Goal: Task Accomplishment & Management: Complete application form

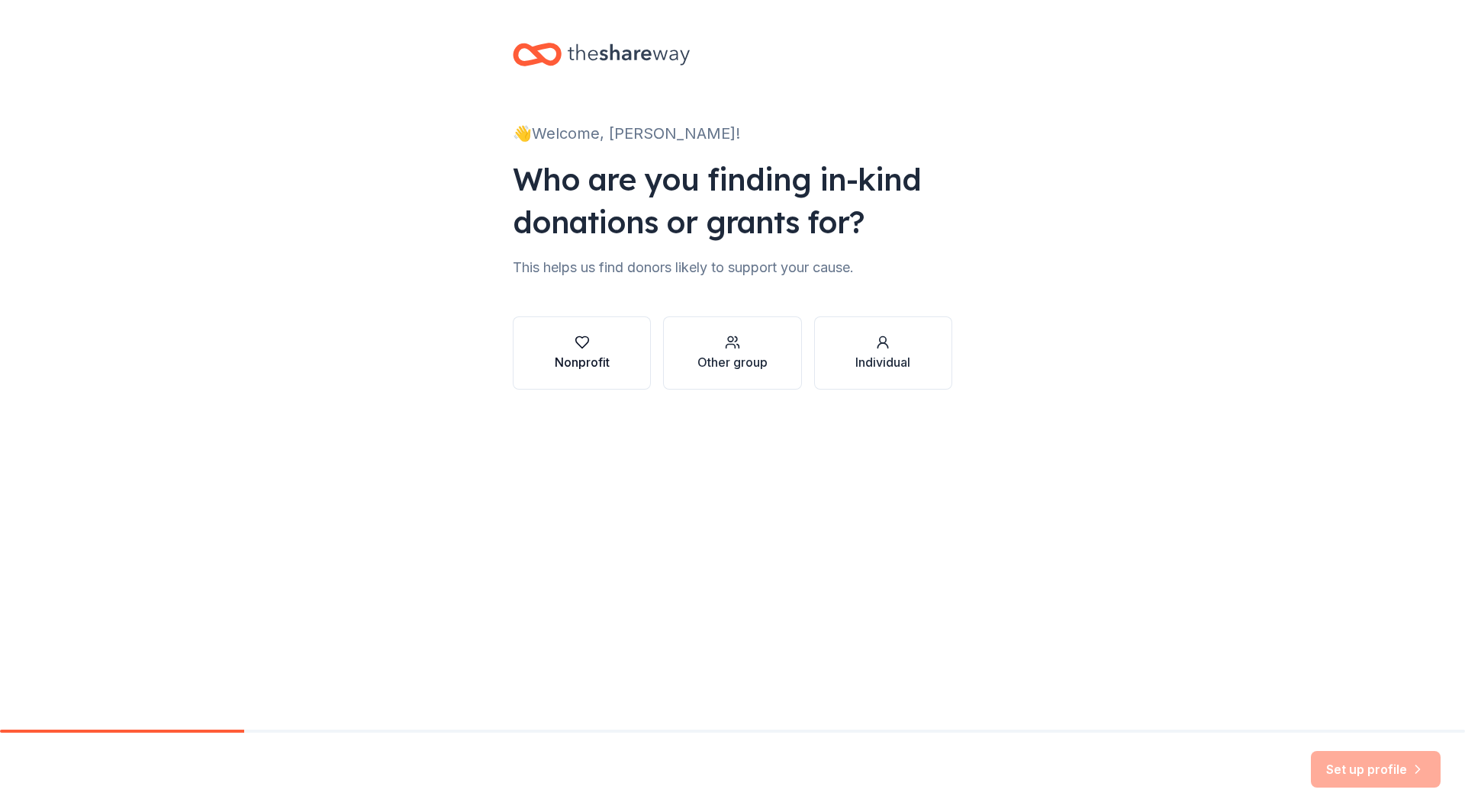
click at [599, 355] on div "Nonprofit" at bounding box center [582, 362] width 55 height 18
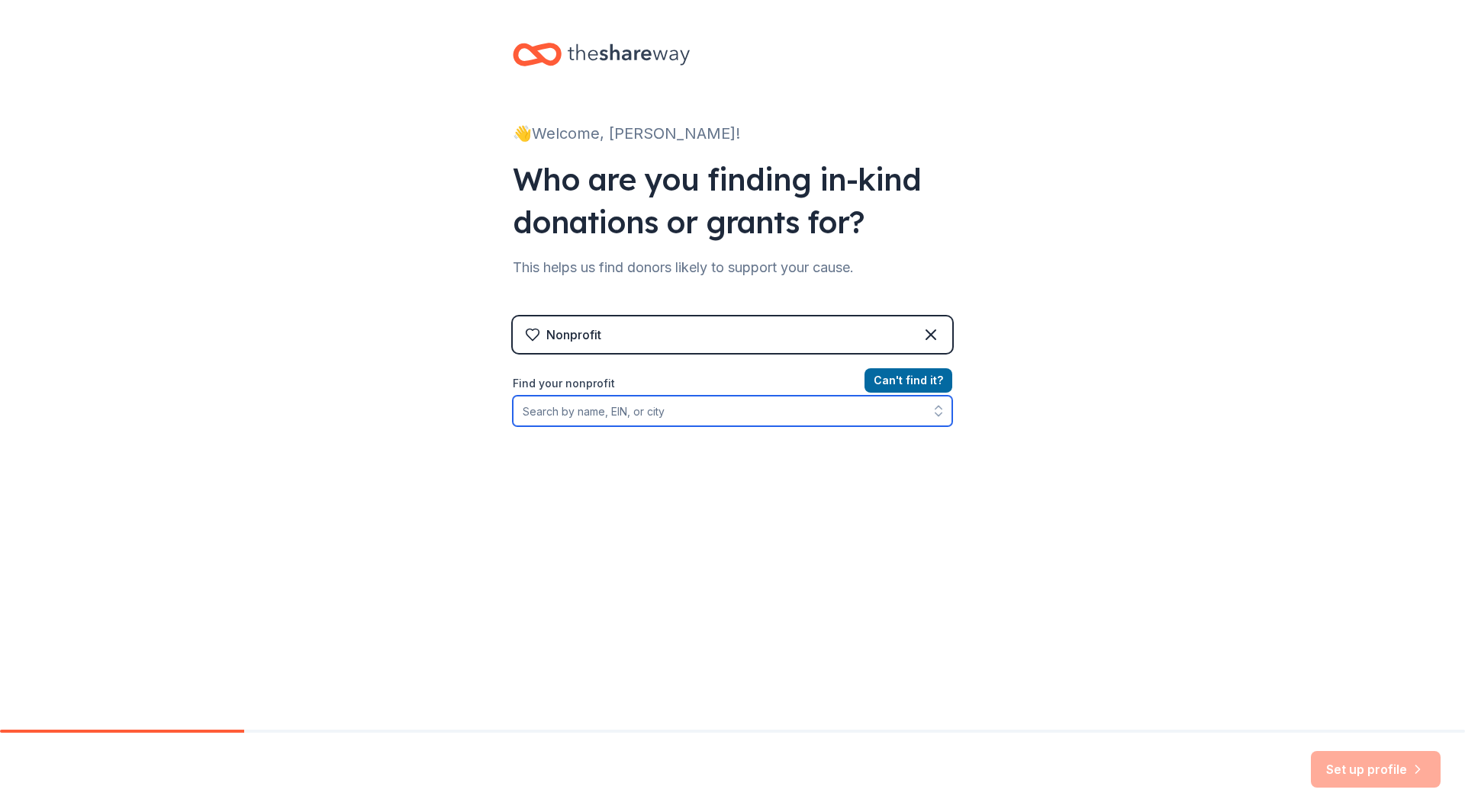
click at [556, 410] on input "Find your nonprofit" at bounding box center [732, 411] width 439 height 30
type input "Community Violence Solutions"
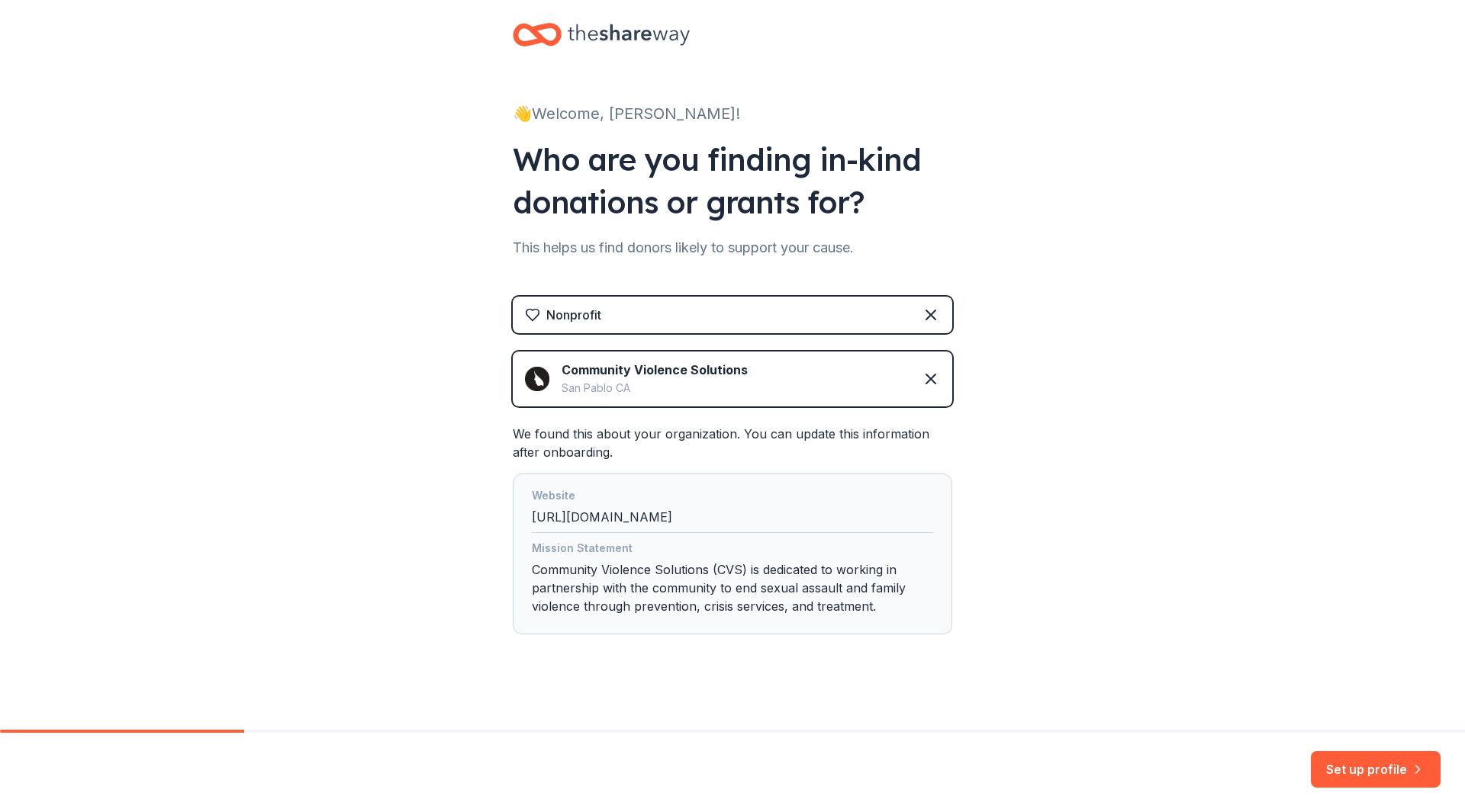
scroll to position [28, 0]
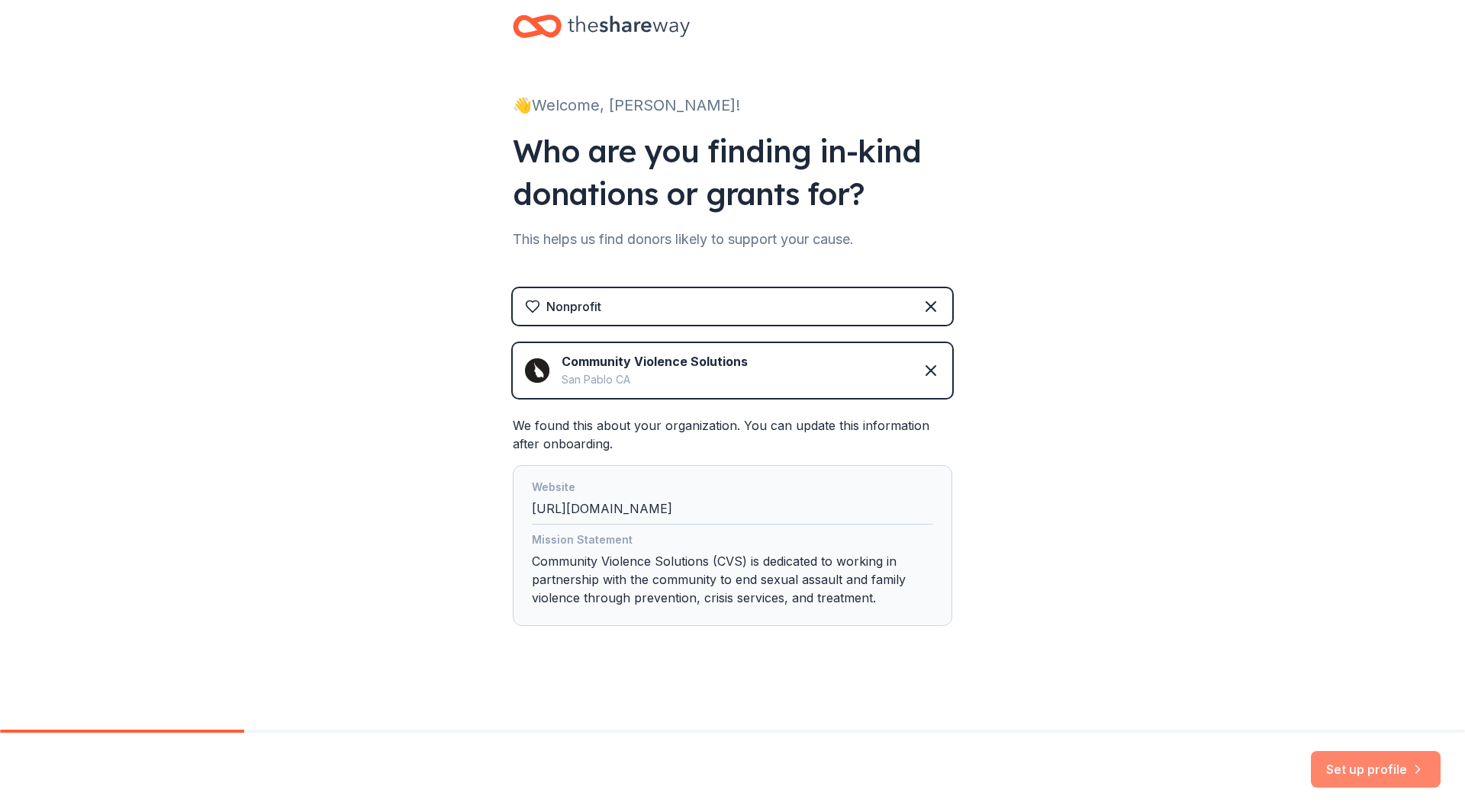
click at [1382, 767] on button "Set up profile" at bounding box center [1376, 770] width 129 height 37
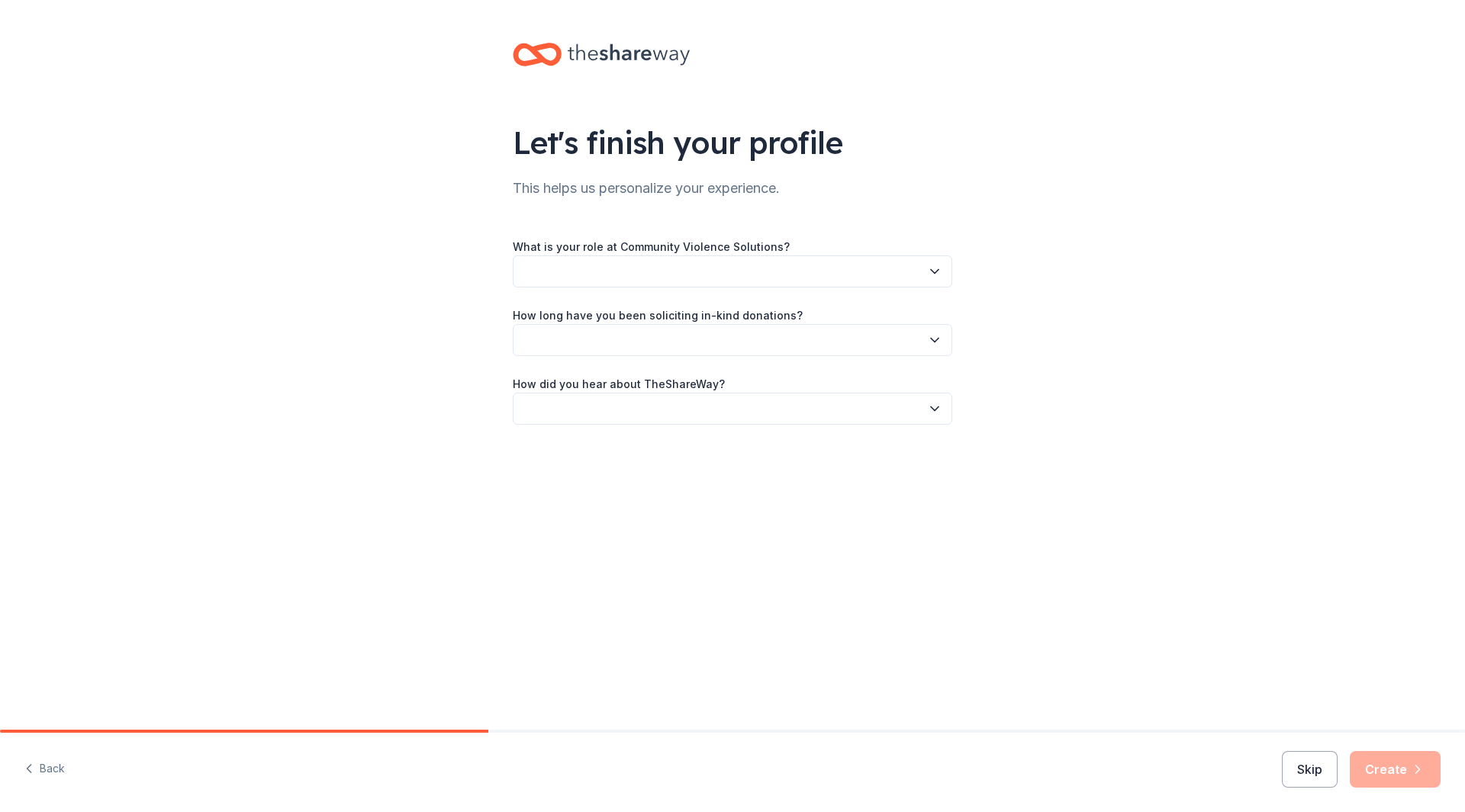
click at [562, 266] on button "button" at bounding box center [732, 271] width 439 height 32
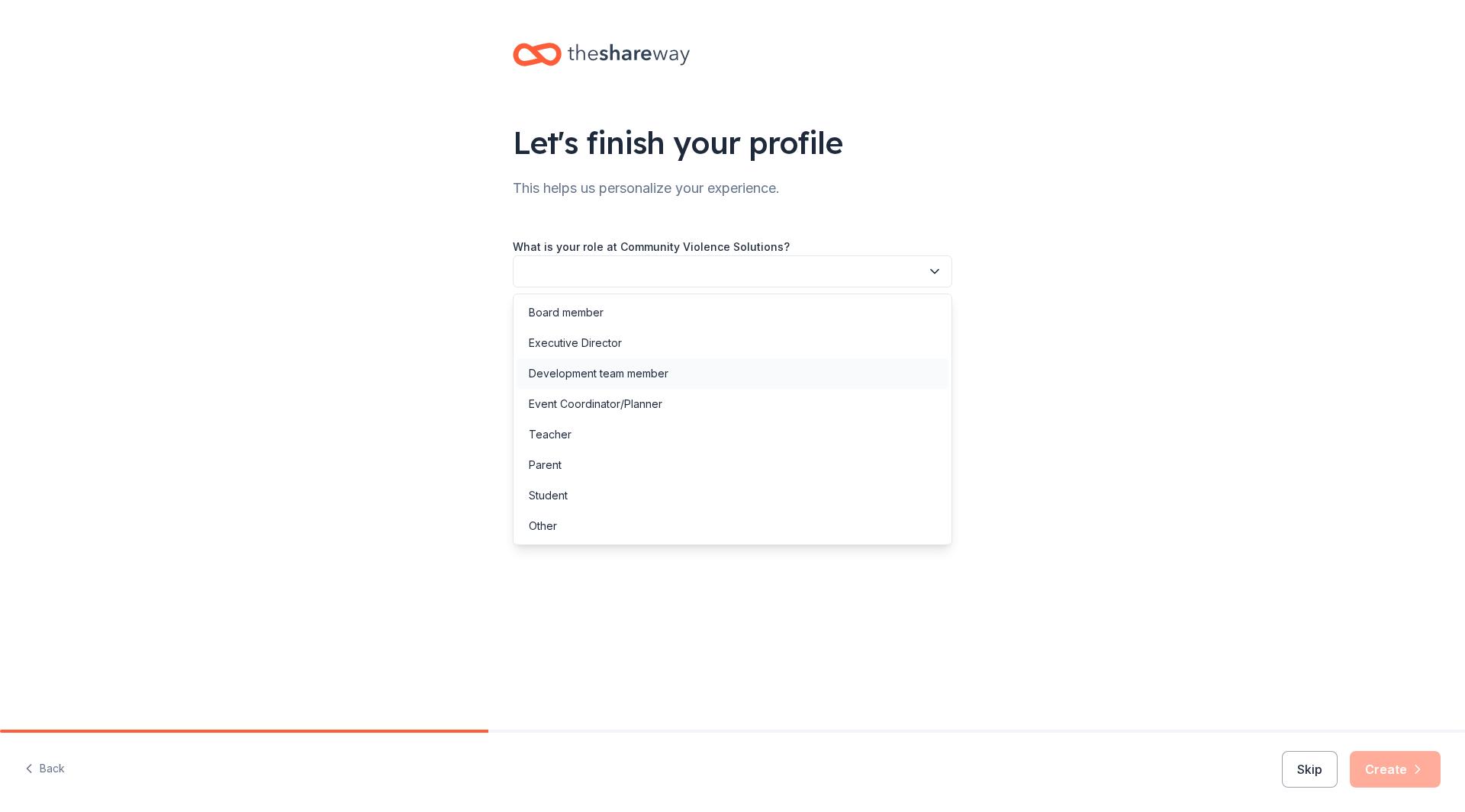
click at [538, 378] on div "Development team member" at bounding box center [598, 374] width 140 height 18
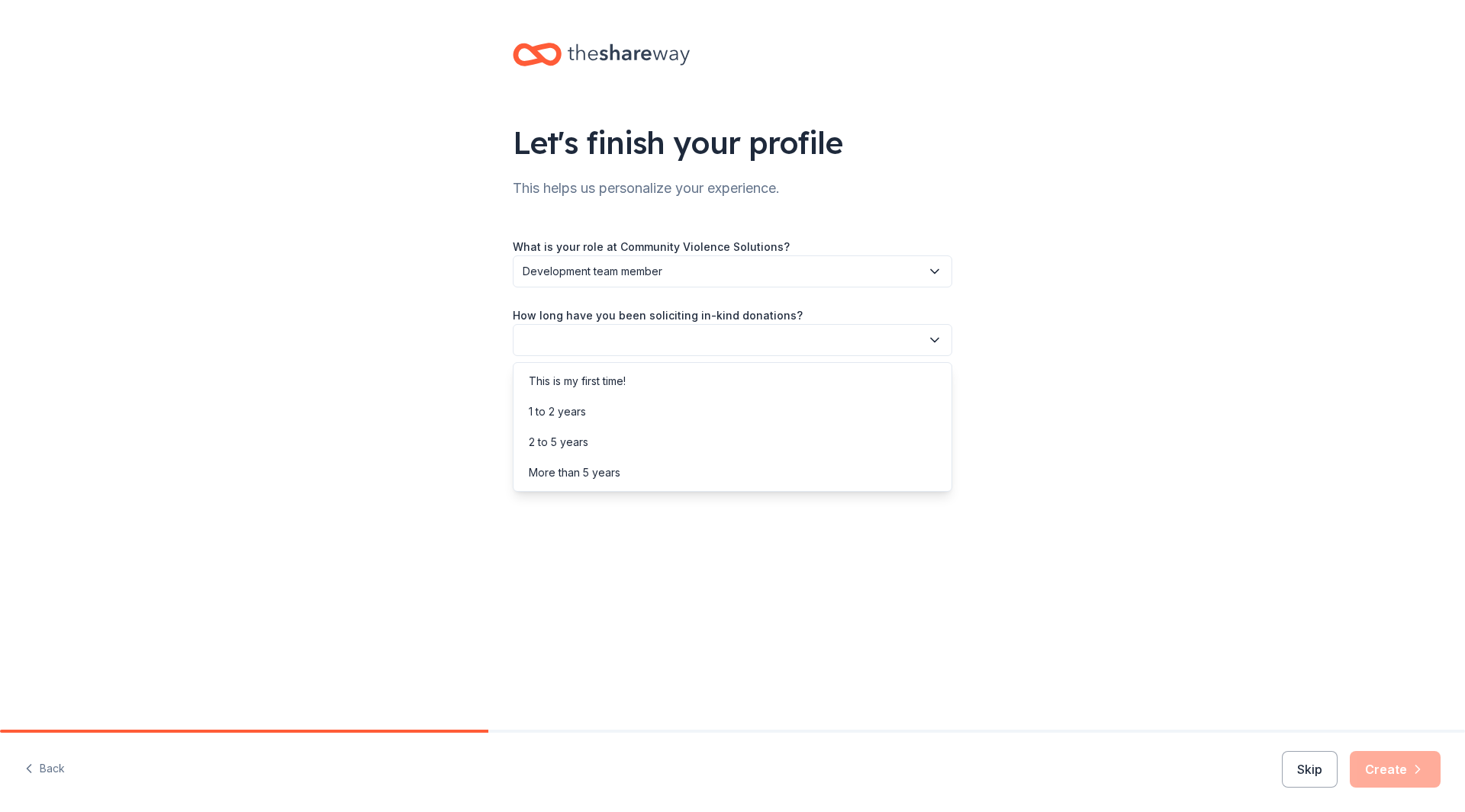
click at [554, 333] on button "button" at bounding box center [732, 340] width 439 height 32
click at [557, 381] on div "This is my first time!" at bounding box center [577, 381] width 97 height 18
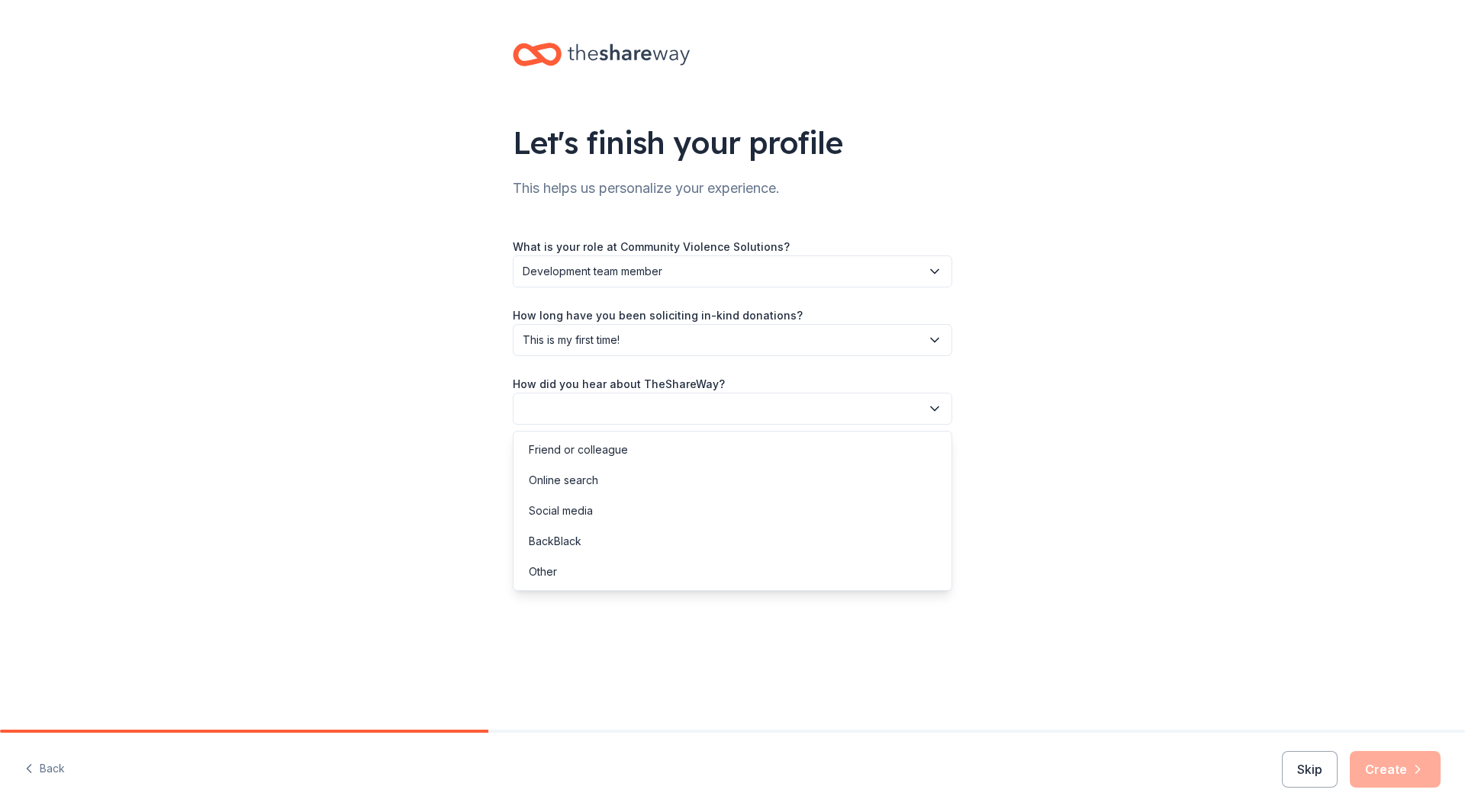
click at [554, 398] on button "button" at bounding box center [732, 409] width 439 height 32
click at [534, 450] on div "Friend or colleague" at bounding box center [578, 450] width 99 height 18
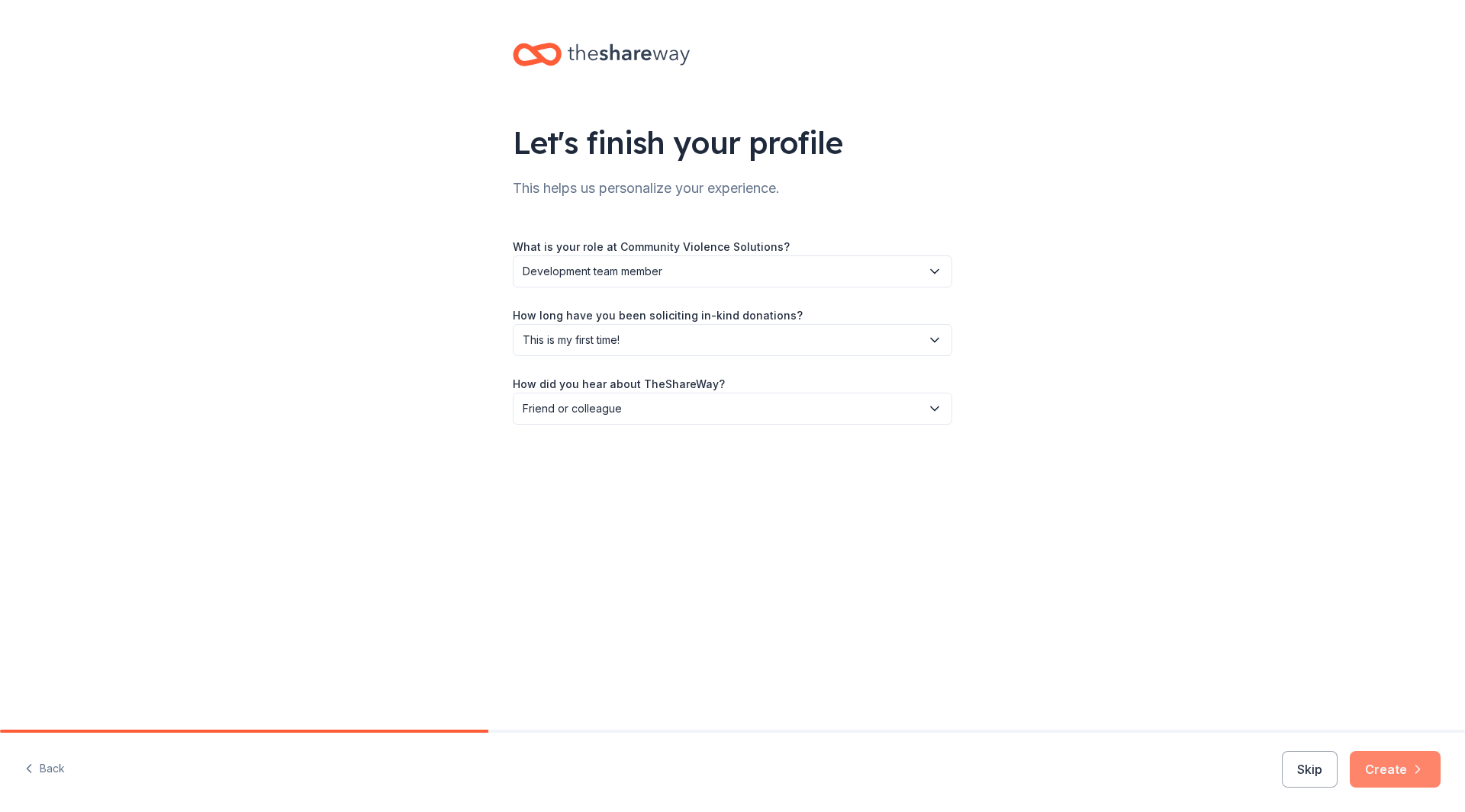
click at [1394, 770] on button "Create" at bounding box center [1396, 770] width 91 height 37
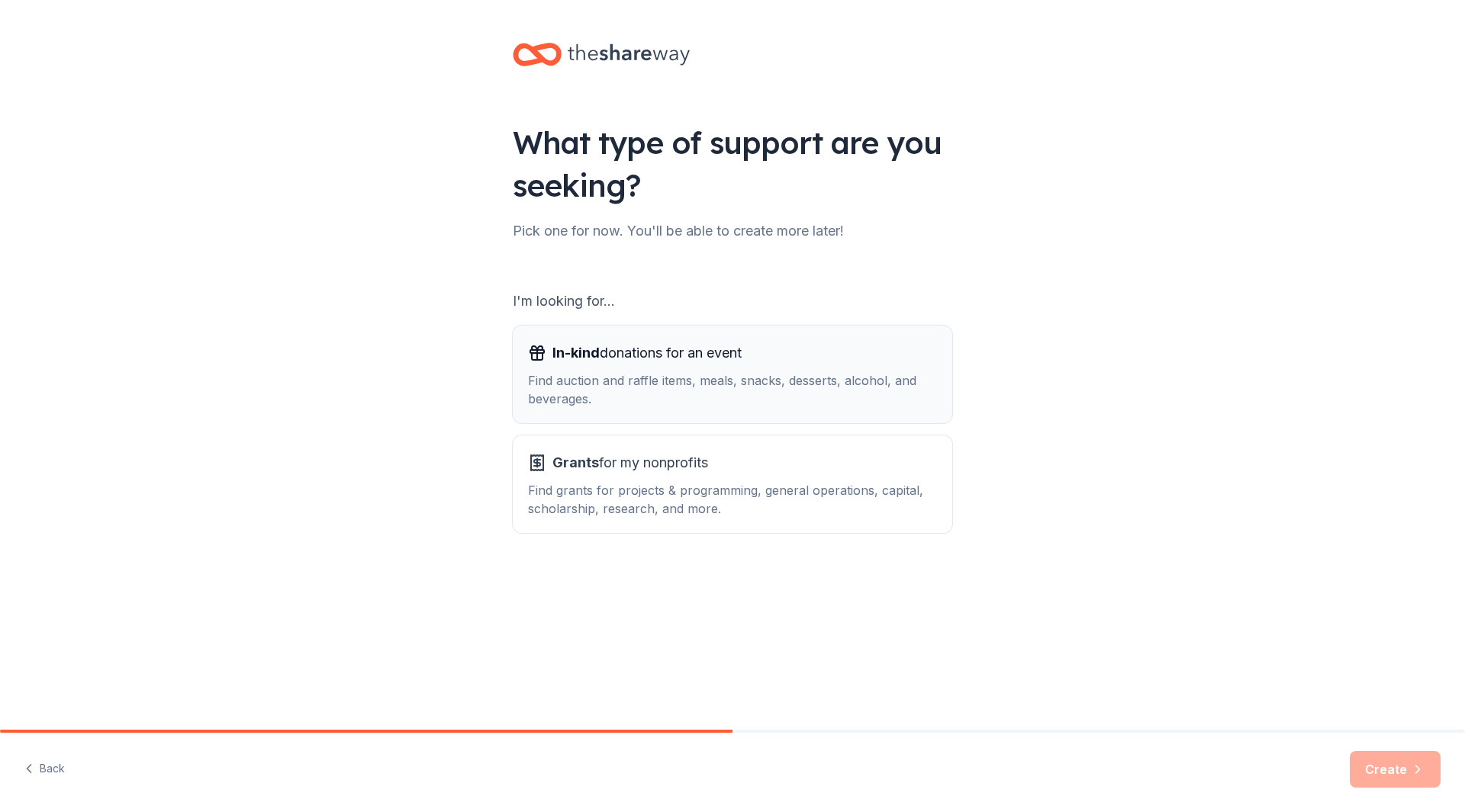
click at [701, 363] on span "In-kind donations for an event" at bounding box center [647, 353] width 189 height 25
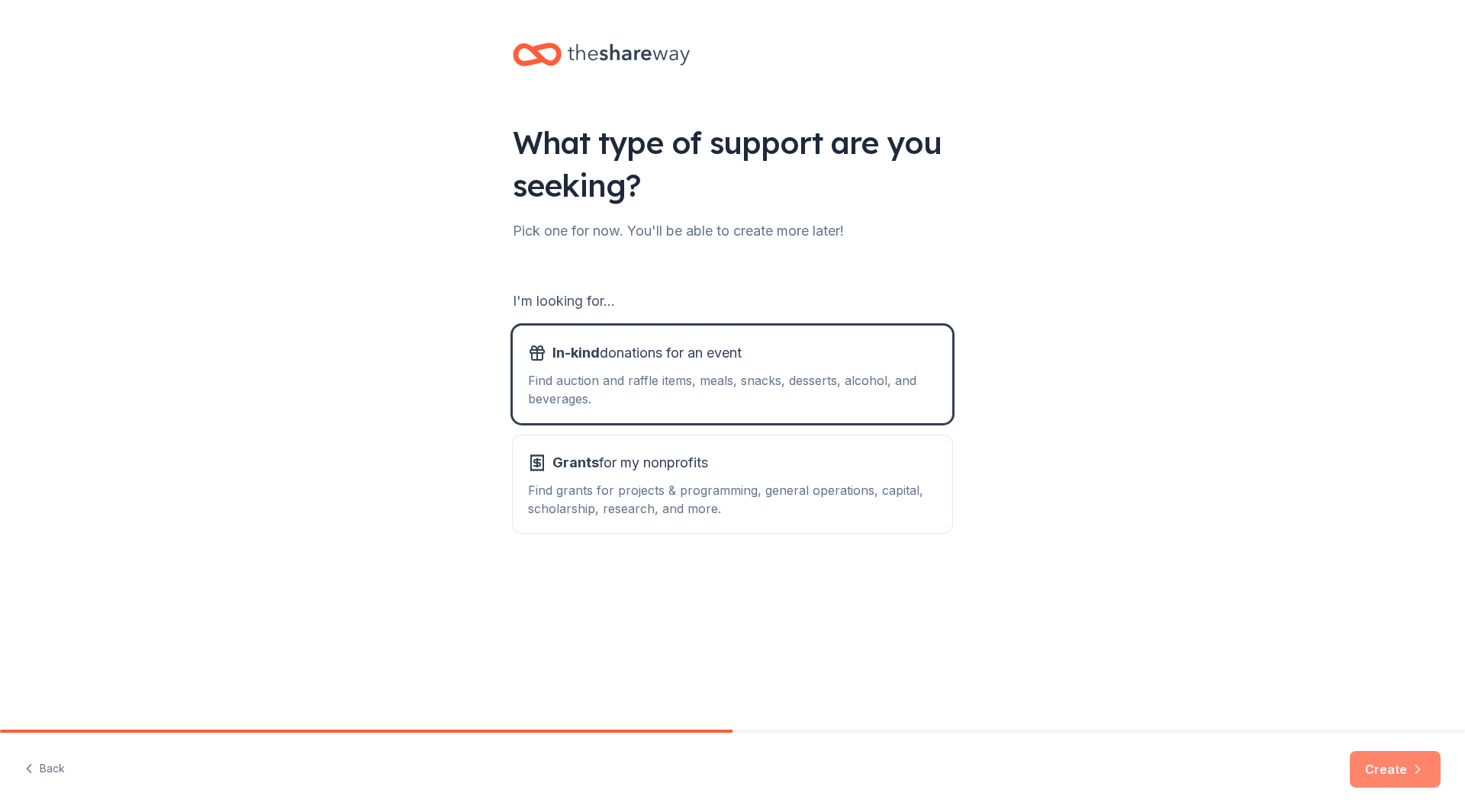
click at [1395, 766] on button "Create" at bounding box center [1396, 770] width 91 height 37
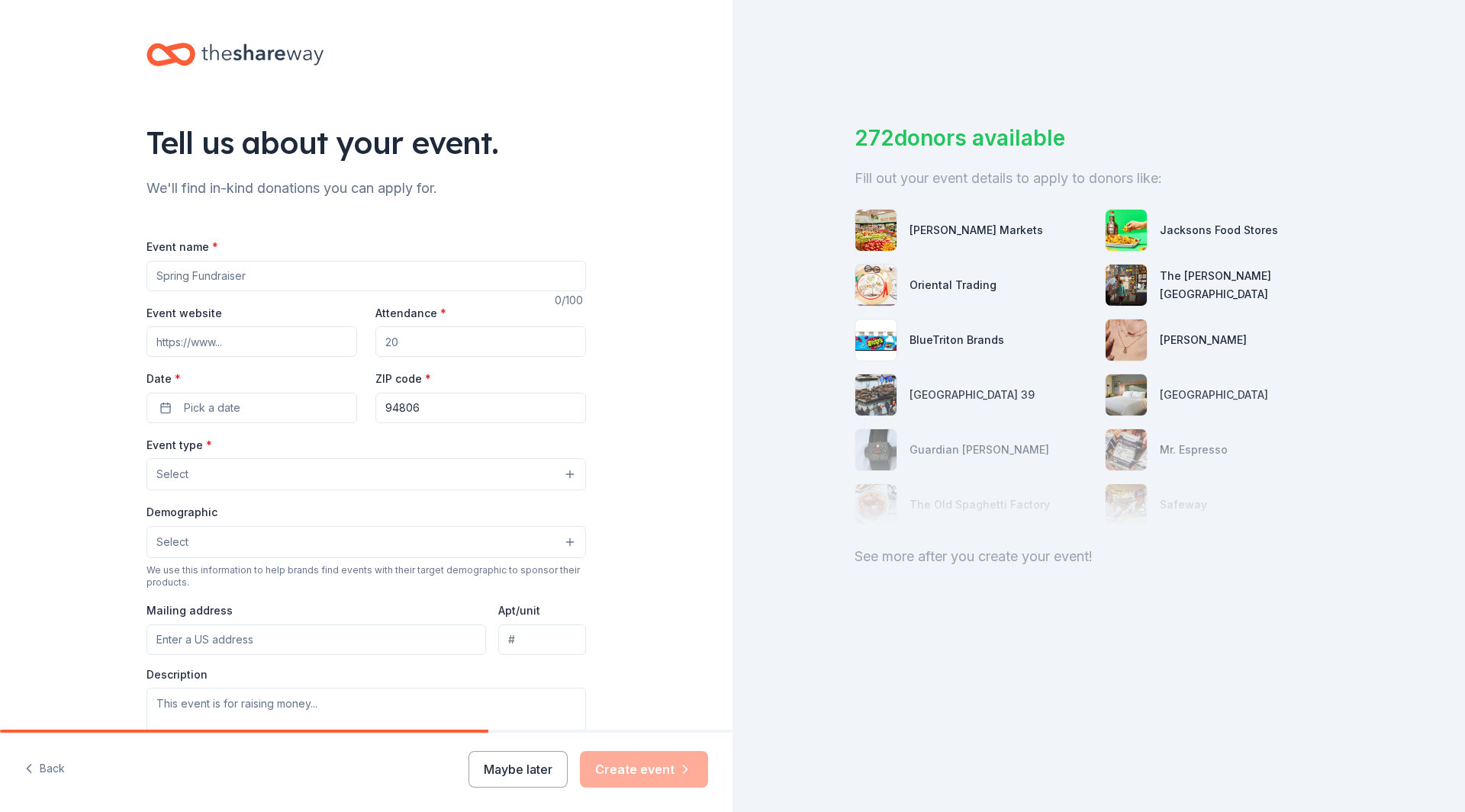
click at [210, 282] on input "Event name *" at bounding box center [366, 276] width 439 height 30
click at [280, 275] on input "Event name *" at bounding box center [366, 276] width 439 height 30
click at [265, 349] on input "Event website" at bounding box center [252, 342] width 211 height 30
click at [248, 277] on input "10th Annual Partner for Justice" at bounding box center [366, 276] width 439 height 30
type input "10th Annual Partners for Justice"
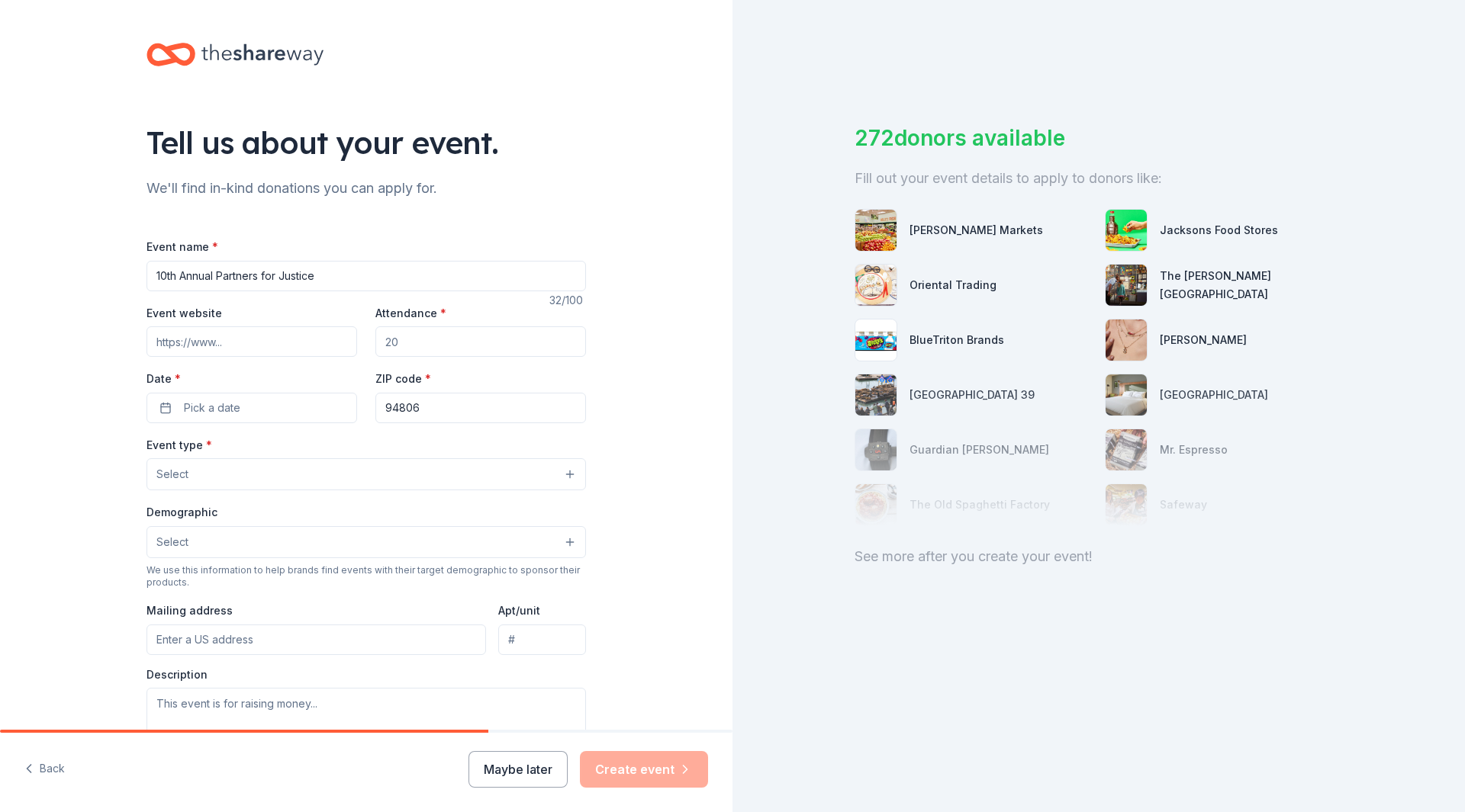
click at [123, 380] on div "Tell us about your event. We'll find in-kind donations you can apply for. Event…" at bounding box center [366, 508] width 488 height 1016
click at [168, 469] on span "Select" at bounding box center [173, 474] width 32 height 18
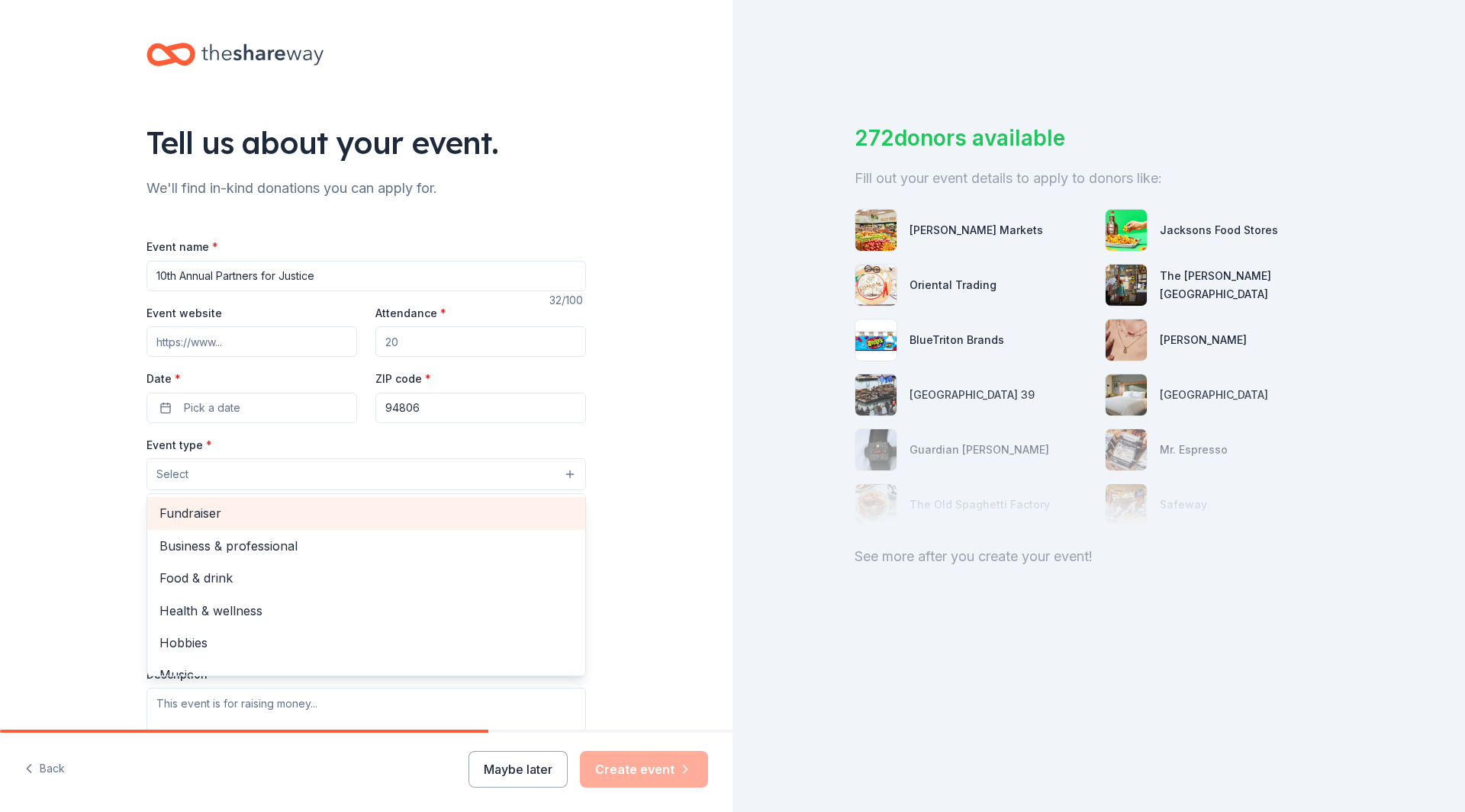
click at [173, 509] on span "Fundraiser" at bounding box center [367, 513] width 414 height 20
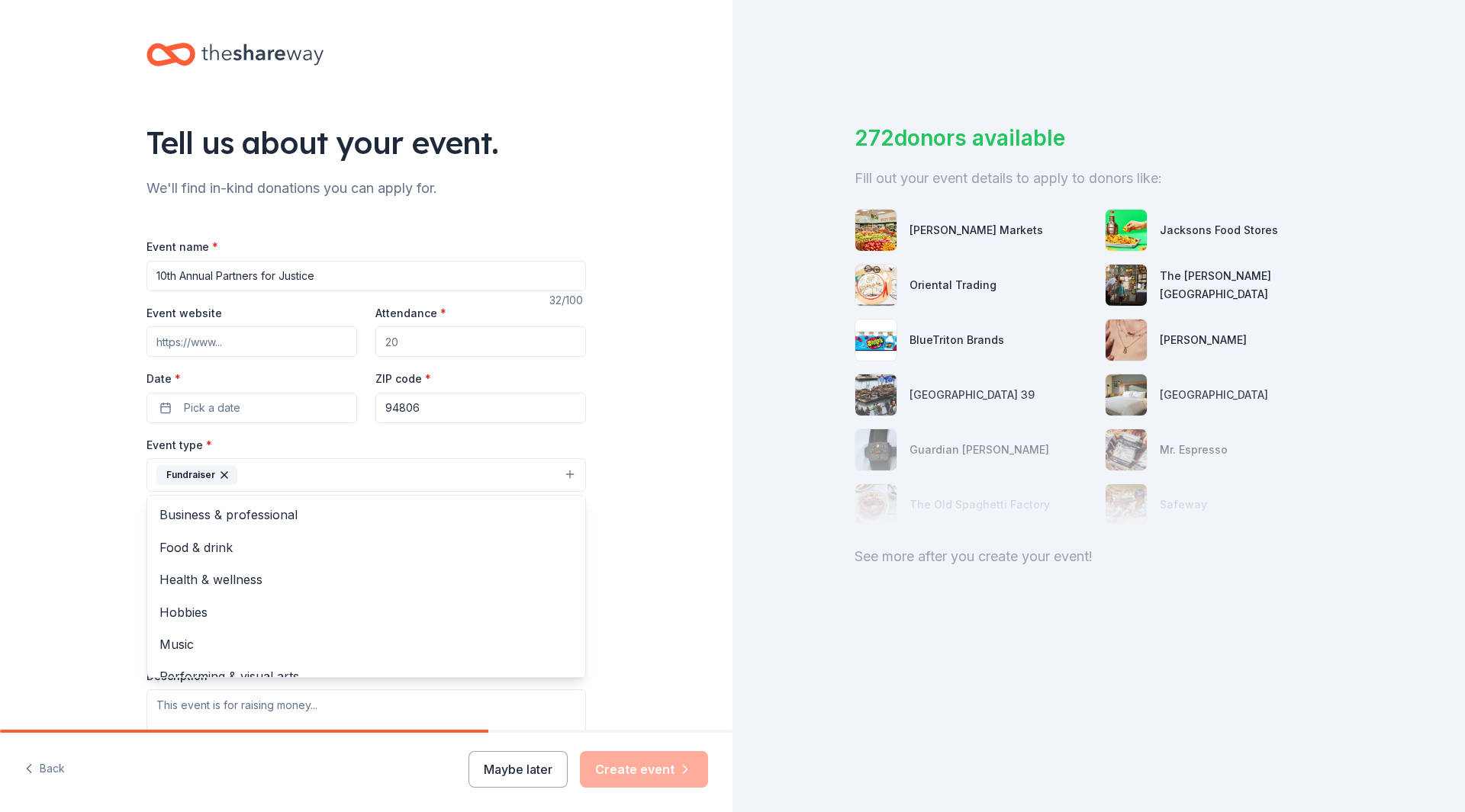
click at [129, 493] on div "Tell us about your event. We'll find in-kind donations you can apply for. Event…" at bounding box center [366, 509] width 488 height 1017
click at [174, 546] on span "Select" at bounding box center [173, 544] width 32 height 18
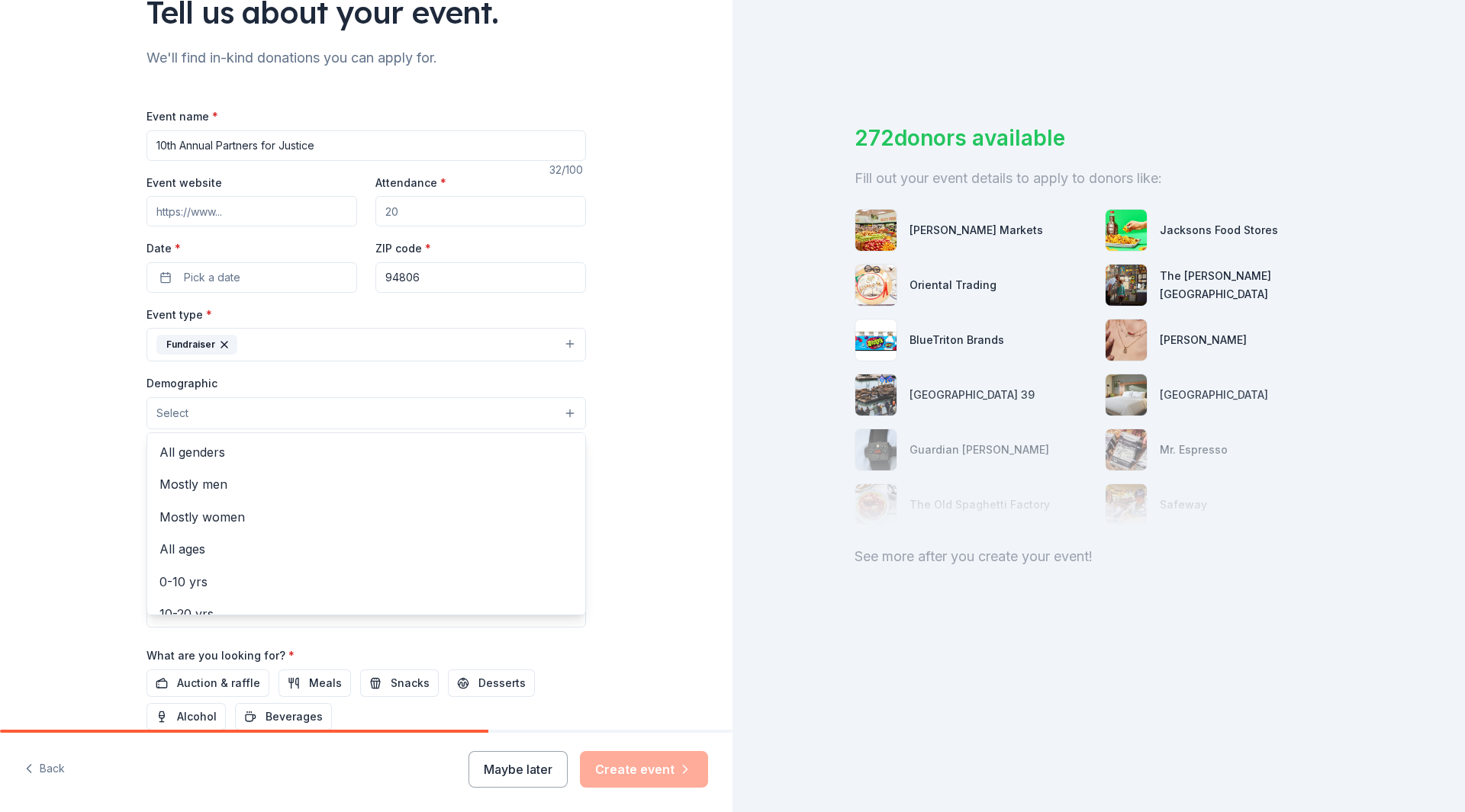
scroll to position [152, 0]
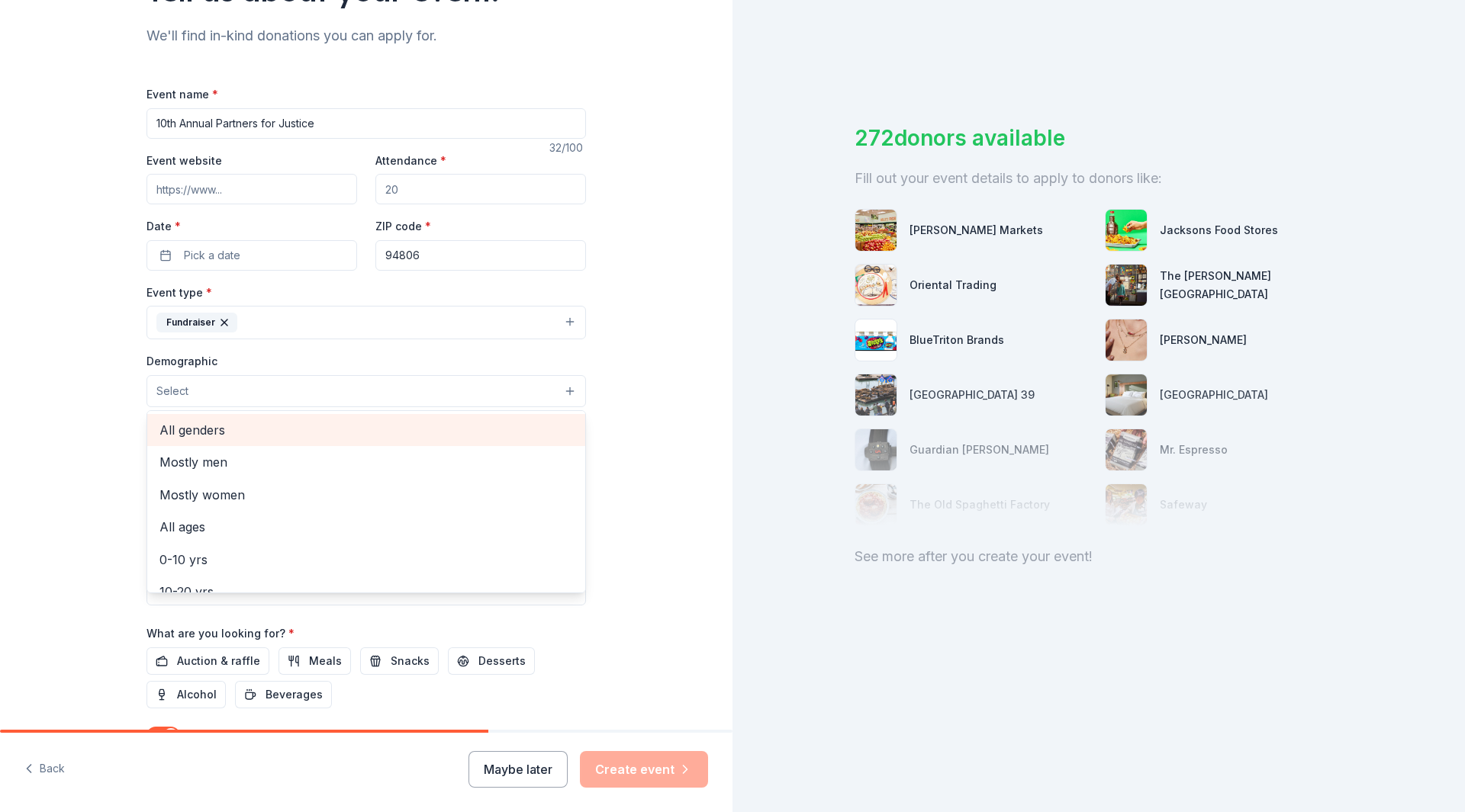
click at [185, 433] on span "All genders" at bounding box center [367, 430] width 414 height 20
click at [73, 448] on div "Tell us about your event. We'll find in-kind donations you can apply for. Event…" at bounding box center [366, 356] width 732 height 1018
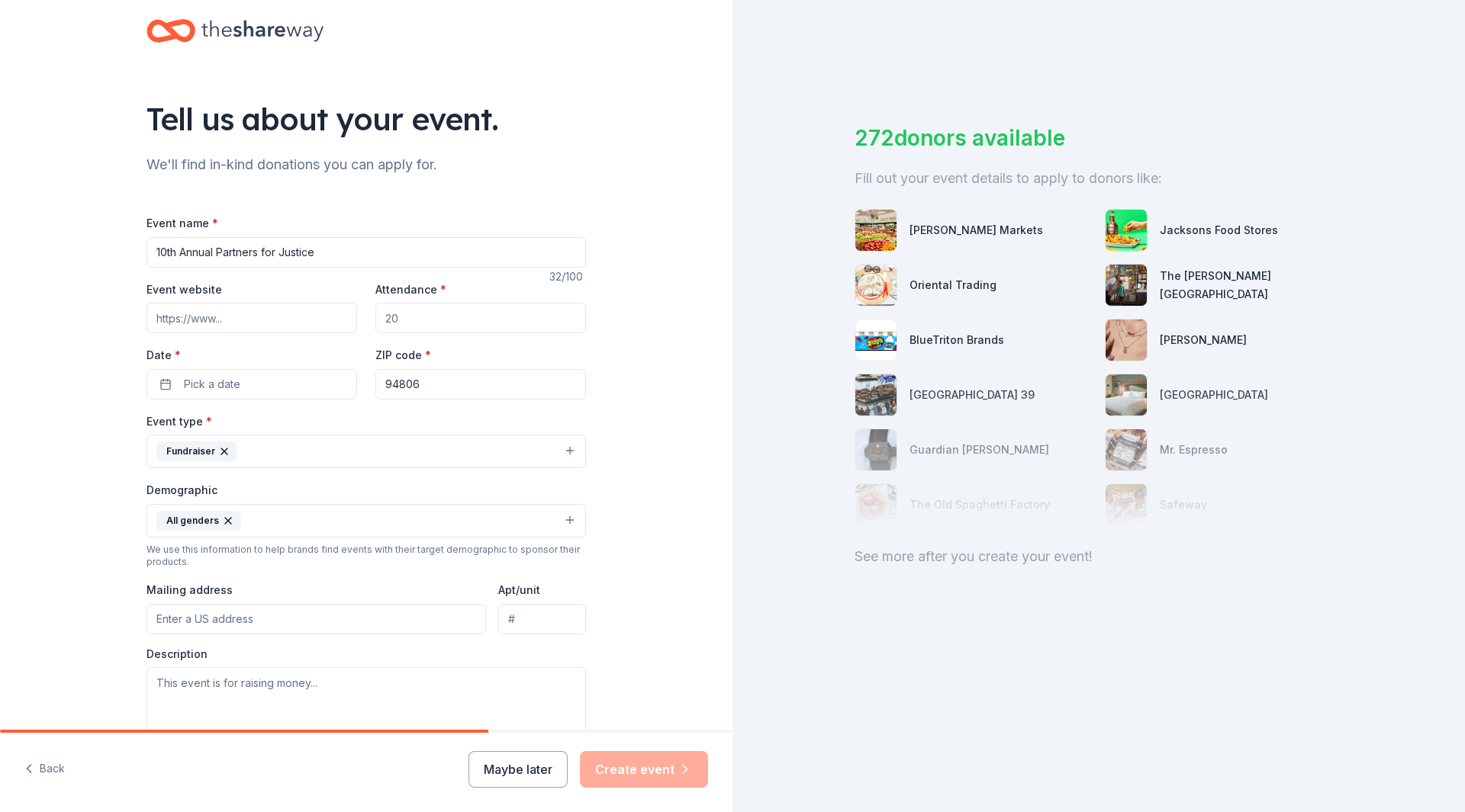
scroll to position [0, 0]
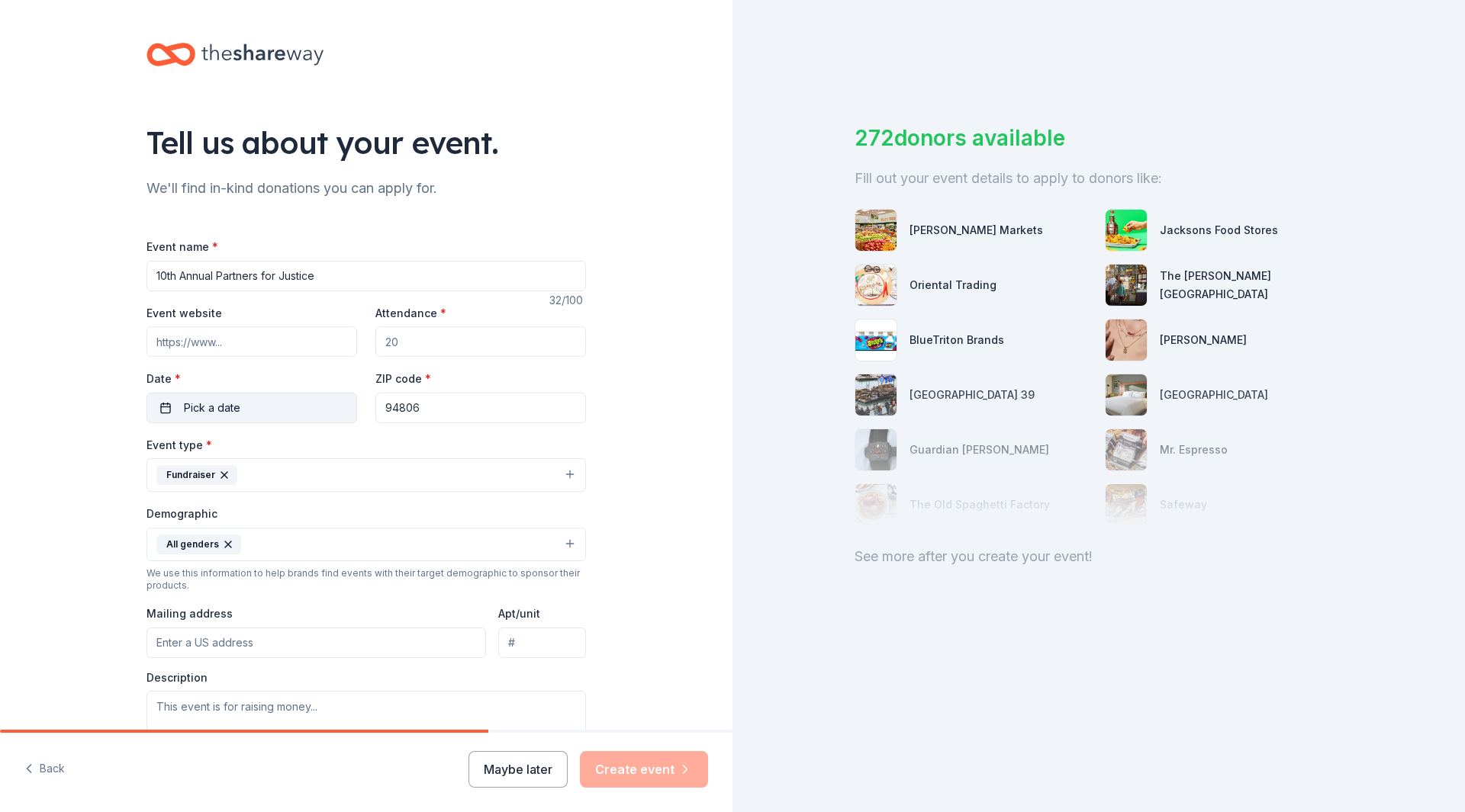
click at [193, 419] on button "Pick a date" at bounding box center [252, 408] width 211 height 30
click at [334, 451] on button "Go to next month" at bounding box center [328, 448] width 22 height 22
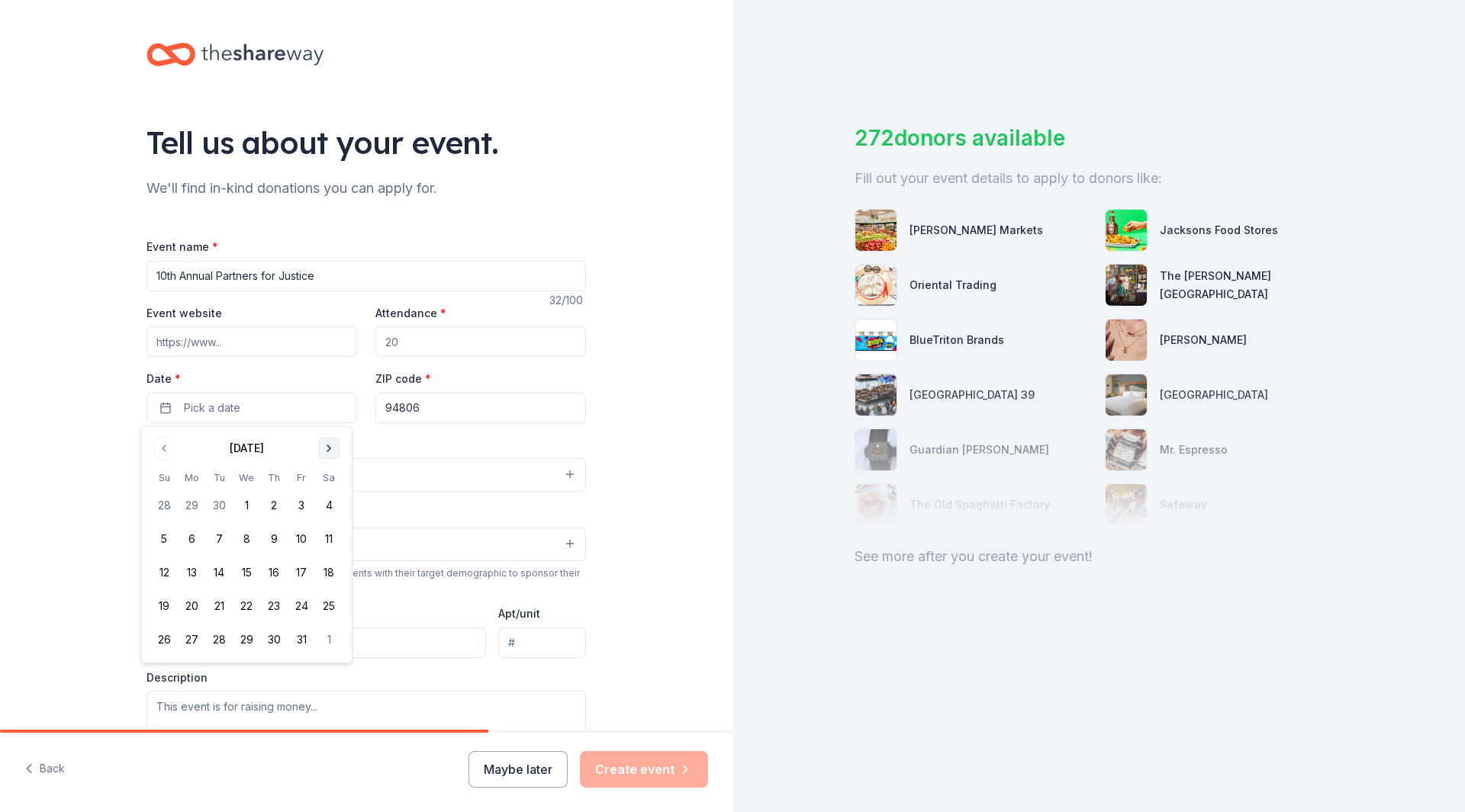
click at [334, 451] on button "Go to next month" at bounding box center [328, 448] width 22 height 22
click at [162, 453] on button "Go to previous month" at bounding box center [164, 448] width 22 height 22
click at [329, 445] on button "Go to next month" at bounding box center [328, 448] width 22 height 22
click at [81, 442] on div "Tell us about your event. We'll find in-kind donations you can apply for. Event…" at bounding box center [366, 509] width 732 height 1018
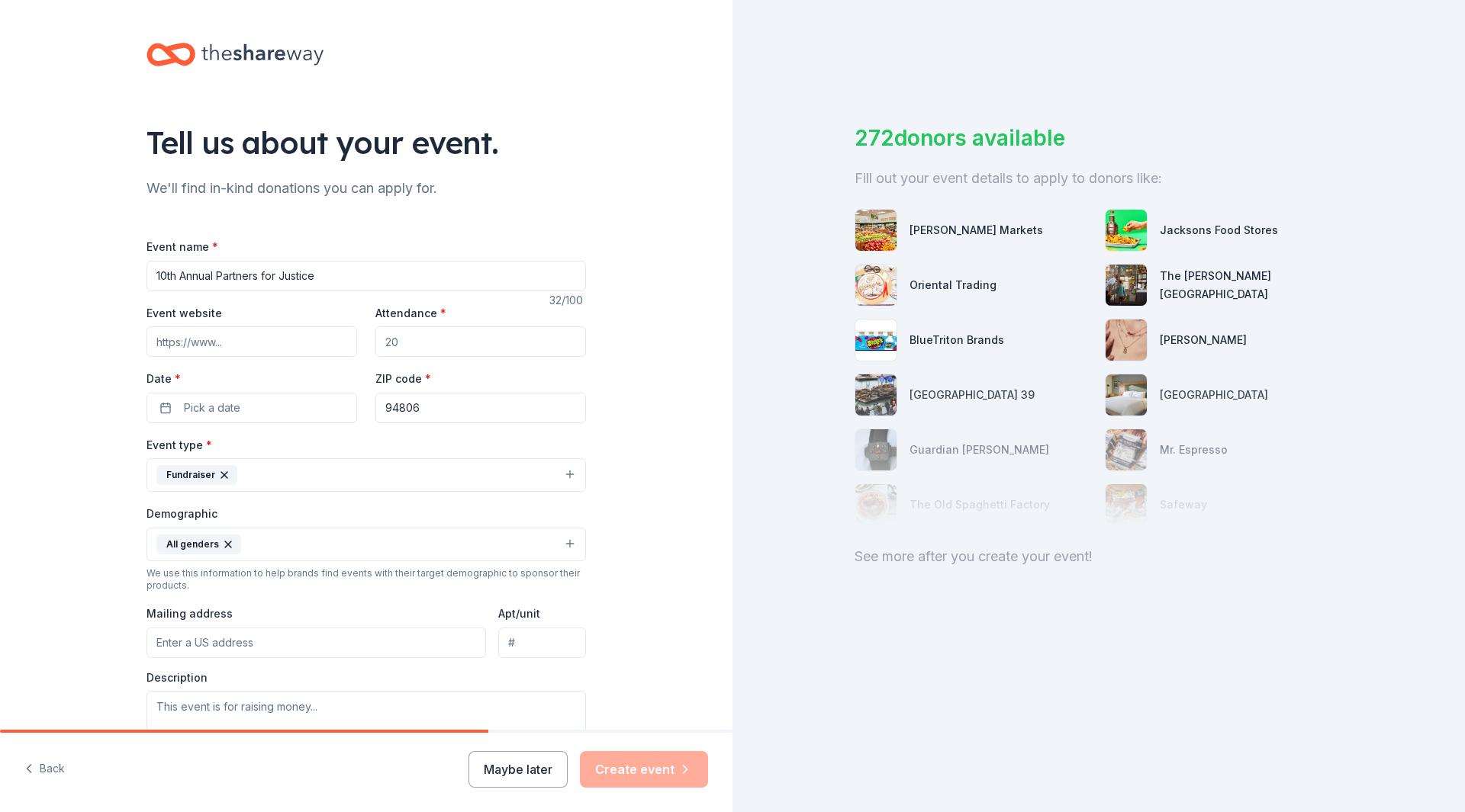
click at [228, 344] on input "Event website" at bounding box center [252, 342] width 211 height 30
drag, startPoint x: 228, startPoint y: 344, endPoint x: 129, endPoint y: 343, distance: 99.0
click at [129, 343] on div "Tell us about your event. We'll find in-kind donations you can apply for. Event…" at bounding box center [366, 509] width 488 height 1018
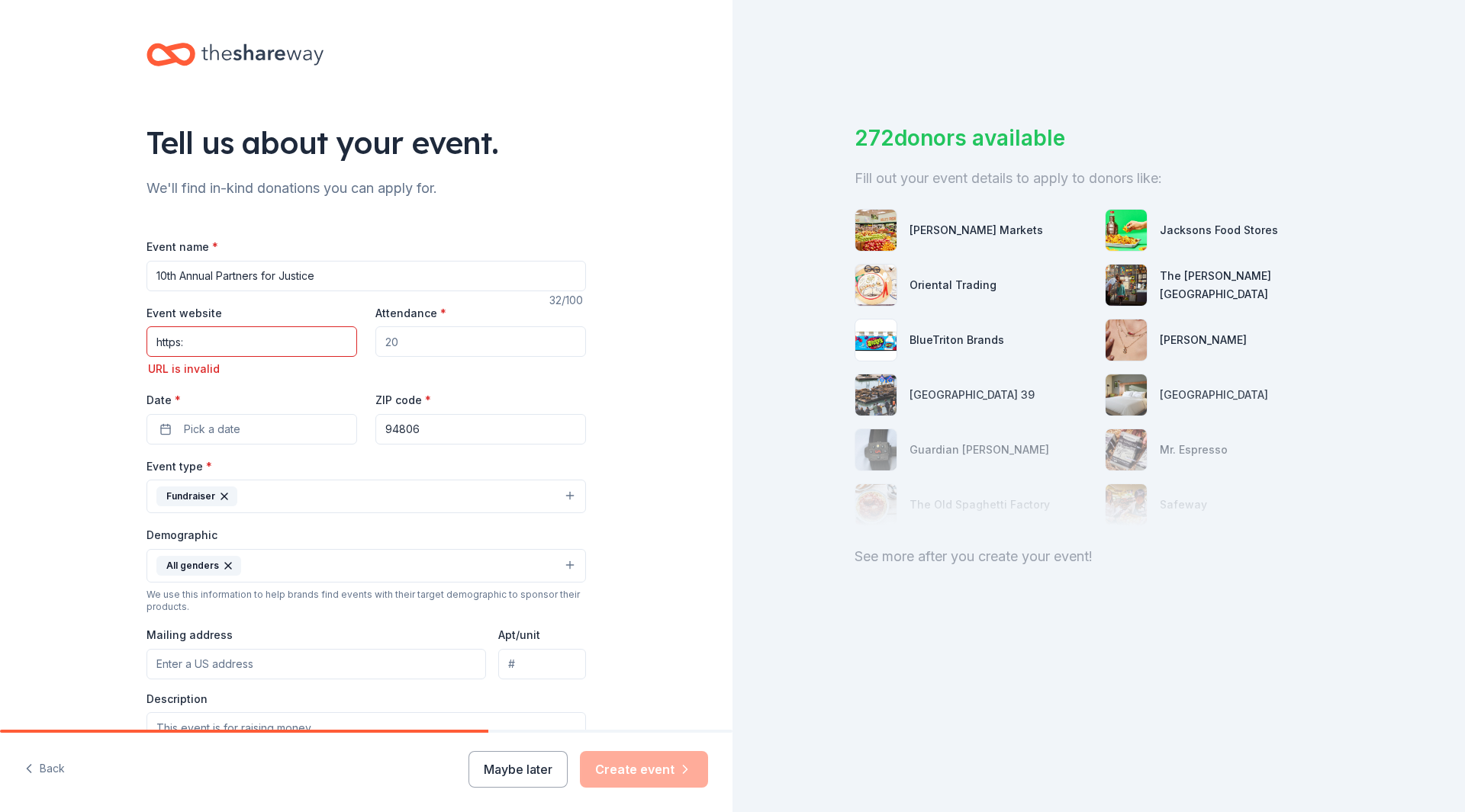
drag, startPoint x: 189, startPoint y: 335, endPoint x: 121, endPoint y: 350, distance: 69.6
click at [122, 350] on div "Tell us about your event. We'll find in-kind donations you can apply for. Event…" at bounding box center [366, 520] width 488 height 1040
paste input "//cvsolutions.org/"
type input "https://cvsolutions.org/"
click at [395, 347] on input "Attendance *" at bounding box center [481, 342] width 211 height 30
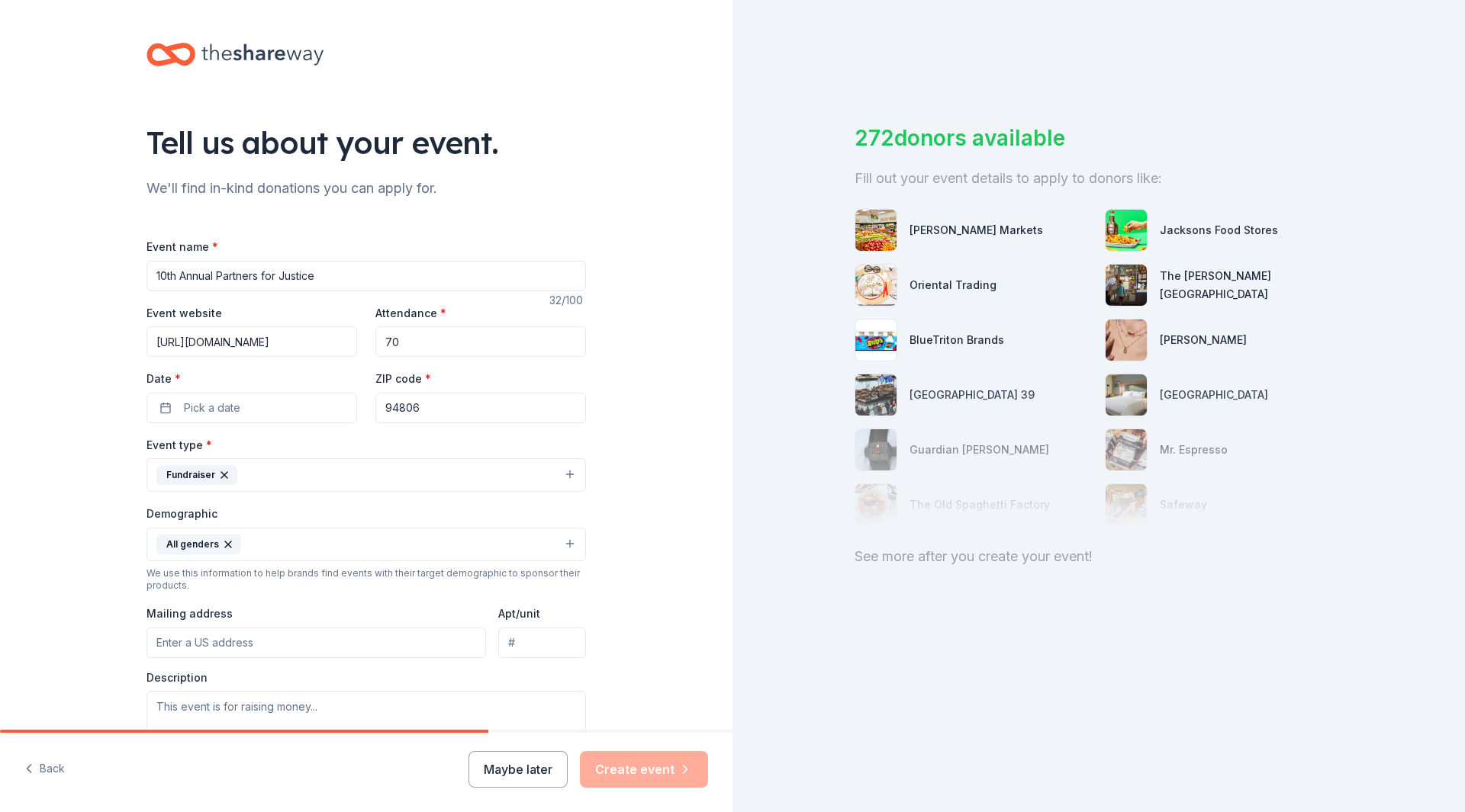
type input "7"
click at [396, 346] on input "Attendance *" at bounding box center [481, 342] width 211 height 30
type input "85"
click at [213, 408] on span "Pick a date" at bounding box center [212, 408] width 57 height 18
click at [327, 449] on button "Go to next month" at bounding box center [328, 448] width 22 height 22
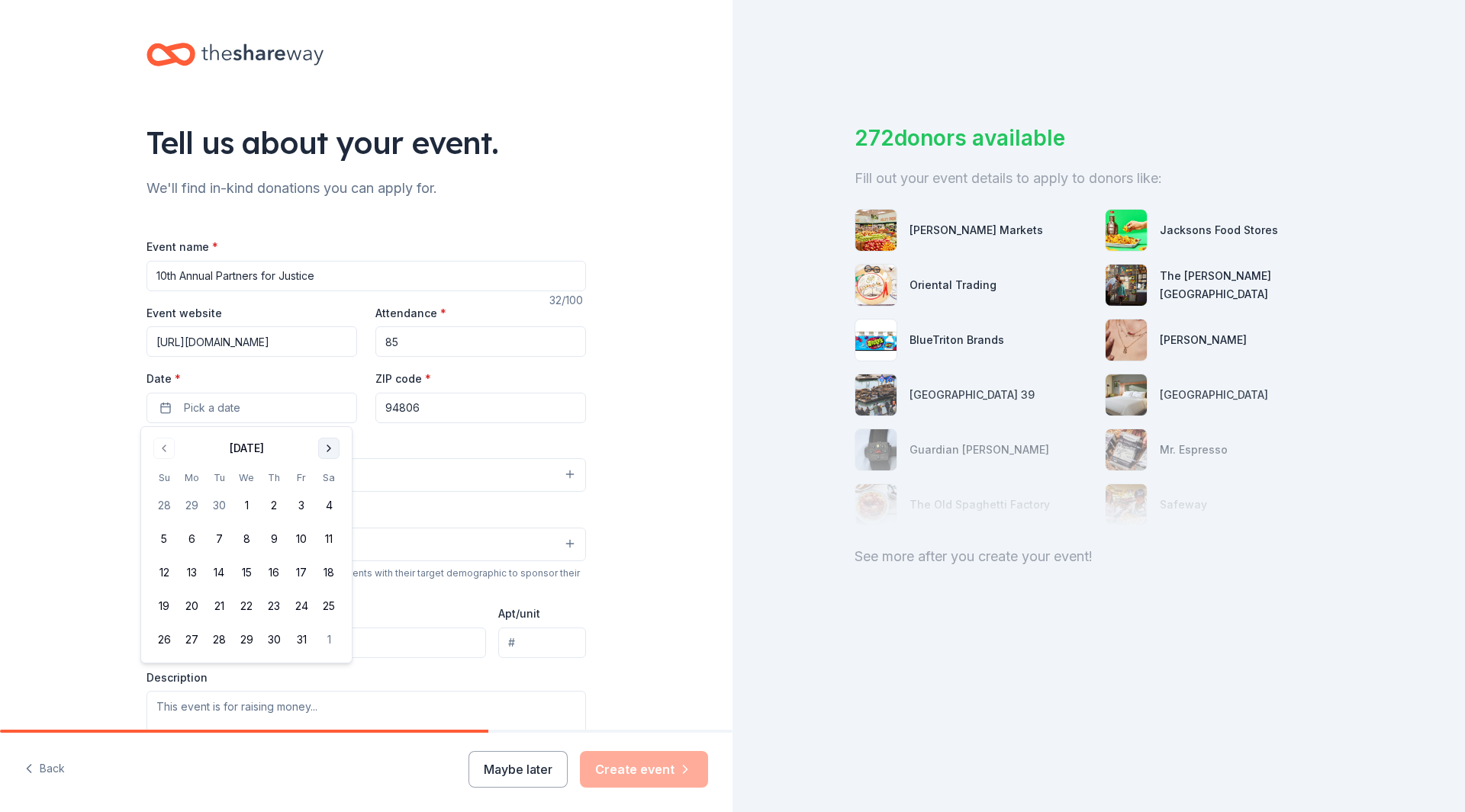
click at [327, 449] on button "Go to next month" at bounding box center [328, 448] width 22 height 22
click at [276, 615] on button "20" at bounding box center [274, 606] width 27 height 27
click at [436, 405] on input "94806" at bounding box center [481, 408] width 211 height 30
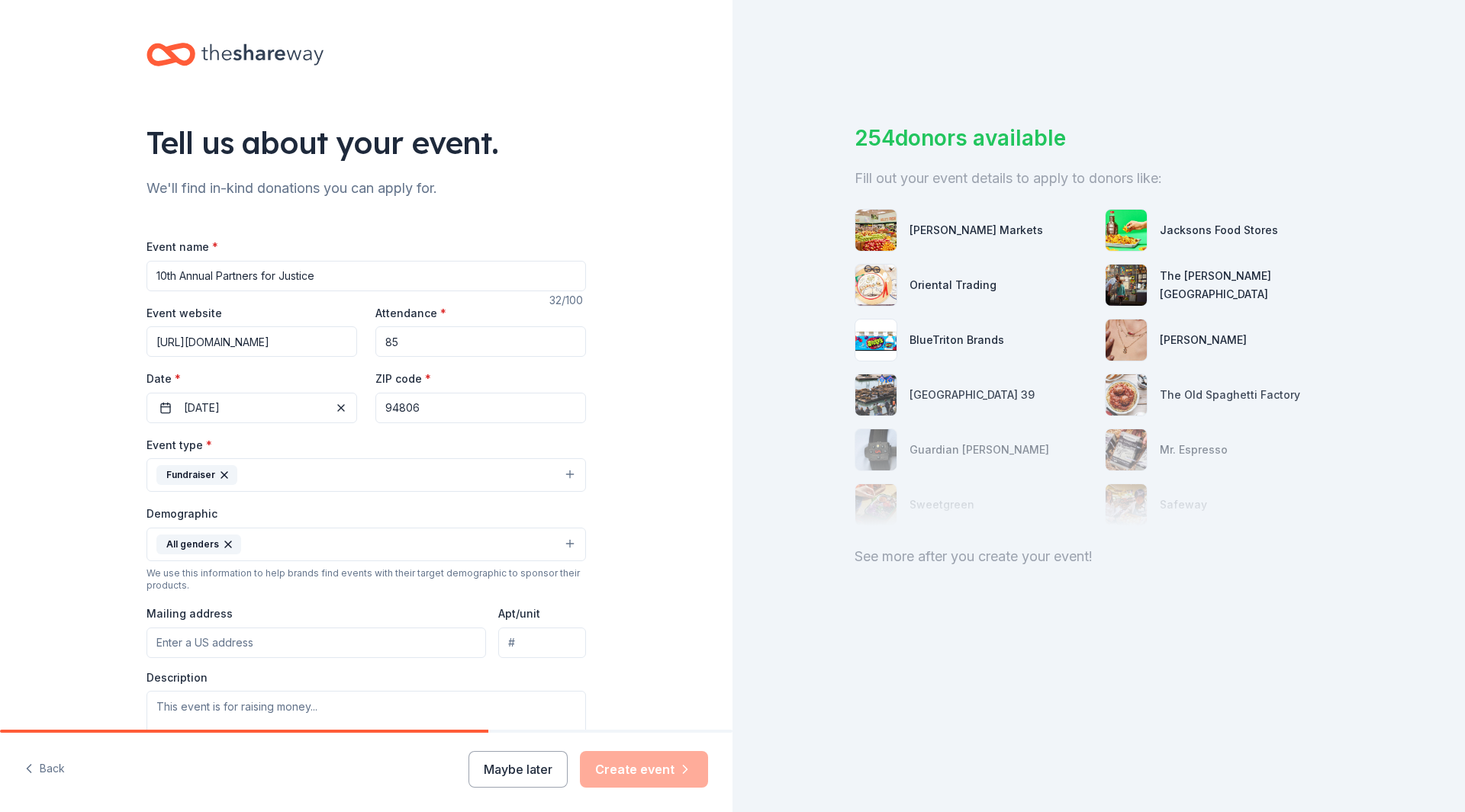
drag, startPoint x: 430, startPoint y: 407, endPoint x: 379, endPoint y: 407, distance: 51.0
click at [379, 407] on input "94806" at bounding box center [481, 408] width 211 height 30
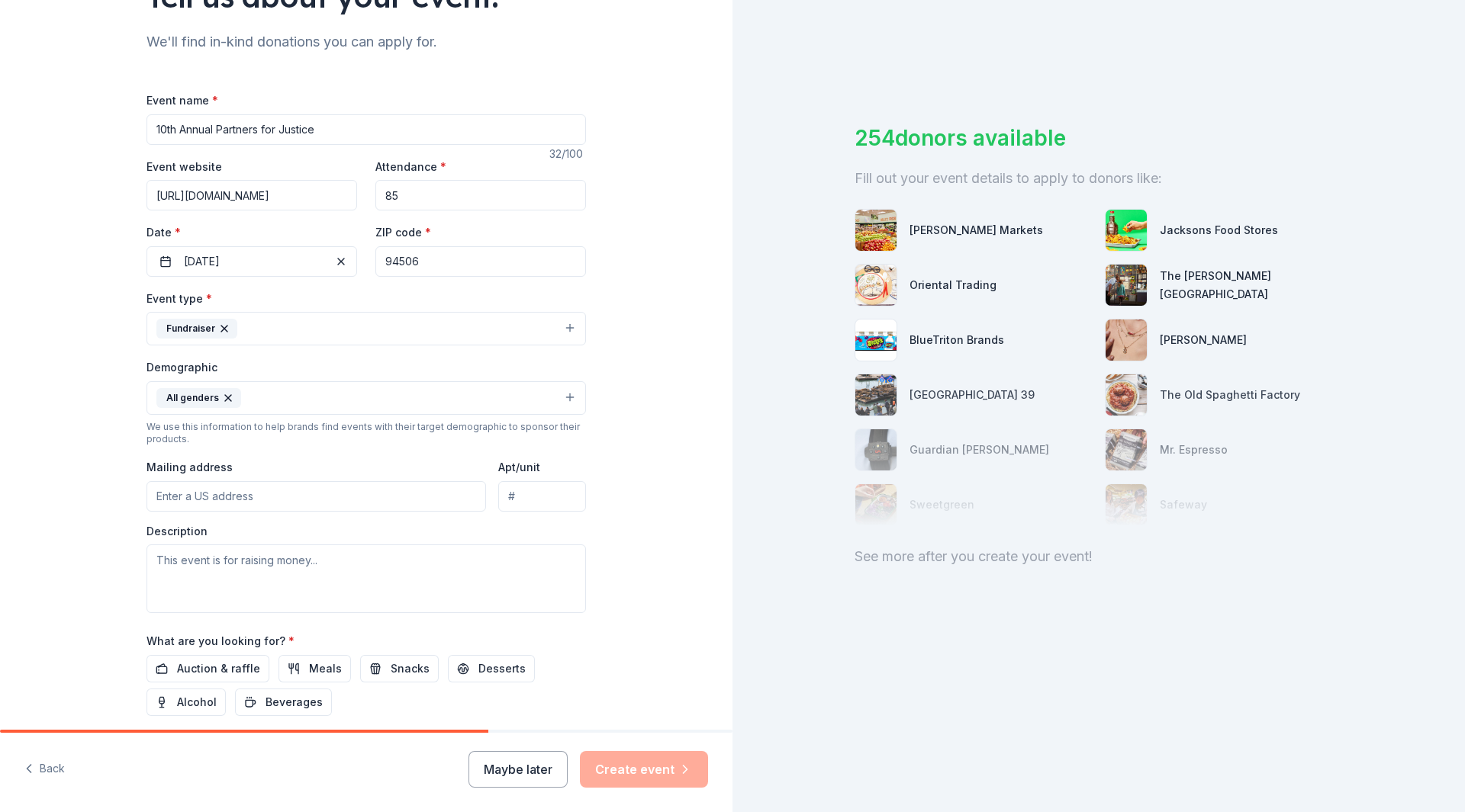
scroll to position [152, 0]
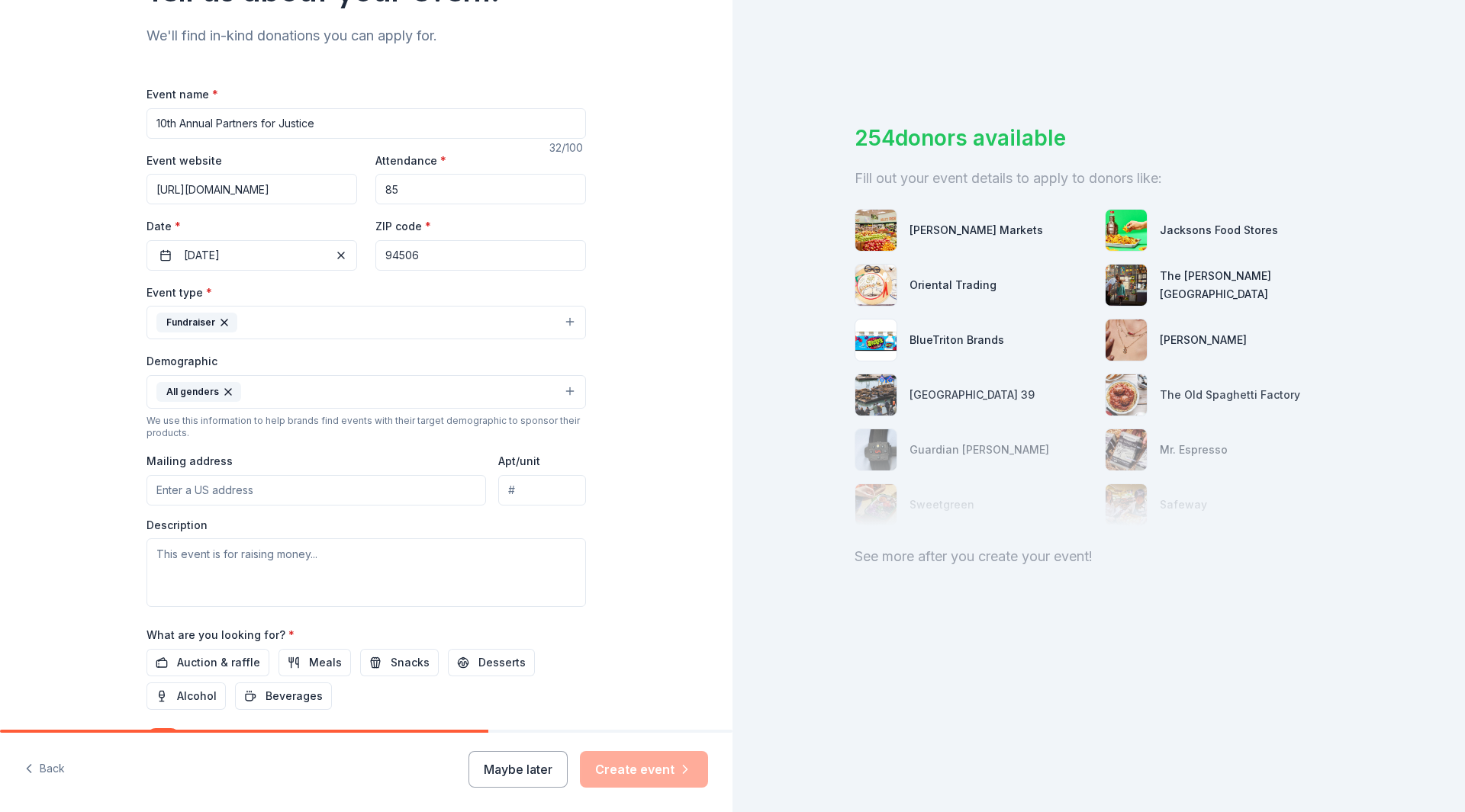
type input "94506"
click at [177, 494] on input "Mailing address" at bounding box center [316, 490] width 339 height 30
type input "2101 Van Ness Street, San Pablo, CA, 94806"
click at [180, 558] on textarea at bounding box center [366, 572] width 439 height 69
click at [38, 435] on div "Tell us about your event. We'll find in-kind donations you can apply for. Event…" at bounding box center [366, 356] width 732 height 1018
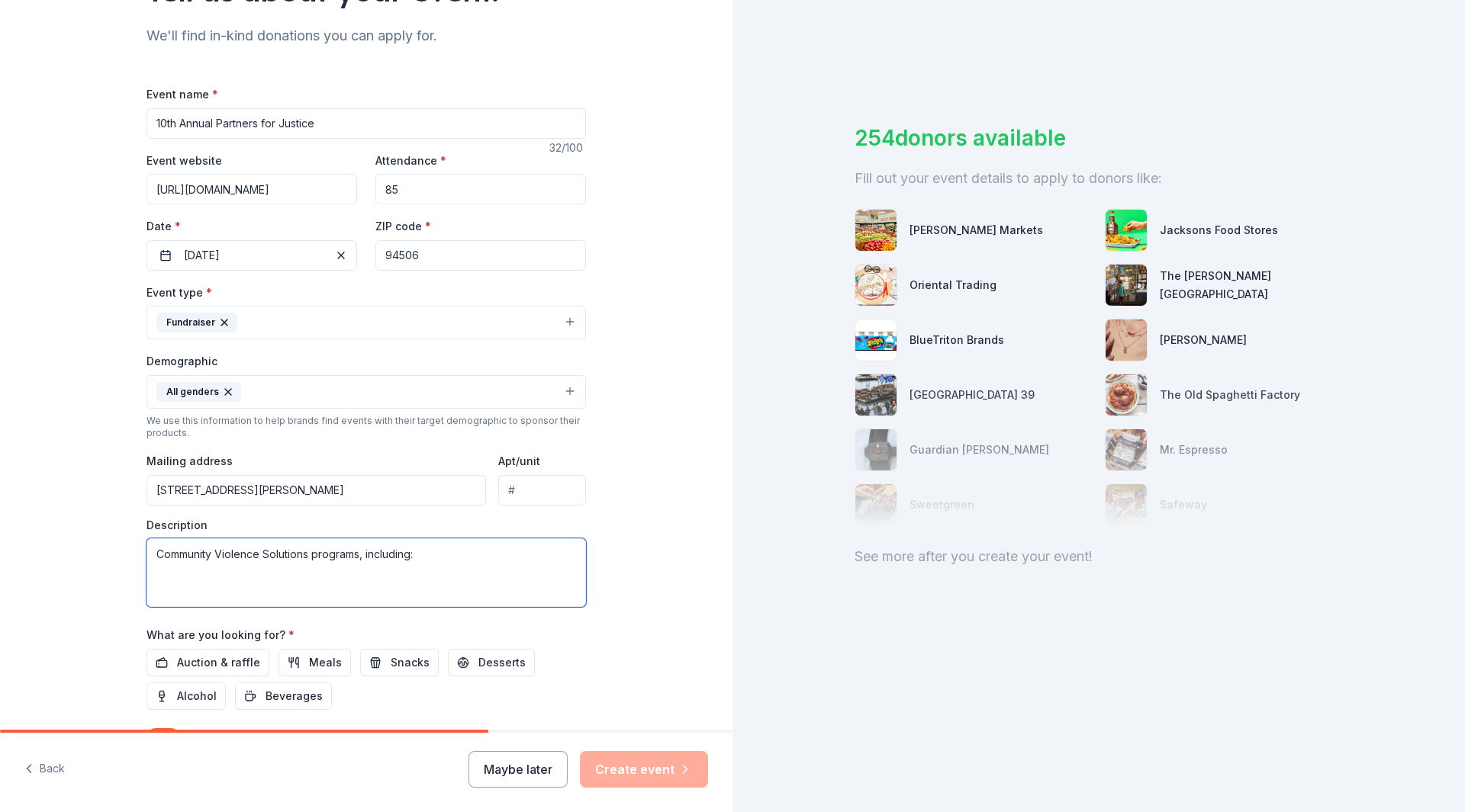
drag, startPoint x: 149, startPoint y: 556, endPoint x: 450, endPoint y: 549, distance: 301.1
click at [450, 564] on textarea "Community Violence Solutions programs, including:" at bounding box center [366, 572] width 439 height 69
paste textarea "Proceeds benefit Community Violence Solutions and support services for children…"
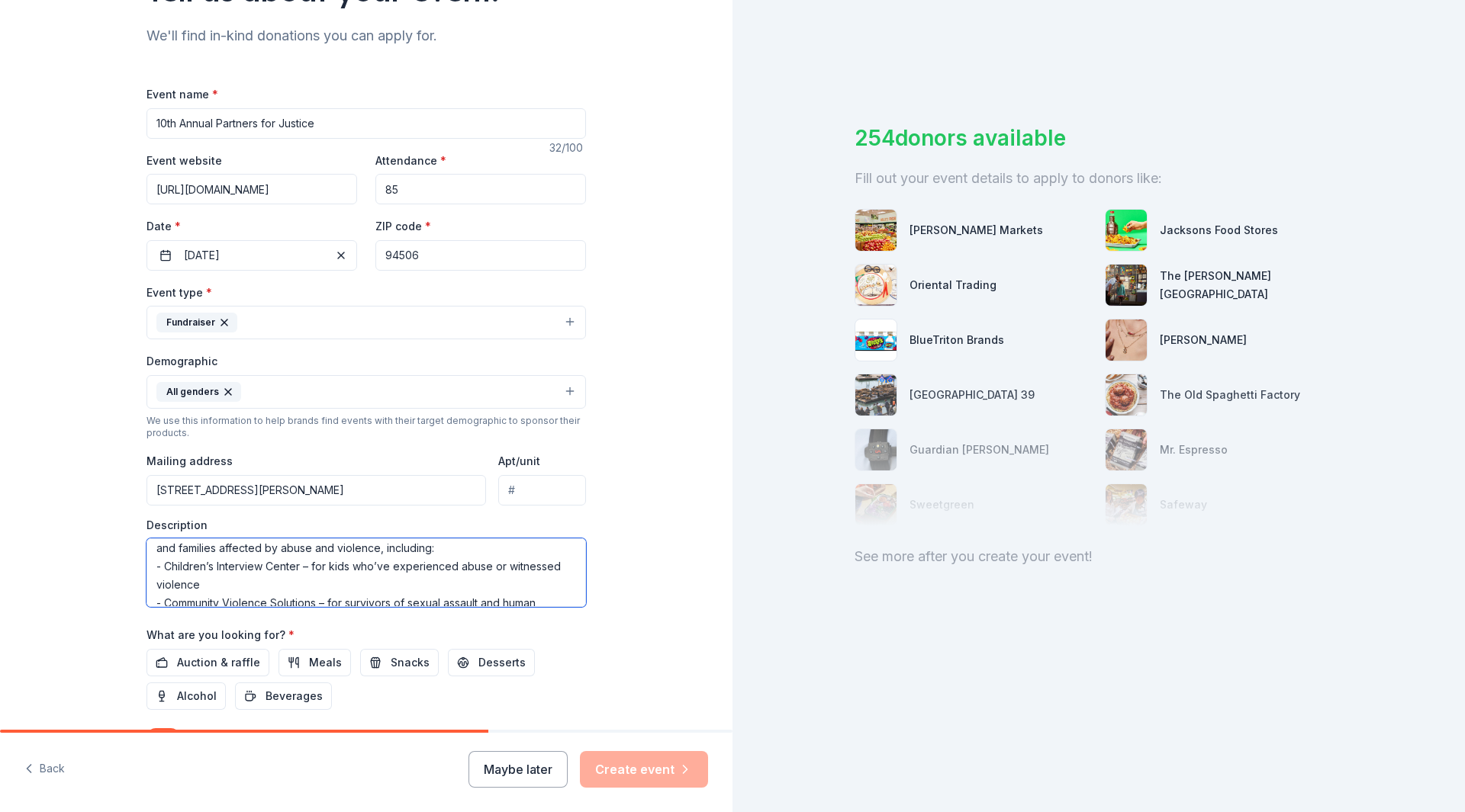
scroll to position [0, 0]
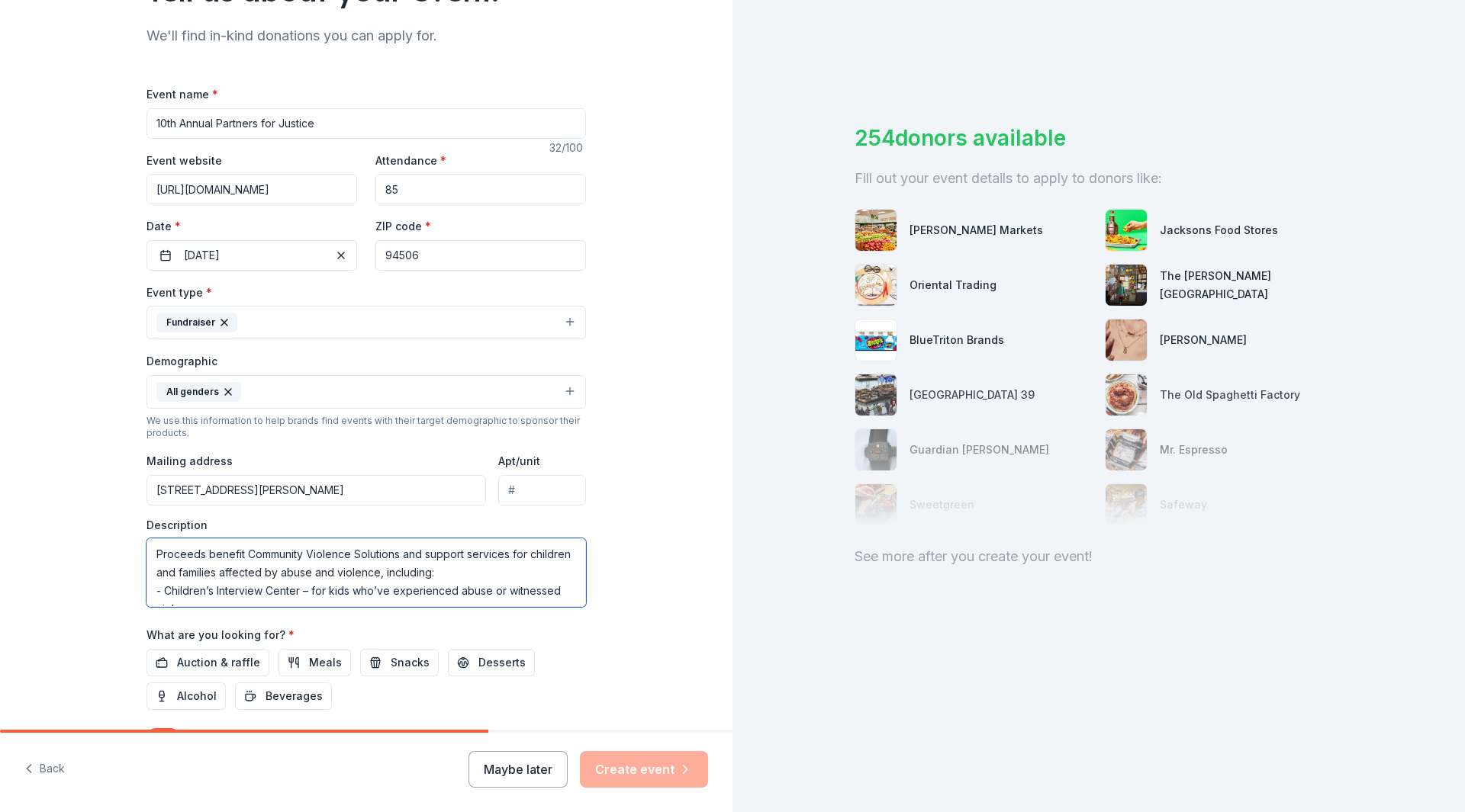
drag, startPoint x: 292, startPoint y: 591, endPoint x: 170, endPoint y: 592, distance: 122.0
click at [170, 592] on textarea "Proceeds benefit Community Violence Solutions and support services for children…" at bounding box center [366, 572] width 439 height 69
drag, startPoint x: 298, startPoint y: 591, endPoint x: 160, endPoint y: 591, distance: 138.0
click at [160, 591] on textarea "Proceeds benefit Community Violence Solutions and support services for children…" at bounding box center [366, 572] width 439 height 69
drag, startPoint x: 359, startPoint y: 588, endPoint x: 351, endPoint y: 585, distance: 8.5
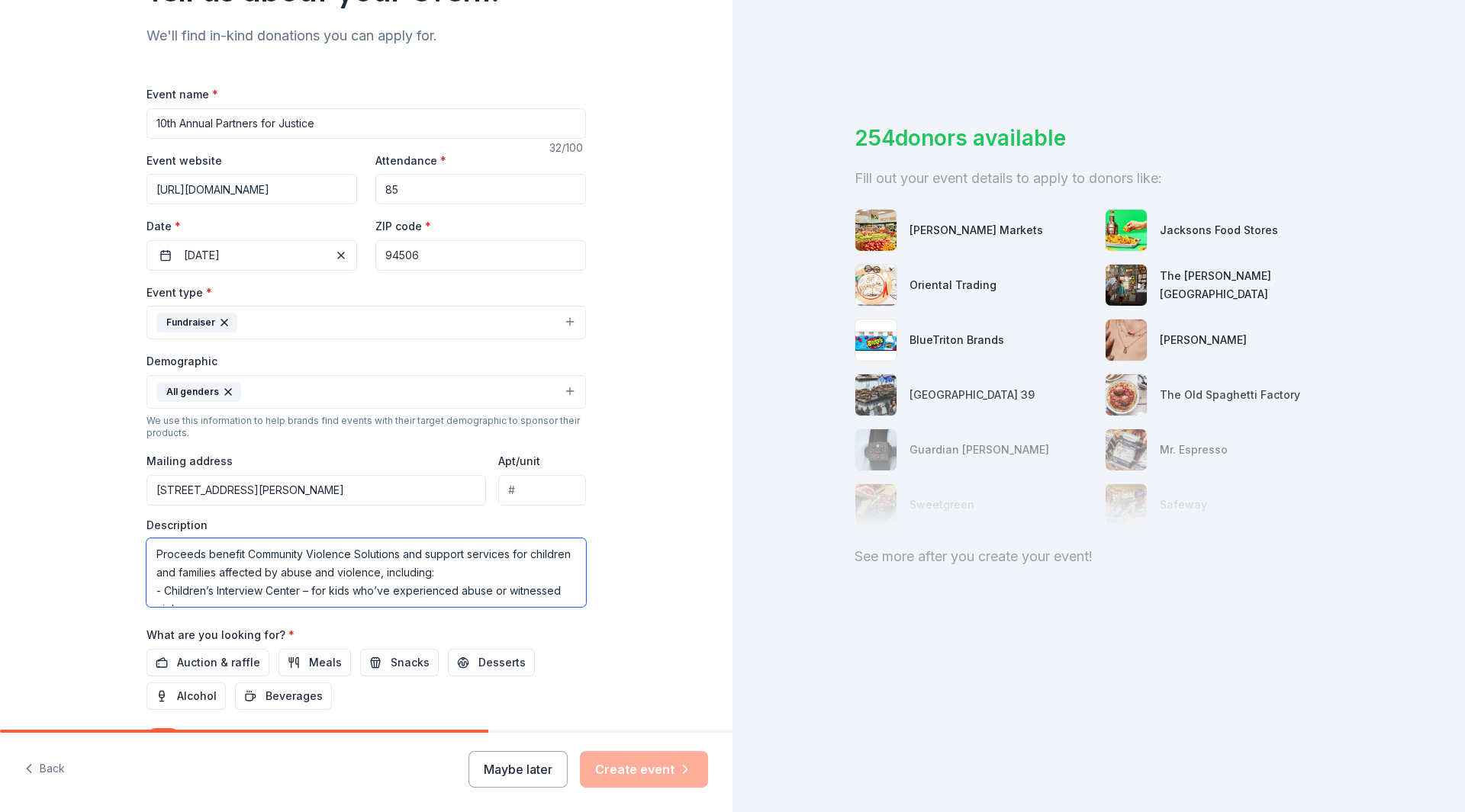
click at [357, 588] on textarea "Proceeds benefit Community Violence Solutions and support services for children…" at bounding box center [366, 572] width 439 height 69
click at [542, 589] on textarea "Proceeds benefit Community Violence Solutions and support services for children…" at bounding box center [366, 572] width 439 height 69
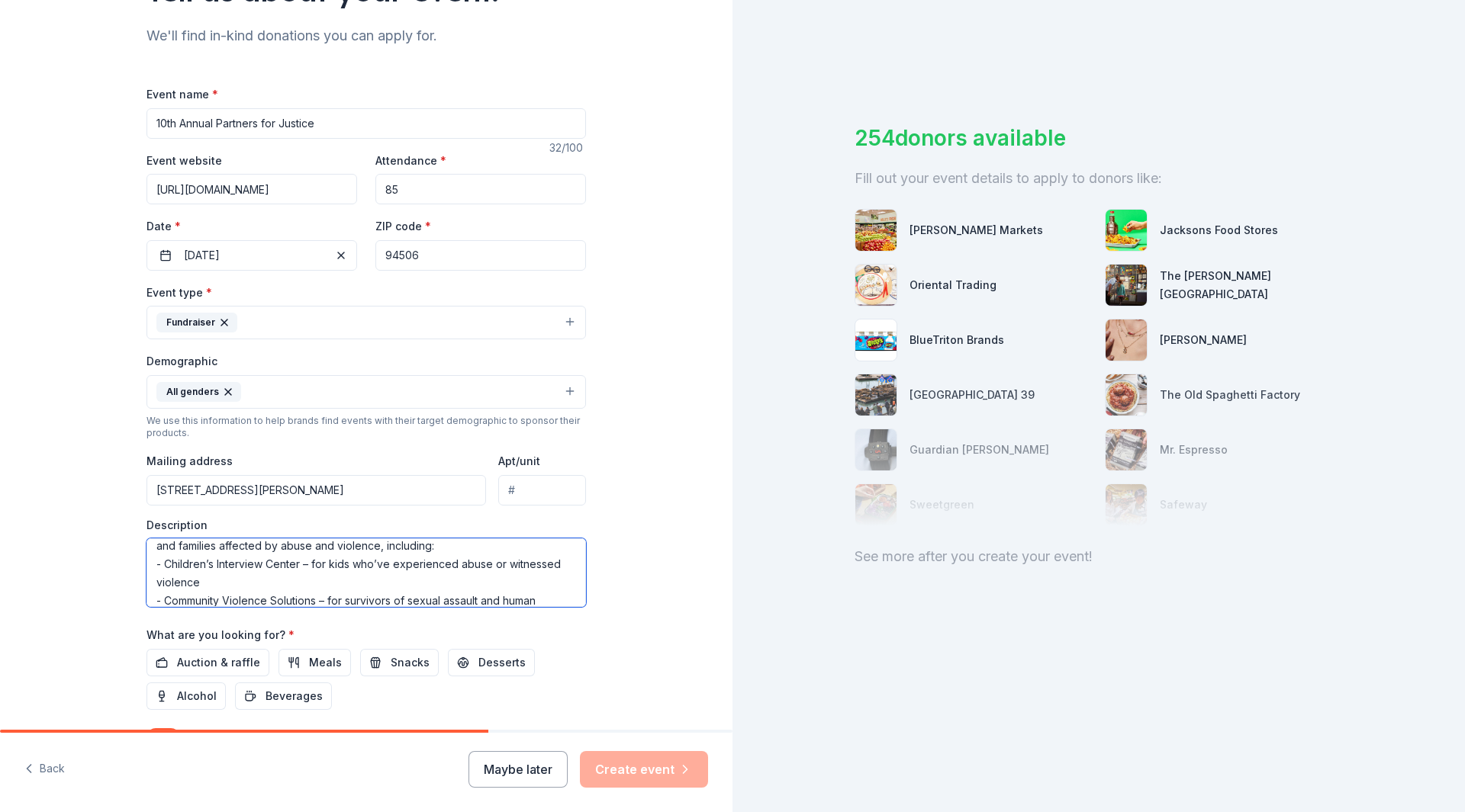
scroll to position [9, 0]
click at [216, 598] on textarea "Proceeds benefit Community Violence Solutions and support services for children…" at bounding box center [366, 572] width 439 height 69
click at [178, 568] on textarea "Proceeds benefit Community Violence Solutions and support services for children…" at bounding box center [366, 572] width 439 height 69
click at [155, 556] on textarea "Proceeds benefit Community Violence Solutions and support services for children…" at bounding box center [366, 572] width 439 height 69
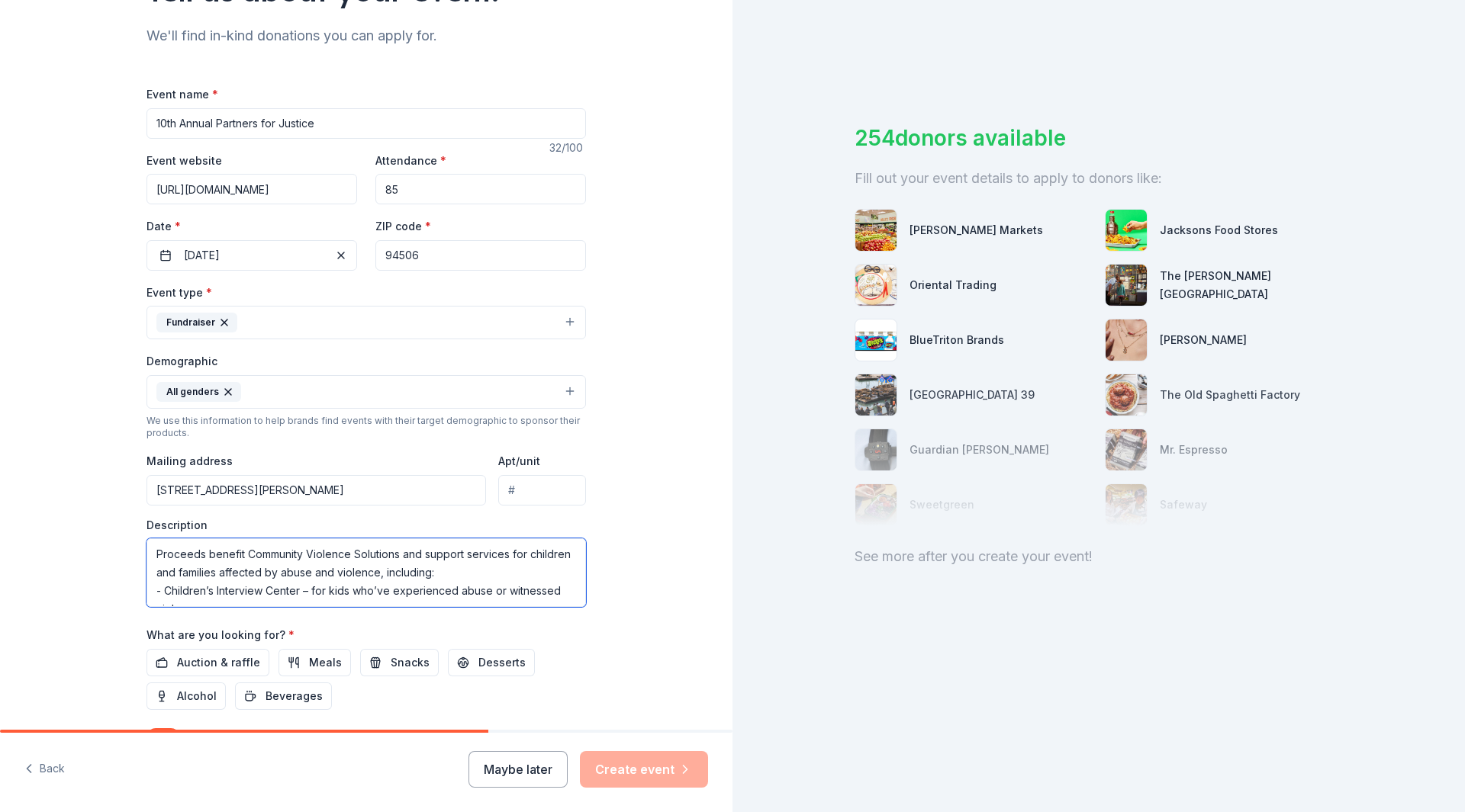
drag, startPoint x: 206, startPoint y: 601, endPoint x: 125, endPoint y: 532, distance: 106.4
click at [125, 532] on div "Tell us about your event. We'll find in-kind donations you can apply for. Event…" at bounding box center [366, 356] width 488 height 1018
type textarea "- Community Violence Solutions – for survivors of sexual assault and human traf…"
drag, startPoint x: 153, startPoint y: 552, endPoint x: 391, endPoint y: 678, distance: 269.3
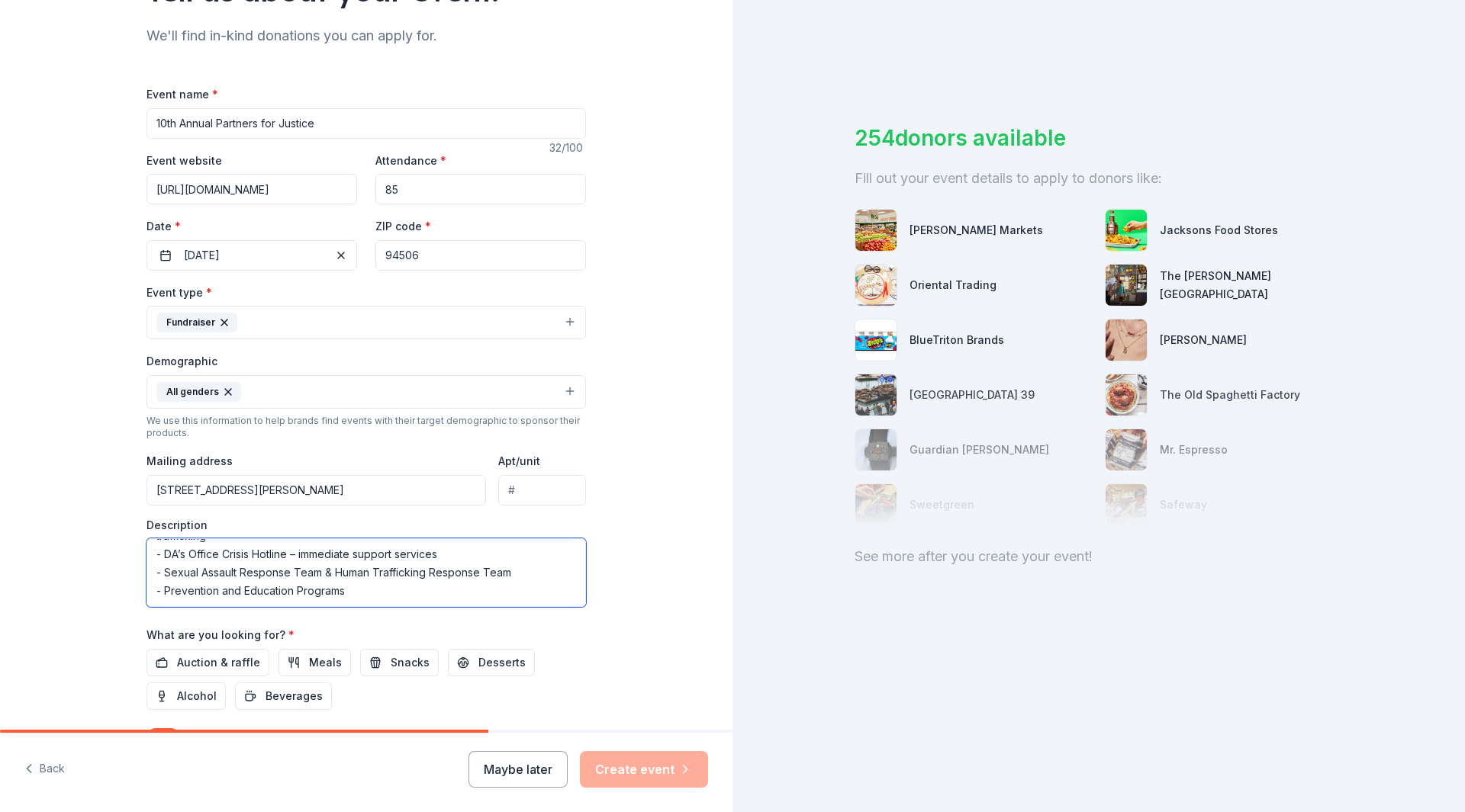
click at [336, 681] on div "Event name * 10th Annual Partners for Justice 32 /100 Event website https://cvs…" at bounding box center [366, 438] width 439 height 708
drag, startPoint x: 445, startPoint y: 573, endPoint x: 105, endPoint y: 549, distance: 340.8
click at [105, 549] on div "Tell us about your event. We'll find in-kind donations you can apply for. Event…" at bounding box center [366, 356] width 732 height 1018
click at [146, 553] on textarea "The Contra Costa County District Attorneys' Association is sponsoring the 1oth …" at bounding box center [366, 572] width 439 height 69
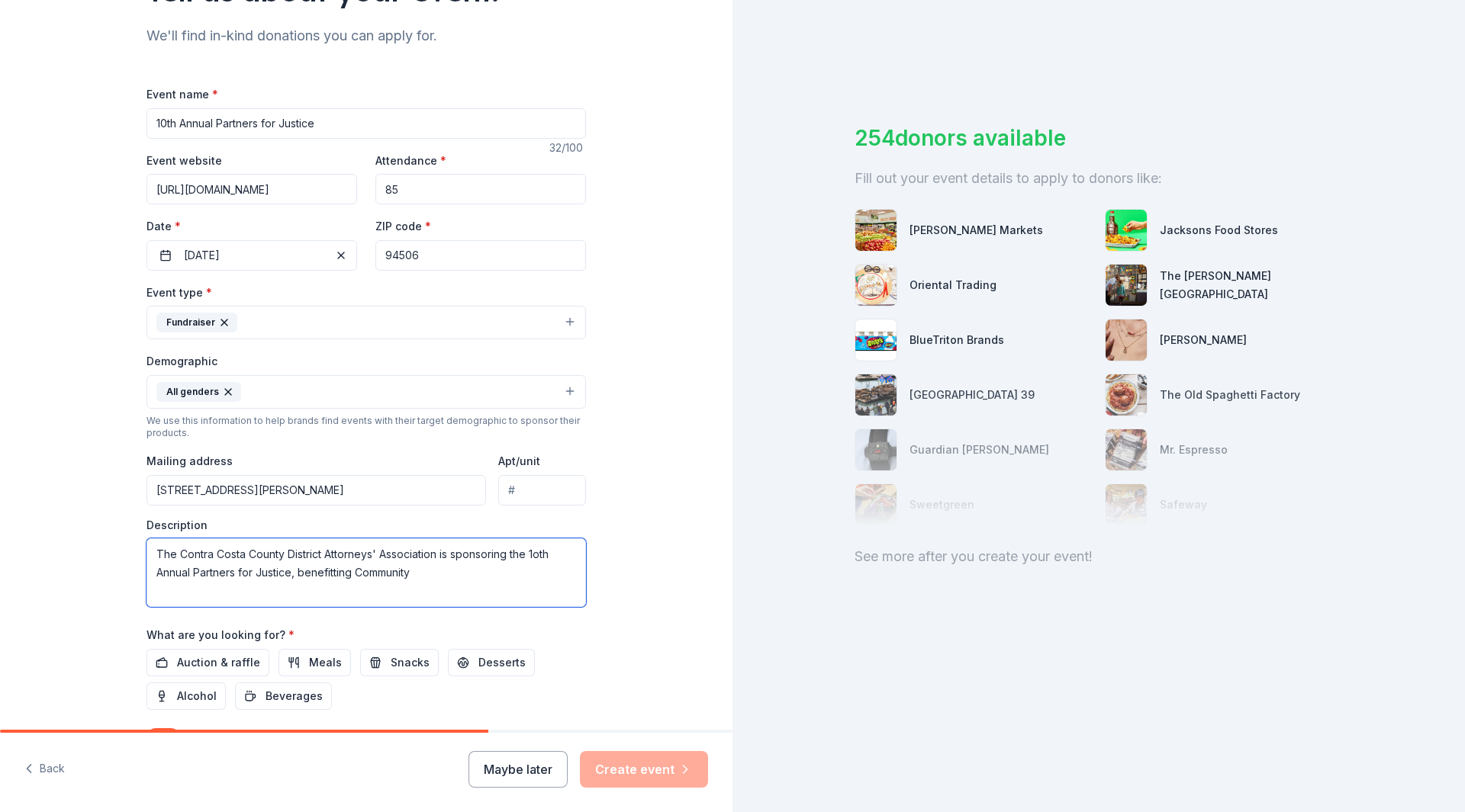
click at [148, 553] on textarea "The Contra Costa County District Attorneys' Association is sponsoring the 1oth …" at bounding box center [366, 572] width 439 height 69
drag, startPoint x: 428, startPoint y: 572, endPoint x: 51, endPoint y: 541, distance: 378.3
click at [51, 541] on div "Tell us about your event. We'll find in-kind donations you can apply for. Event…" at bounding box center [366, 356] width 732 height 1018
paste textarea "A COUNTY DISTRICT ATTORNEYS’ OU TO THE 10th Annual Benefiting Community Violenc…"
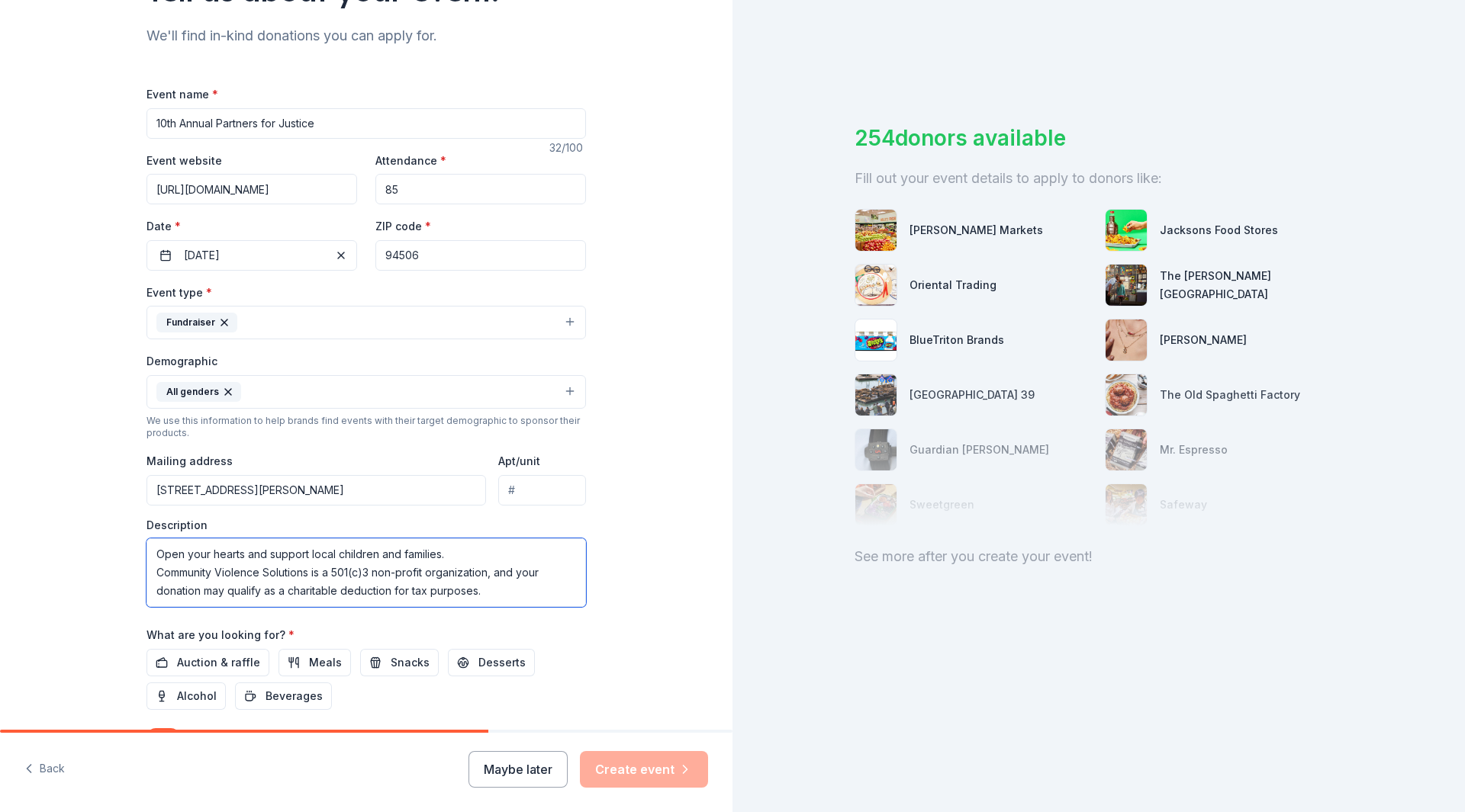
click at [443, 564] on textarea "A COUNTY DISTRICT ATTORNEYS’ OU TO THE 10th Annual Benefiting Community Violenc…" at bounding box center [366, 572] width 439 height 69
click at [150, 555] on textarea "A COUNTY DISTRICT ATTORNEYS’ OU TO THE 10th Annual Benefiting Community Violenc…" at bounding box center [366, 572] width 439 height 69
drag, startPoint x: 405, startPoint y: 555, endPoint x: 85, endPoint y: 541, distance: 320.3
click at [85, 541] on div "Tell us about your event. We'll find in-kind donations you can apply for. Event…" at bounding box center [366, 356] width 732 height 1018
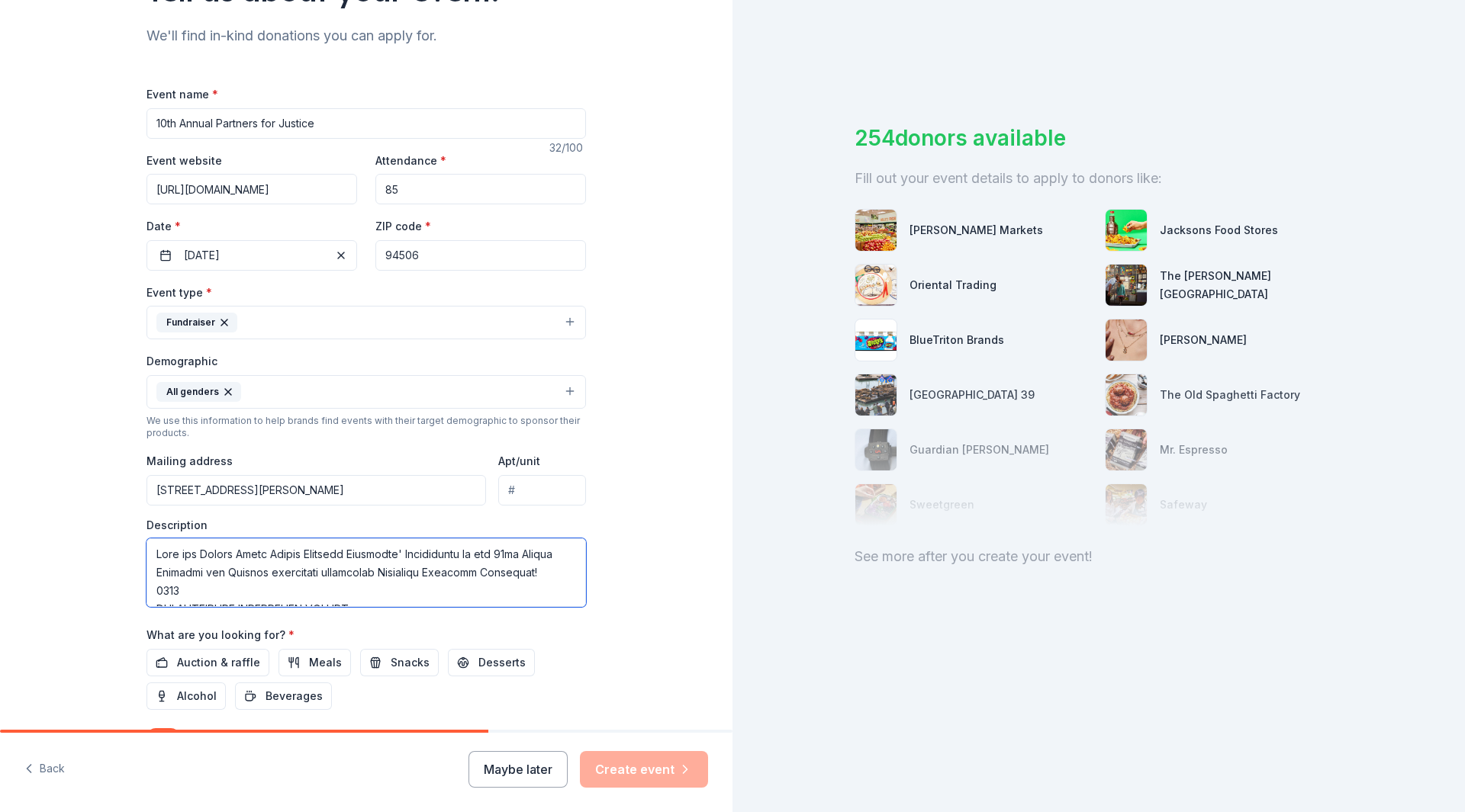
drag, startPoint x: 199, startPoint y: 589, endPoint x: 124, endPoint y: 585, distance: 75.1
click at [124, 585] on div "Tell us about your event. We'll find in-kind donations you can apply for. Event…" at bounding box center [366, 356] width 488 height 1018
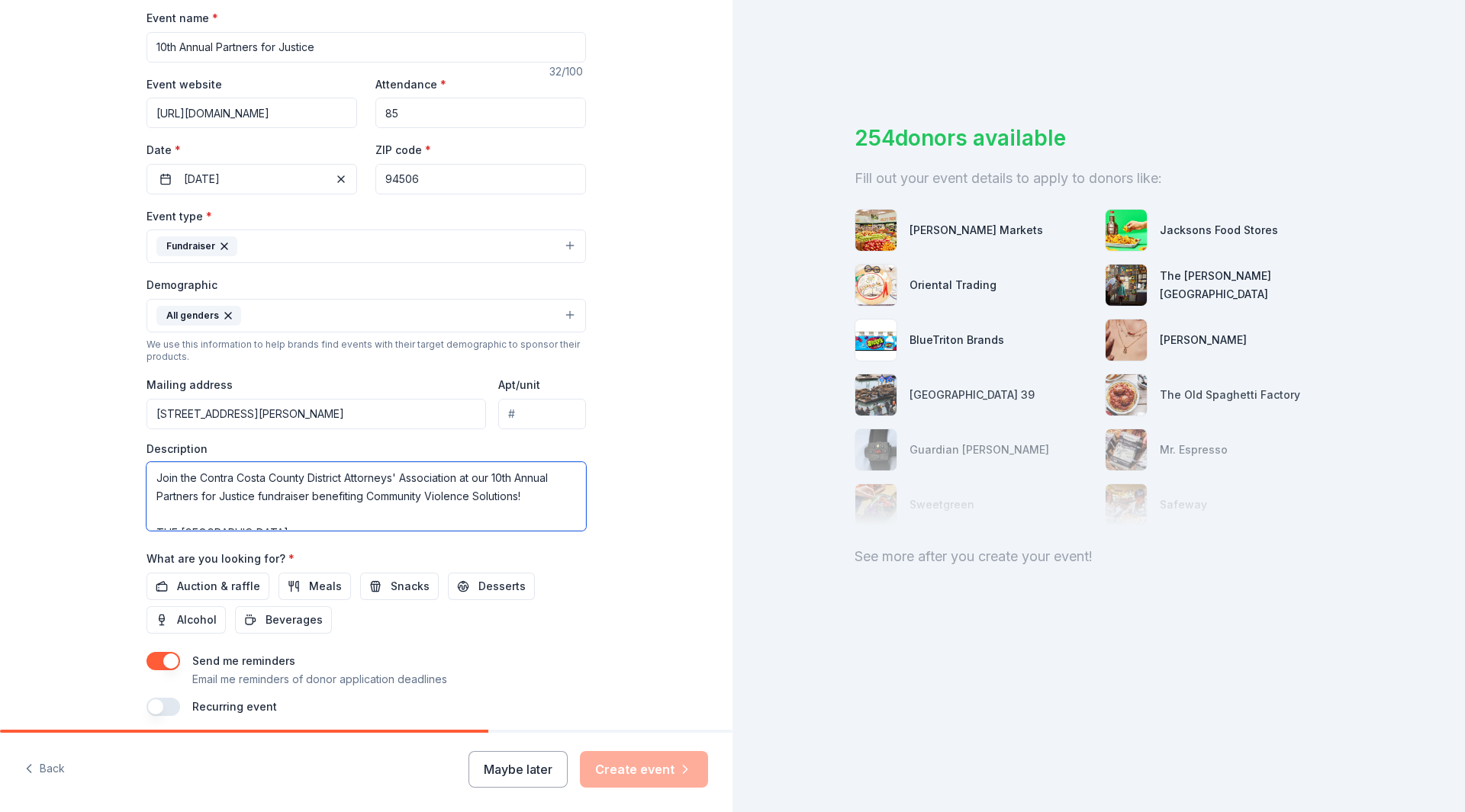
scroll to position [288, 0]
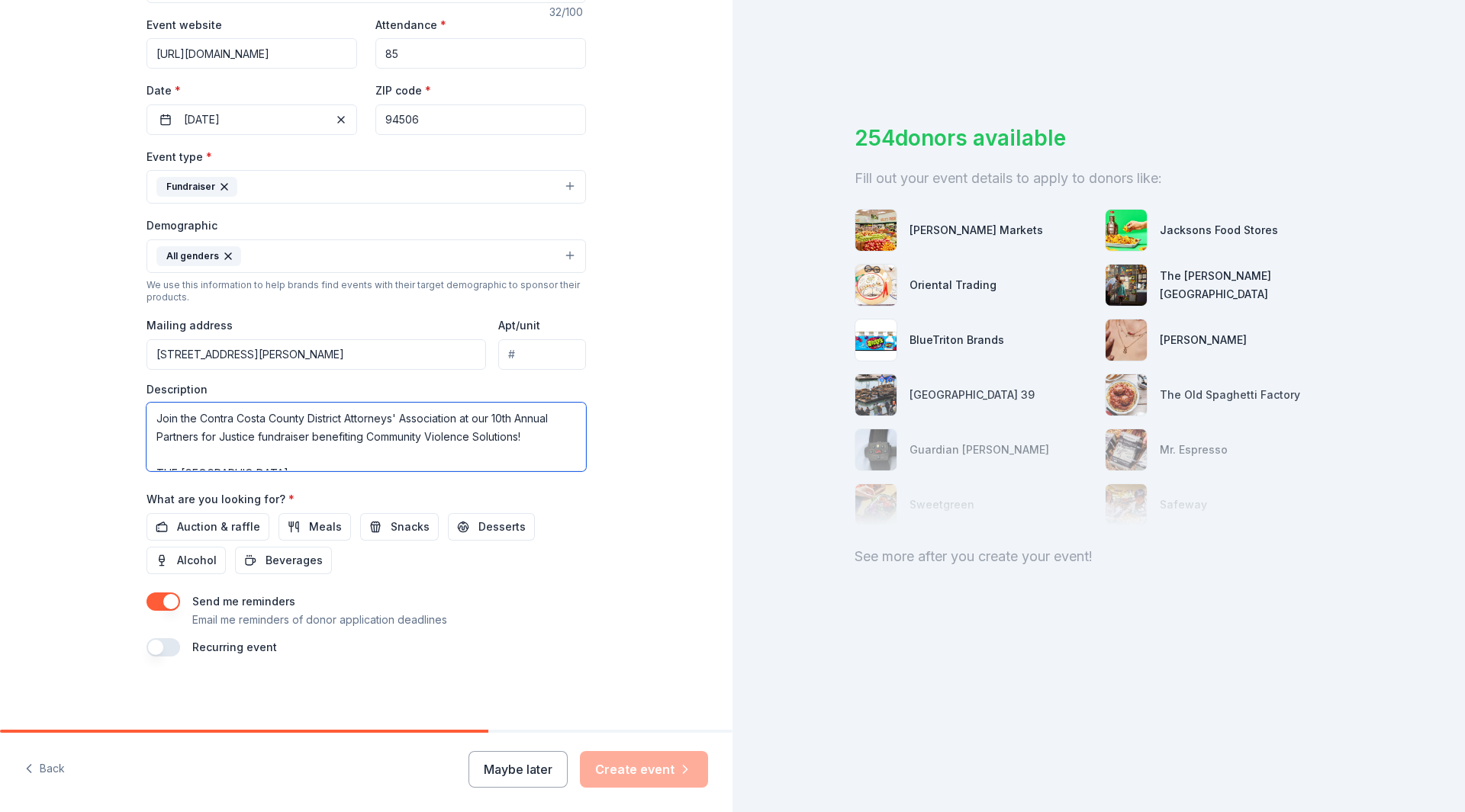
click at [156, 447] on textarea "Join the Contra Costa County District Attorneys' Association at our 10th Annual…" at bounding box center [366, 437] width 439 height 69
drag, startPoint x: 213, startPoint y: 469, endPoint x: 136, endPoint y: 432, distance: 85.4
click at [136, 432] on div "Tell us about your event. We'll find in-kind donations you can apply for. Event…" at bounding box center [366, 220] width 488 height 1018
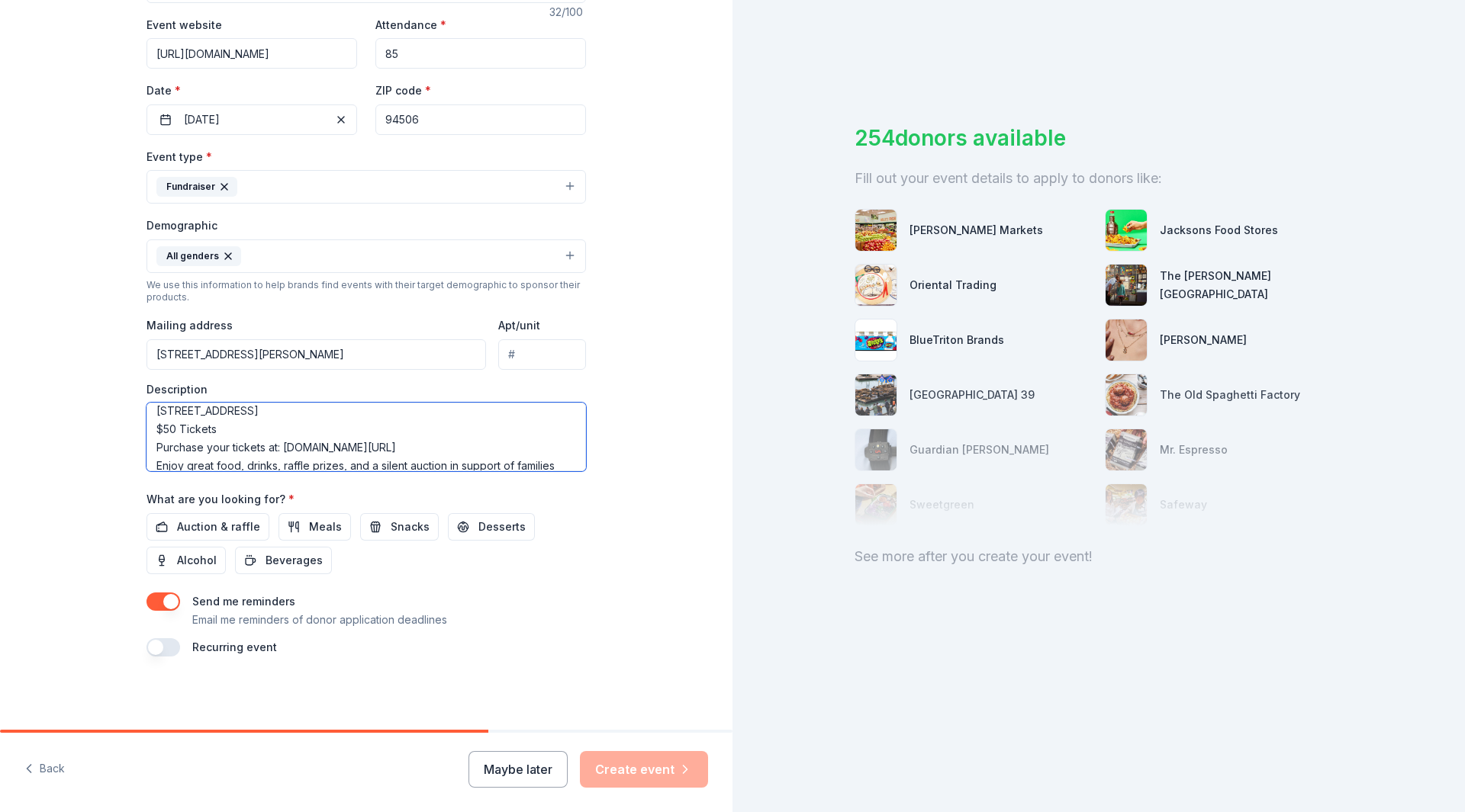
drag, startPoint x: 149, startPoint y: 429, endPoint x: 411, endPoint y: 445, distance: 262.5
click at [411, 445] on textarea "Join the Contra Costa County District Attorneys' Association at our 10th Annual…" at bounding box center [366, 437] width 439 height 69
click at [278, 442] on textarea "Join the Contra Costa County District Attorneys' Association at our 10th Annual…" at bounding box center [366, 437] width 439 height 69
click at [147, 426] on textarea "Join the Contra Costa County District Attorneys' Association at our 10th Annual…" at bounding box center [366, 437] width 439 height 69
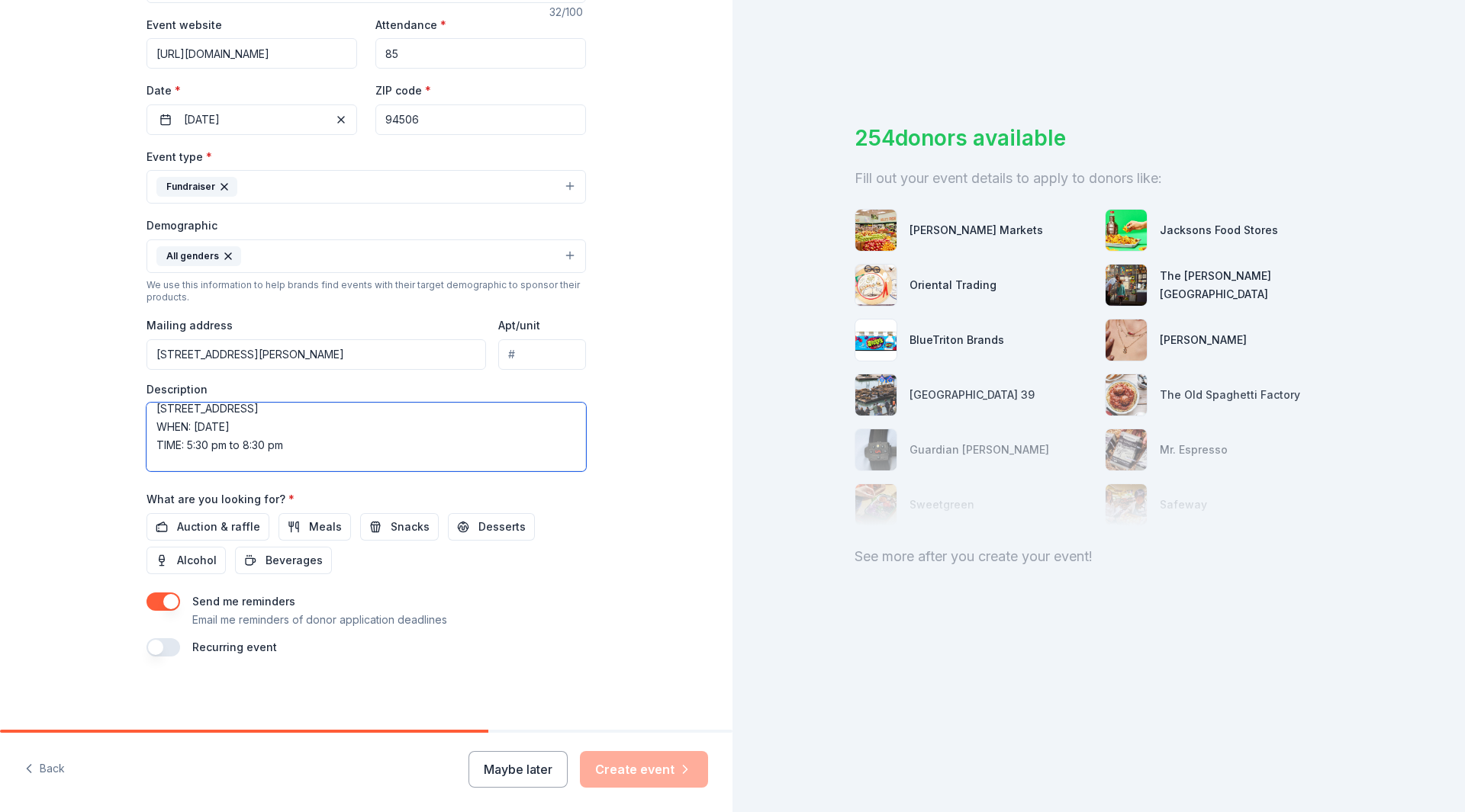
click at [297, 447] on textarea "Join the Contra Costa County District Attorneys' Association at our 10th Annual…" at bounding box center [366, 437] width 439 height 69
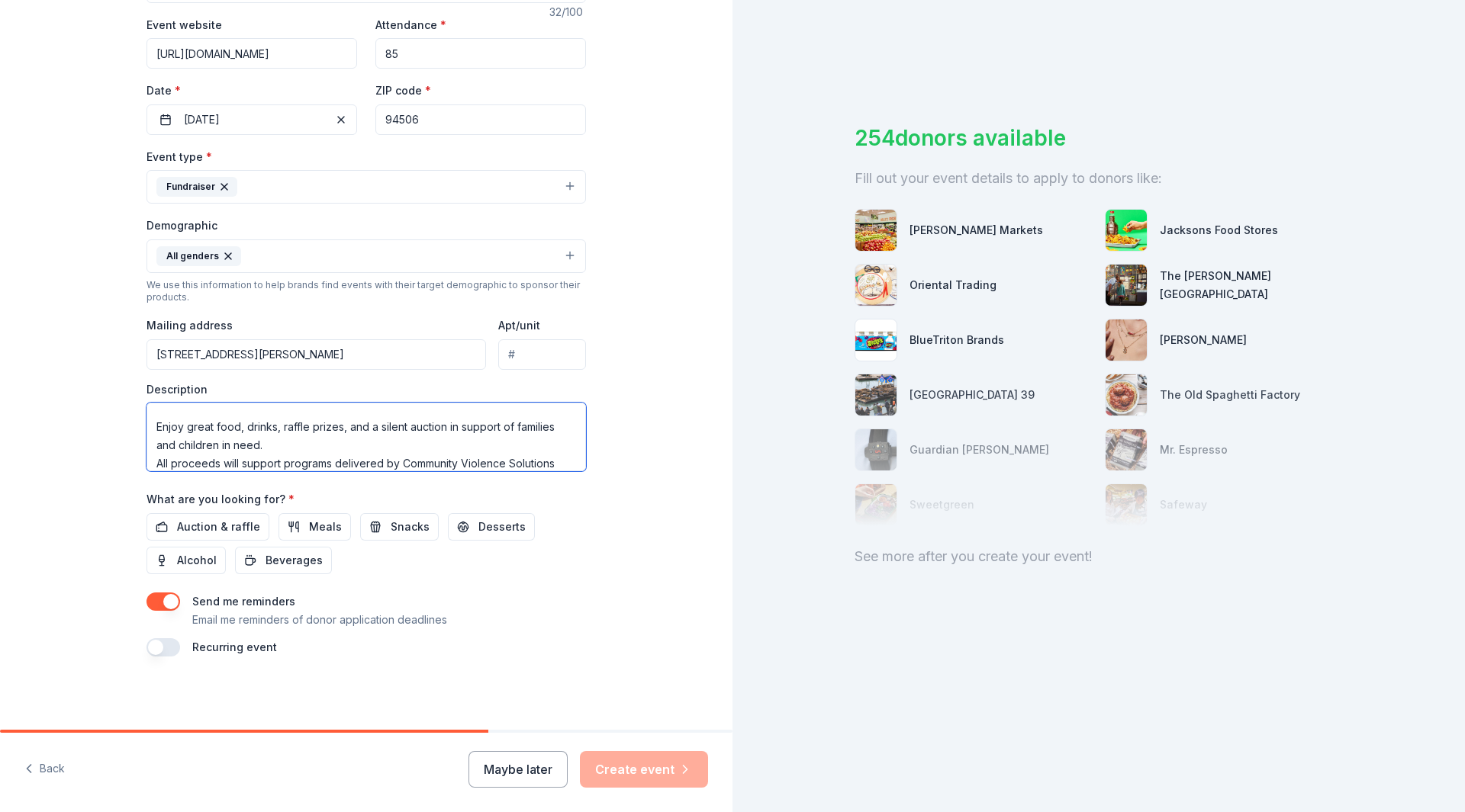
click at [276, 452] on textarea "Join the Contra Costa County District Attorneys' Association at our 10th Annual…" at bounding box center [366, 437] width 439 height 69
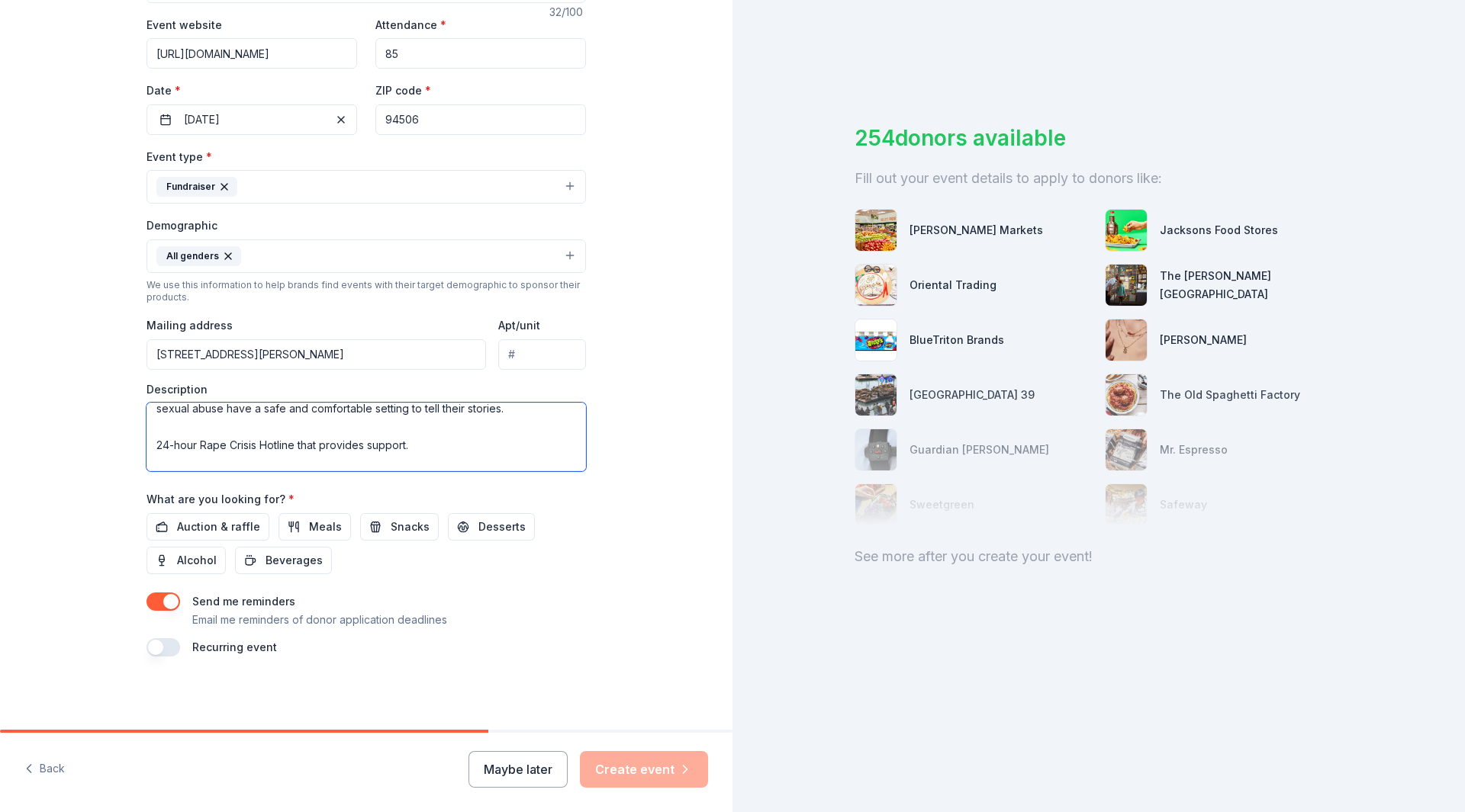
scroll to position [303, 0]
click at [411, 421] on textarea "Join the Contra Costa County District Attorneys' Association at our 10th Annual…" at bounding box center [366, 437] width 439 height 69
click at [429, 454] on textarea "Join the Contra Costa County District Attorneys' Association at our 10th Annual…" at bounding box center [366, 437] width 439 height 69
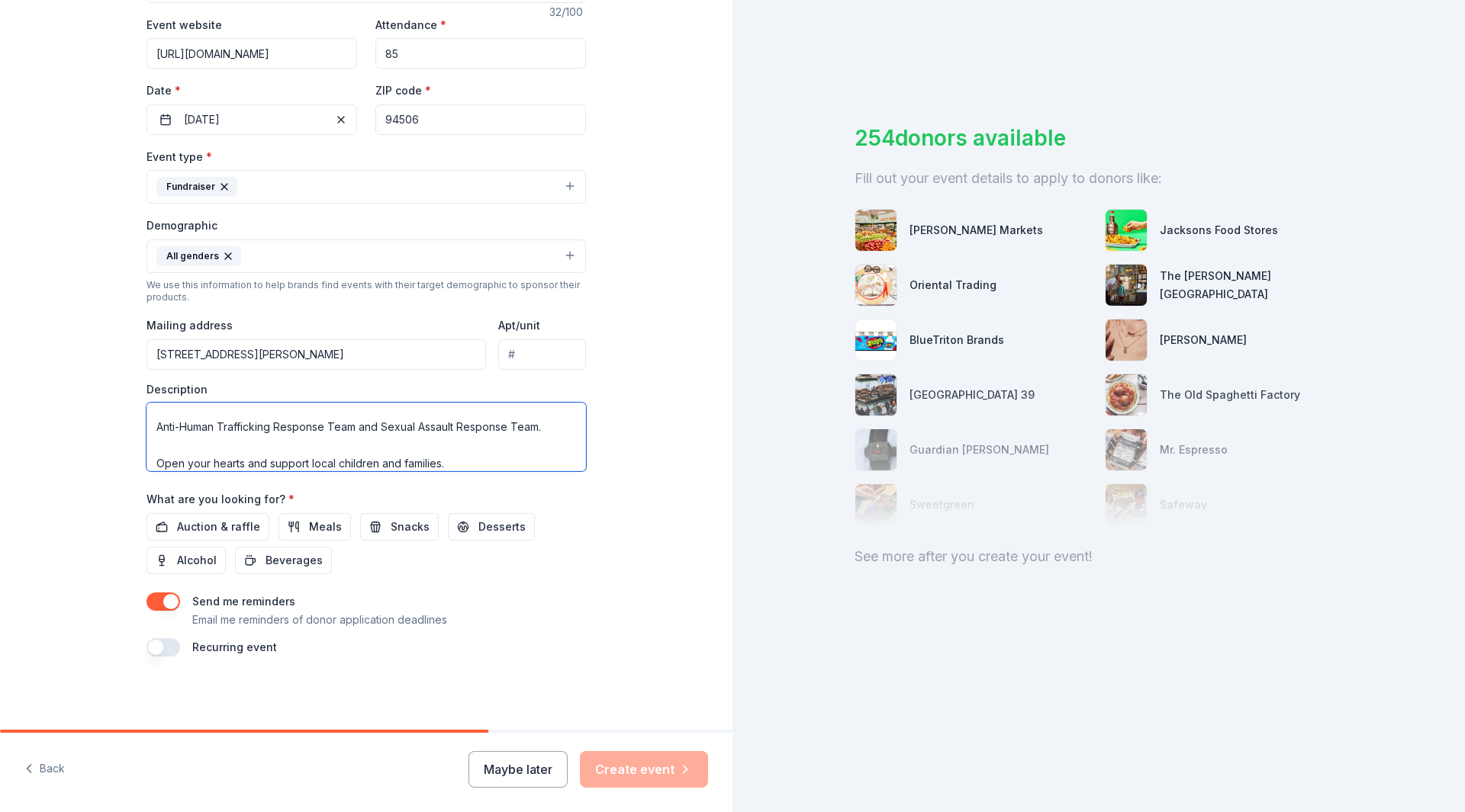
click at [439, 463] on textarea "Join the Contra Costa County District Attorneys' Association at our 10th Annual…" at bounding box center [366, 437] width 439 height 69
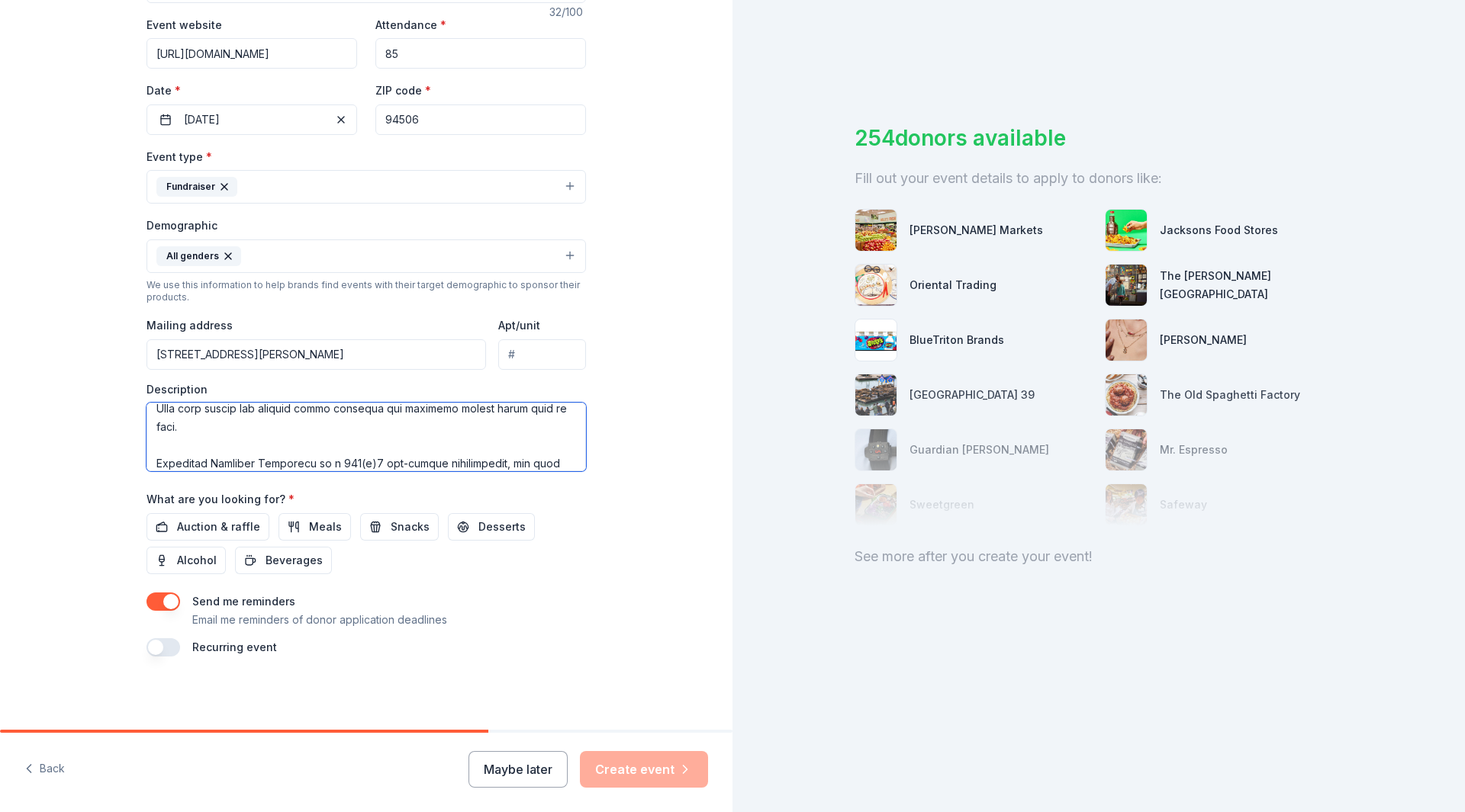
scroll to position [413, 0]
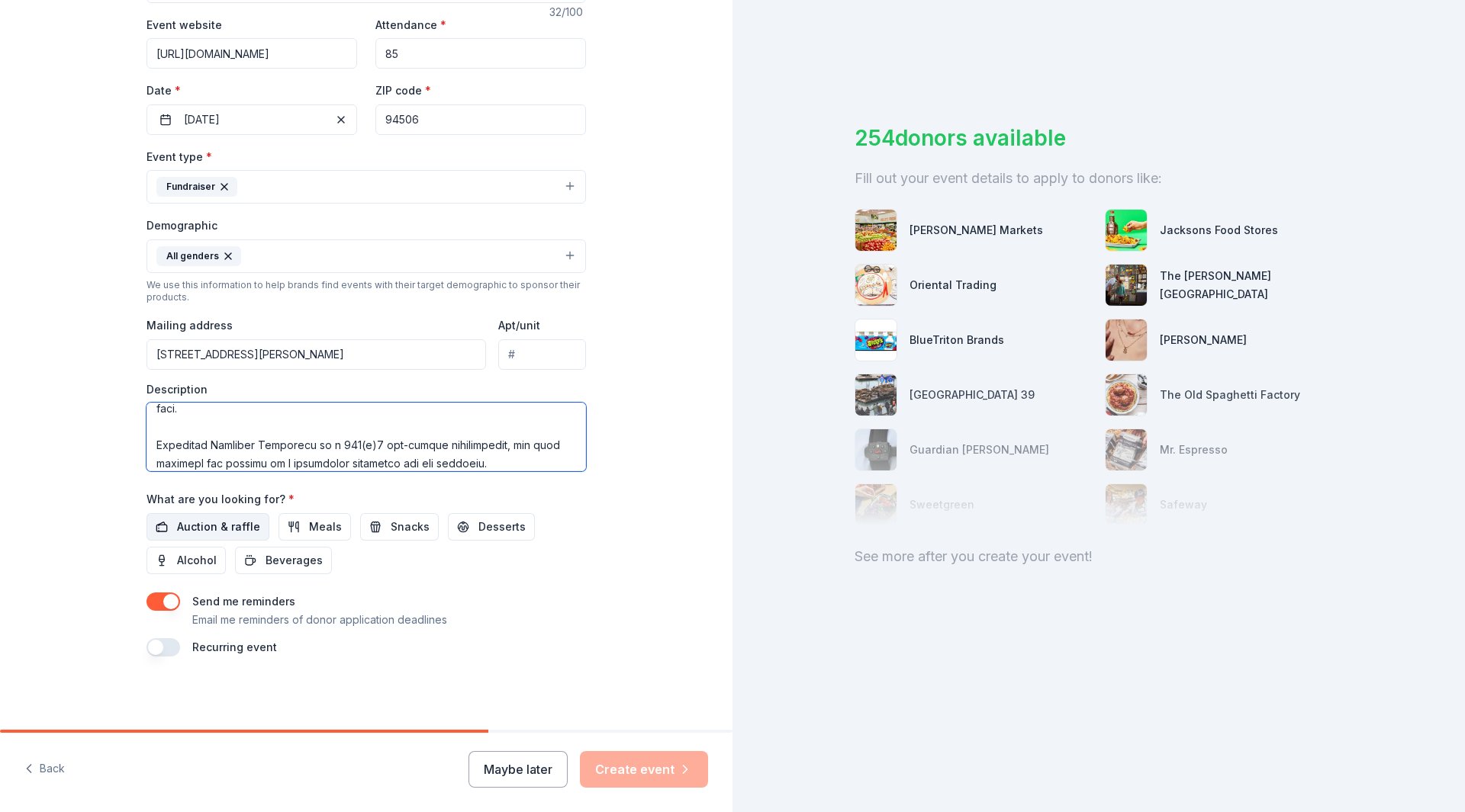
type textarea "Join the Contra Costa County District Attorneys' Association at our 10th Annual…"
click at [209, 526] on span "Auction & raffle" at bounding box center [219, 527] width 83 height 18
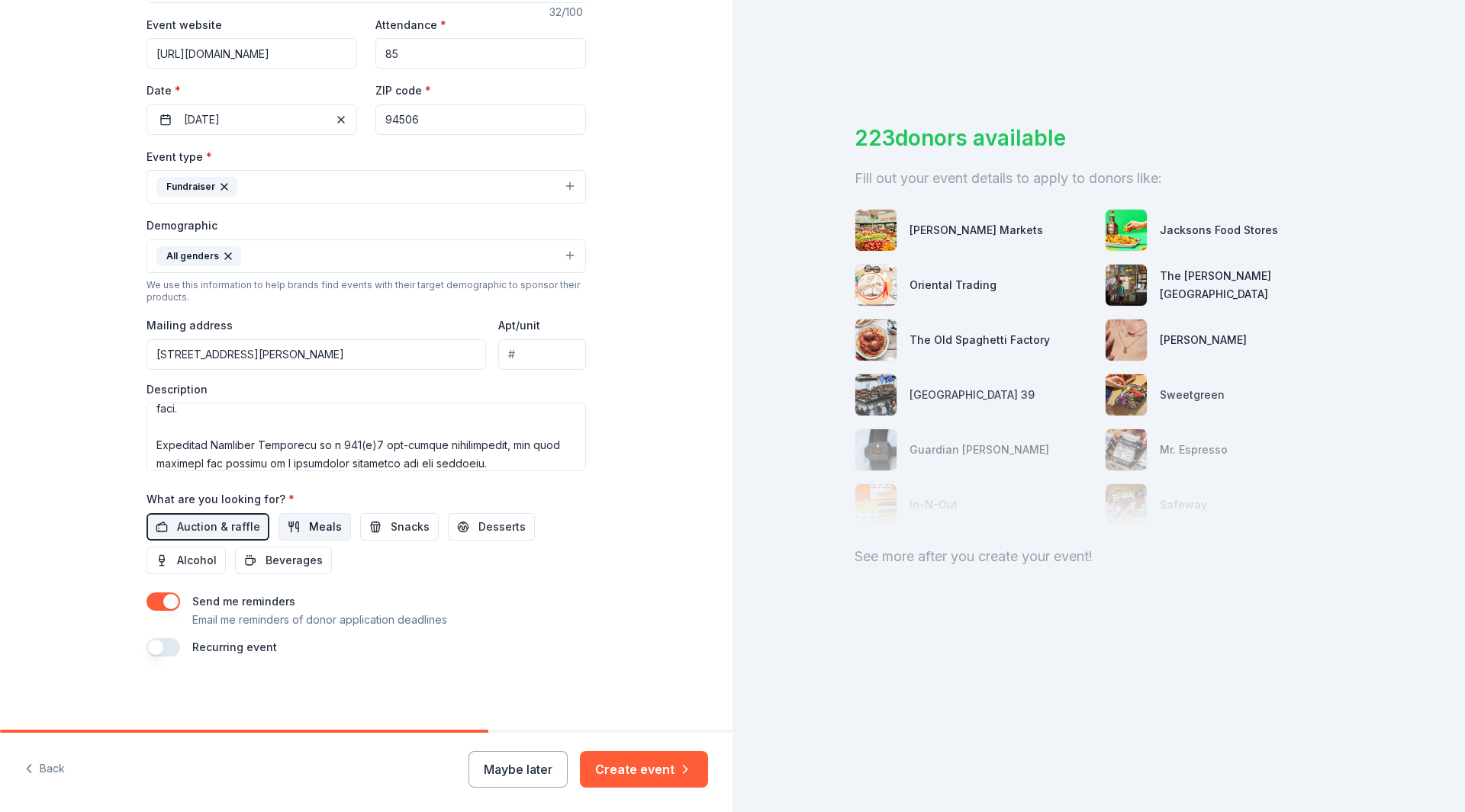
click at [324, 521] on span "Meals" at bounding box center [325, 527] width 33 height 18
click at [180, 556] on span "Alcohol" at bounding box center [197, 560] width 40 height 18
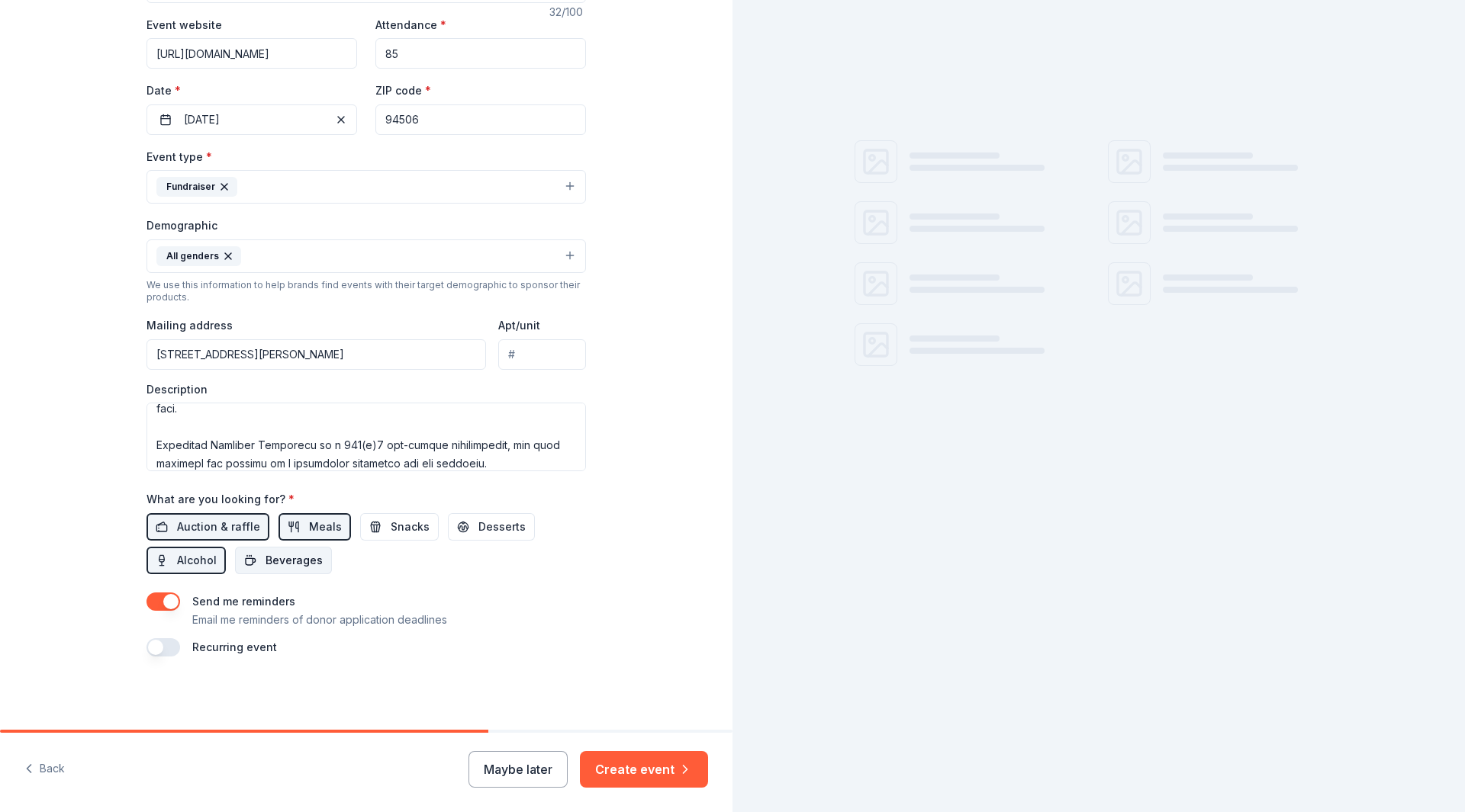
click at [293, 564] on span "Beverages" at bounding box center [294, 560] width 58 height 18
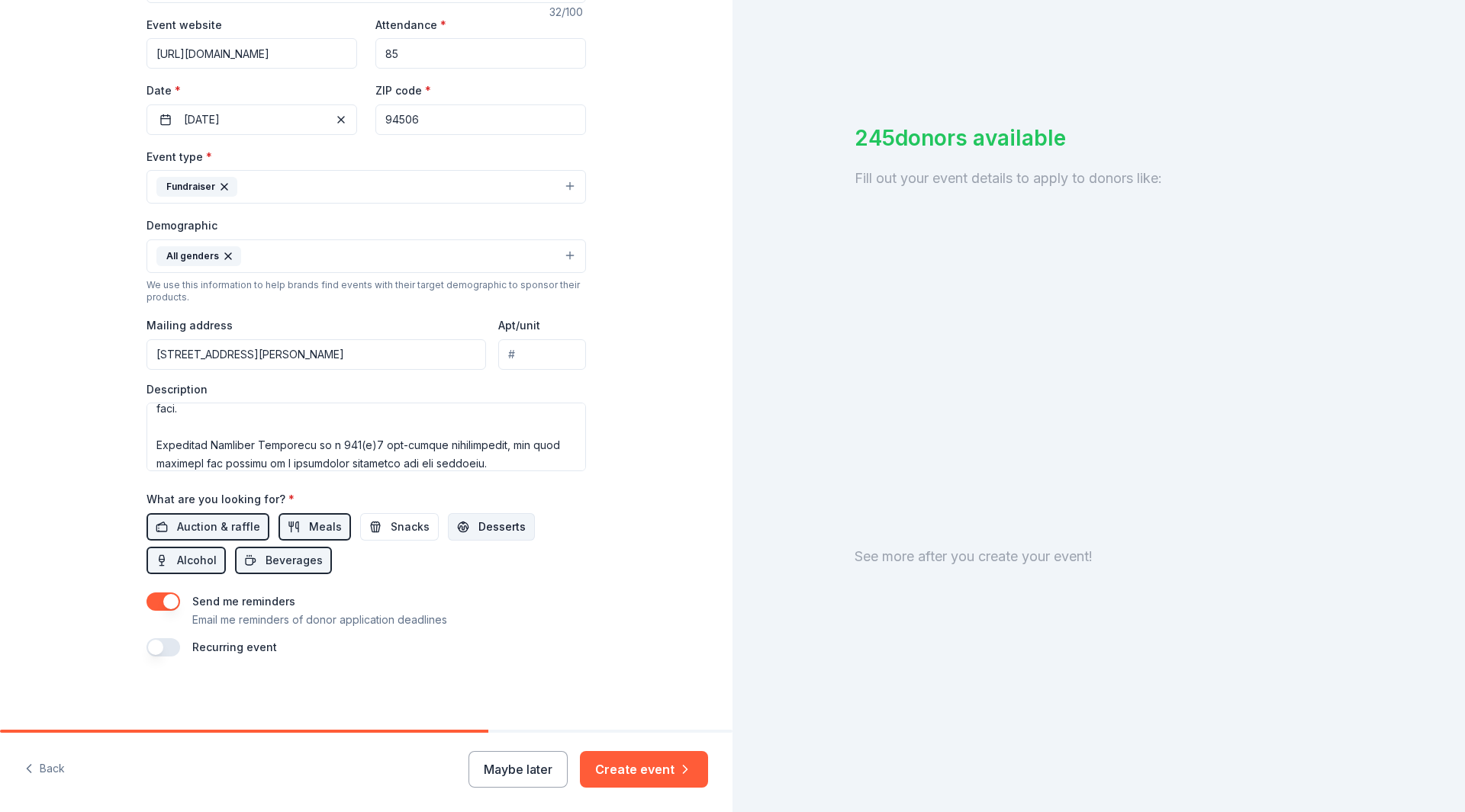
click at [463, 525] on button "Desserts" at bounding box center [491, 527] width 87 height 27
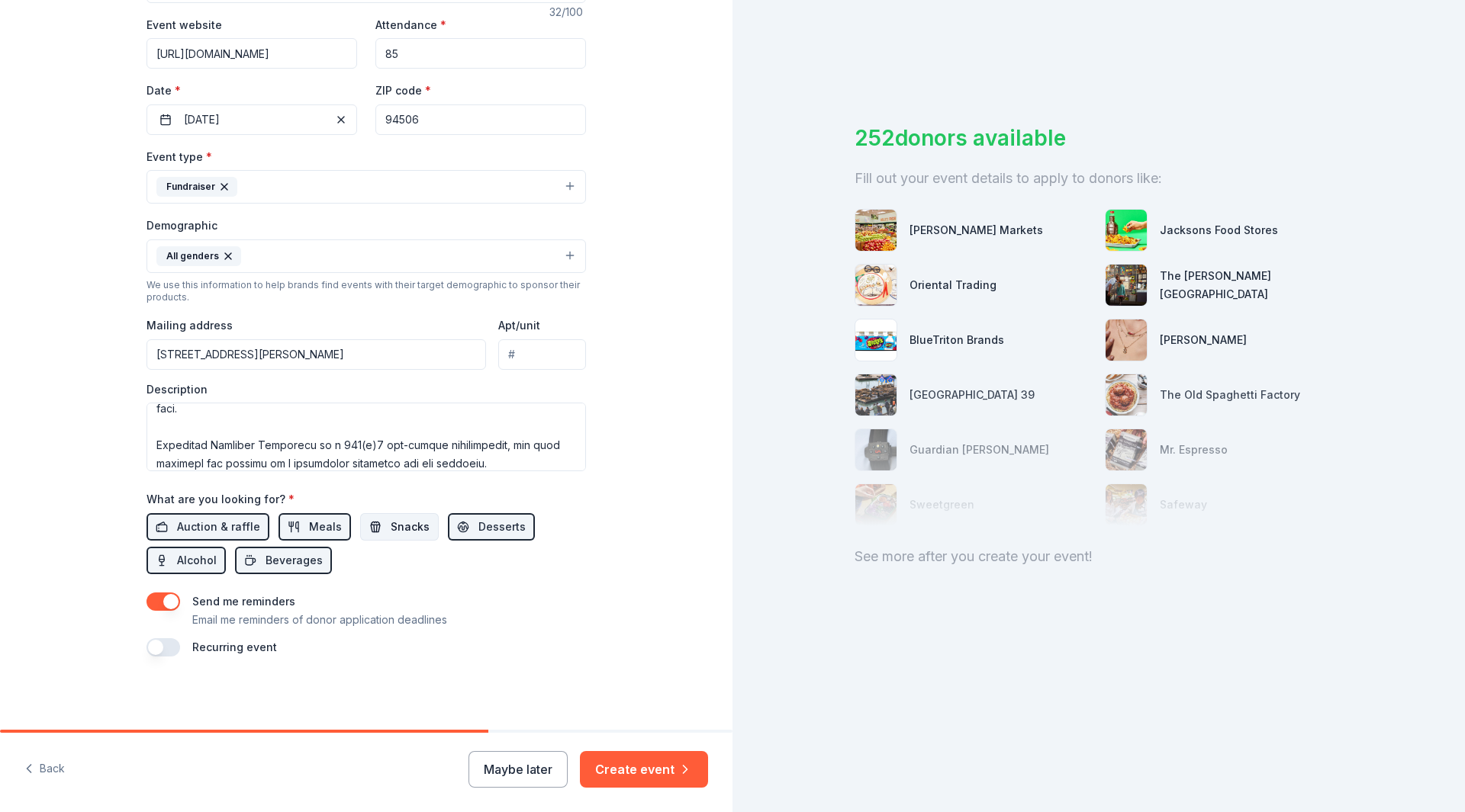
click at [394, 521] on span "Snacks" at bounding box center [410, 527] width 39 height 18
click at [483, 529] on span "Desserts" at bounding box center [502, 527] width 47 height 18
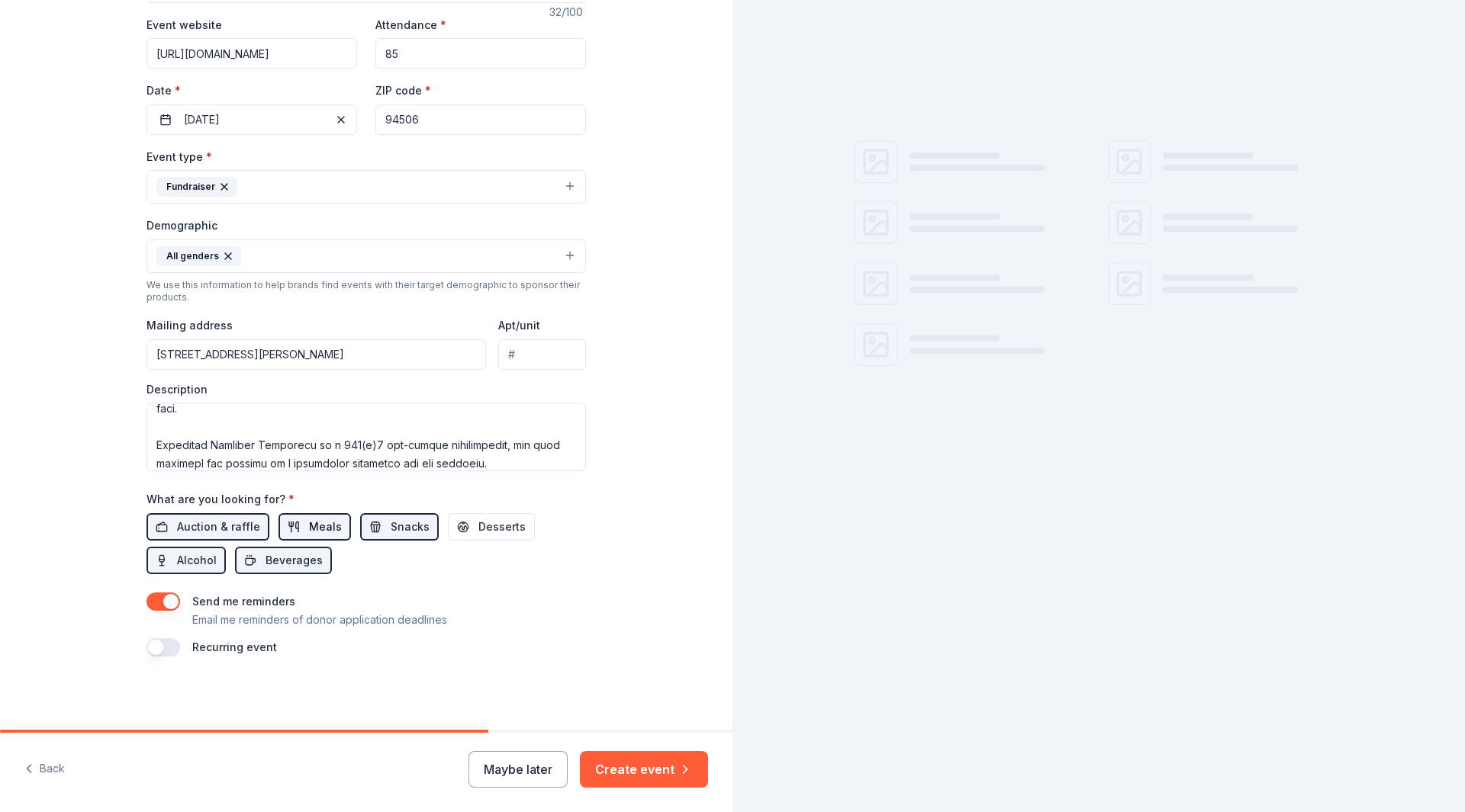
click at [292, 530] on button "Meals" at bounding box center [315, 527] width 73 height 27
click at [282, 556] on span "Beverages" at bounding box center [294, 560] width 58 height 18
click at [213, 533] on span "Auction & raffle" at bounding box center [219, 527] width 83 height 18
click at [181, 556] on span "Alcohol" at bounding box center [197, 560] width 40 height 18
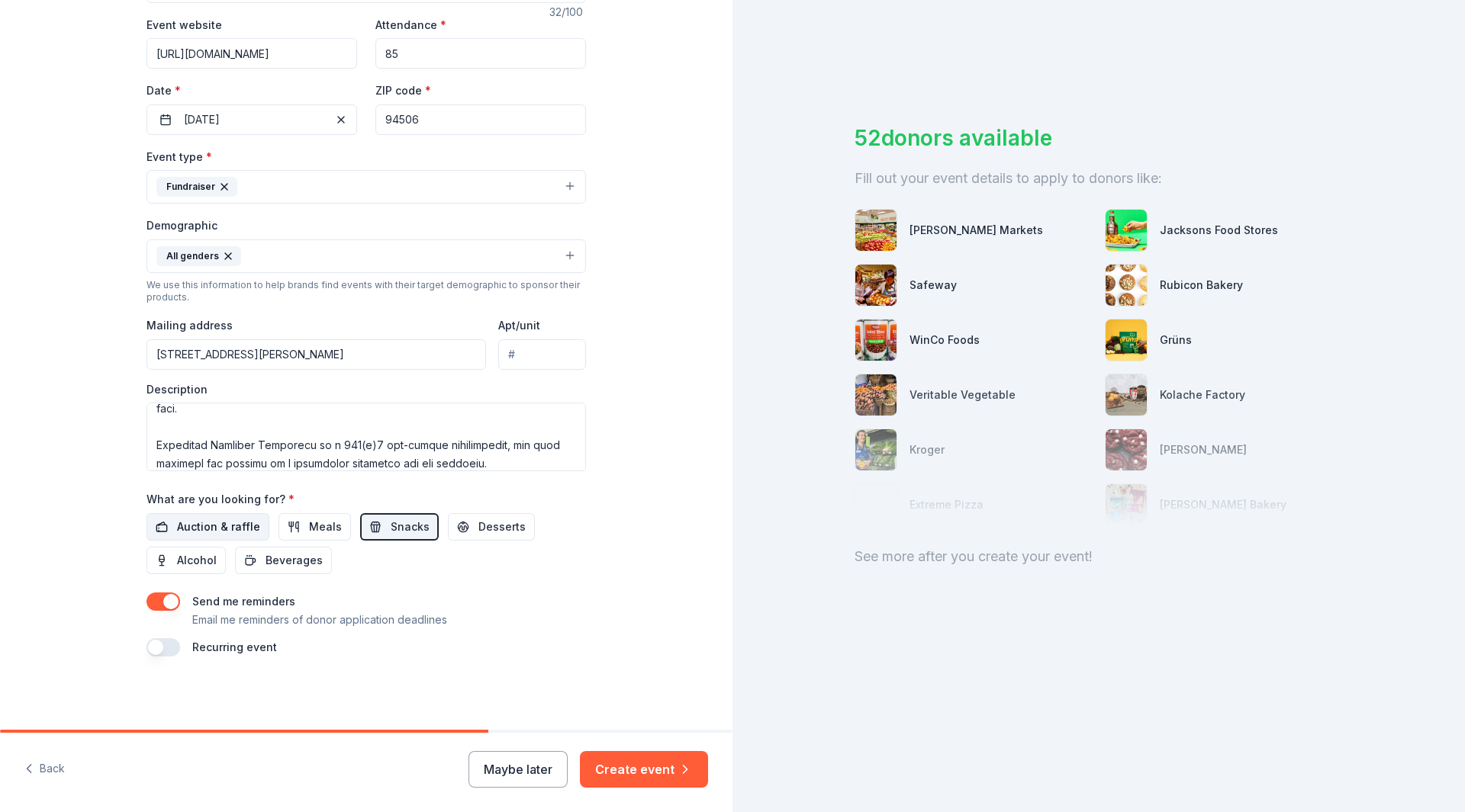
click at [201, 525] on span "Auction & raffle" at bounding box center [219, 527] width 83 height 18
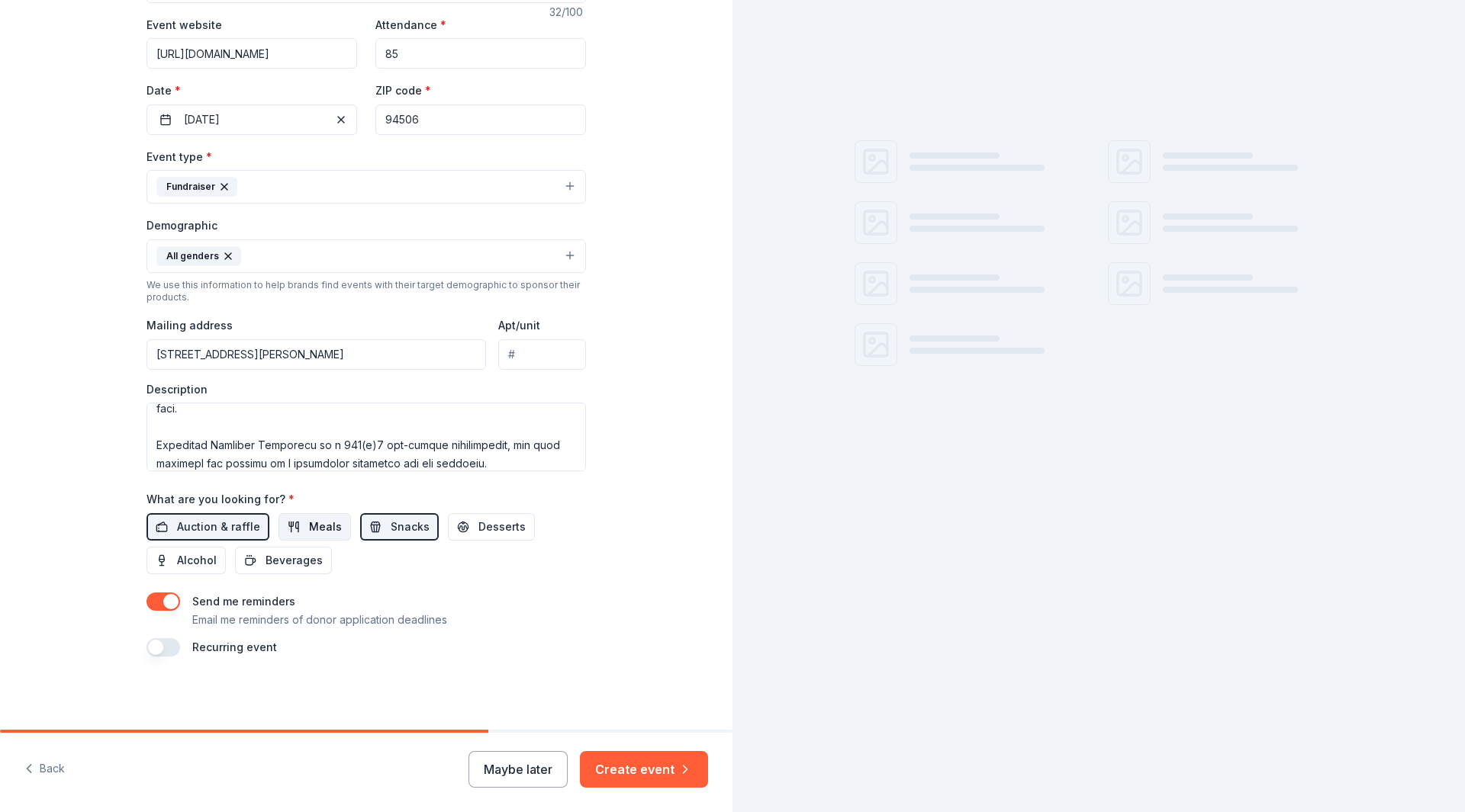
click at [296, 519] on button "Meals" at bounding box center [315, 527] width 73 height 27
click at [478, 528] on span "Desserts" at bounding box center [502, 527] width 47 height 18
drag, startPoint x: 282, startPoint y: 565, endPoint x: 136, endPoint y: 555, distance: 146.3
click at [281, 565] on span "Beverages" at bounding box center [294, 560] width 58 height 18
click at [184, 565] on span "Alcohol" at bounding box center [197, 560] width 40 height 18
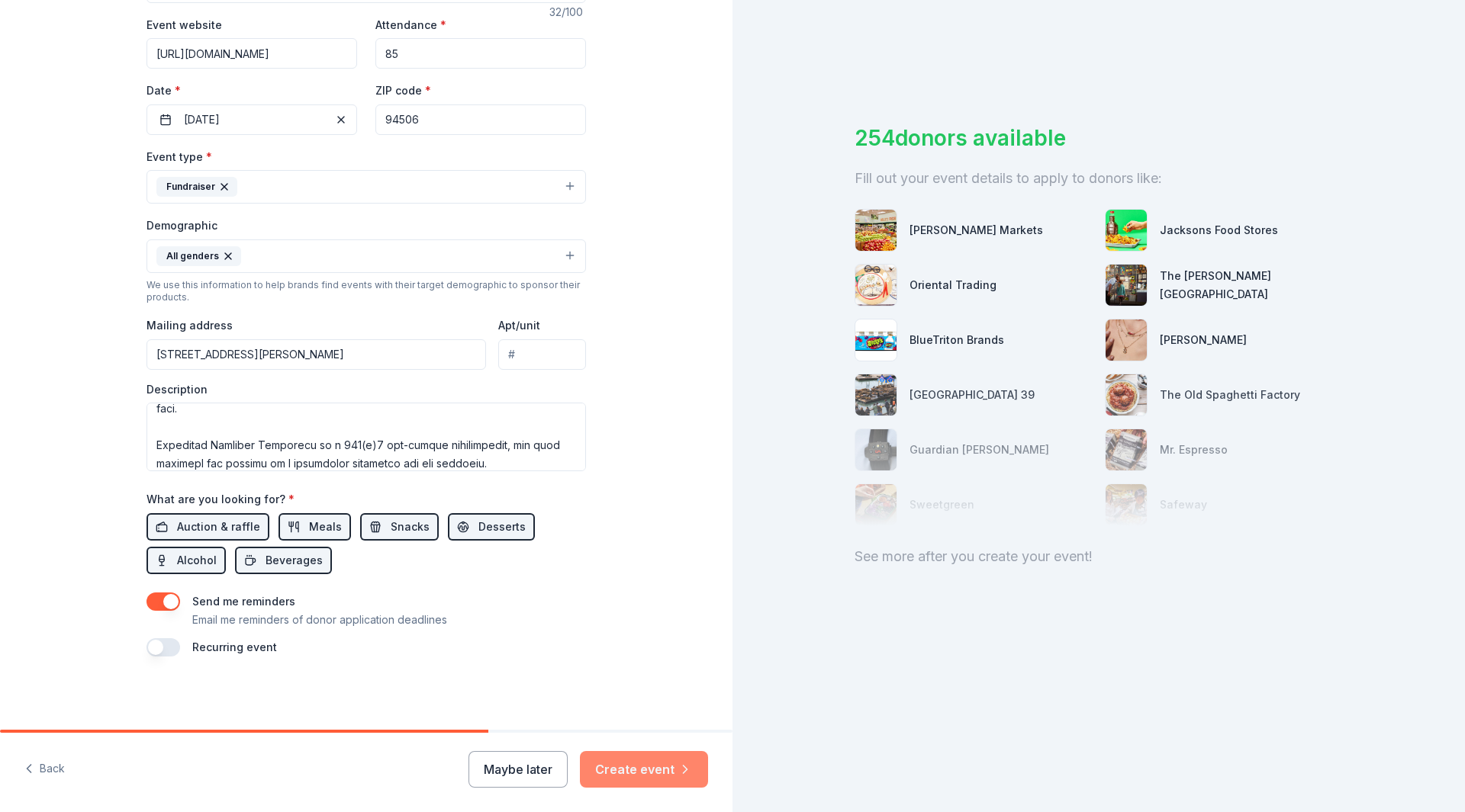
click at [638, 771] on button "Create event" at bounding box center [644, 770] width 129 height 37
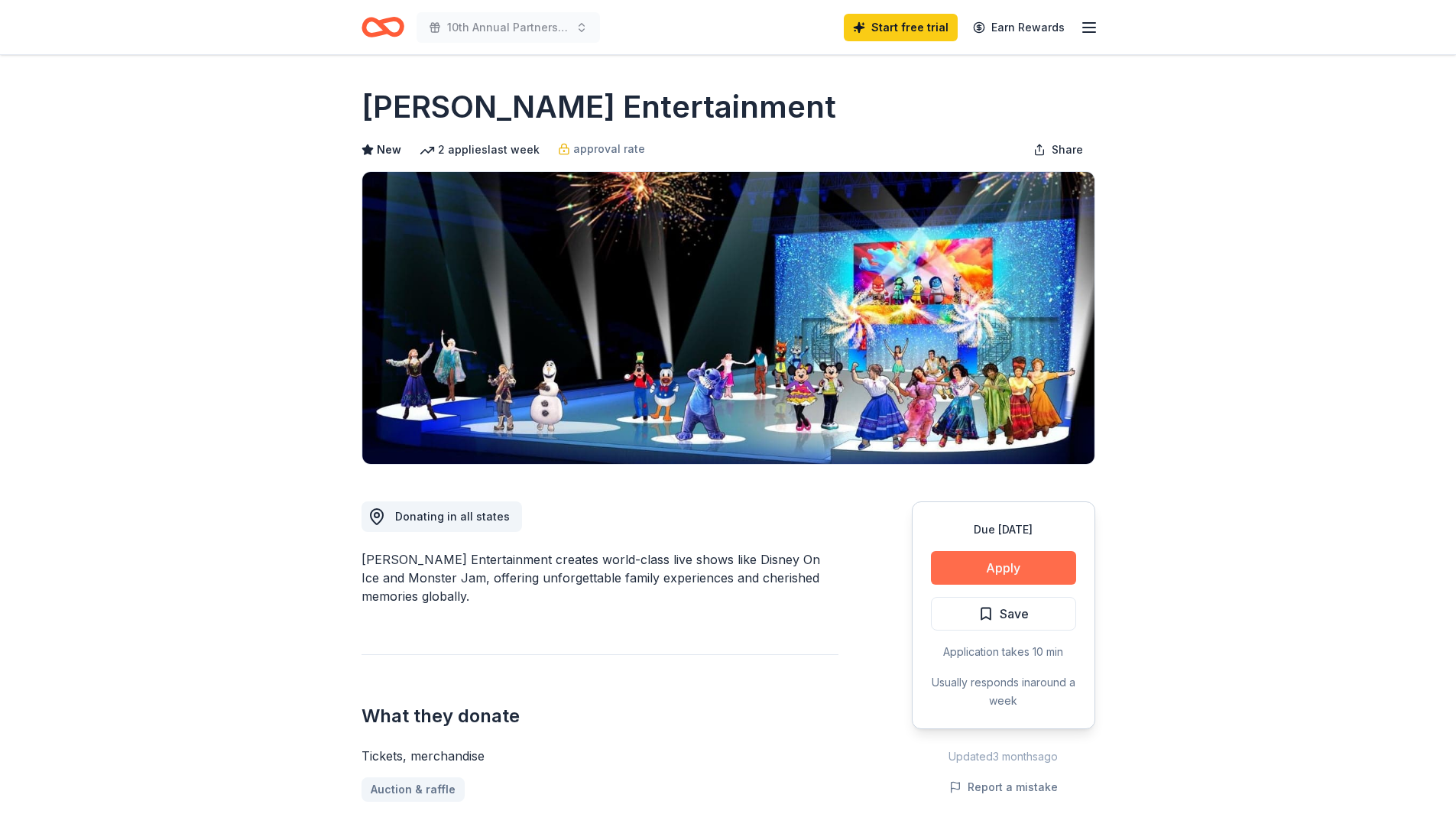
click at [1018, 569] on button "Apply" at bounding box center [1004, 568] width 146 height 34
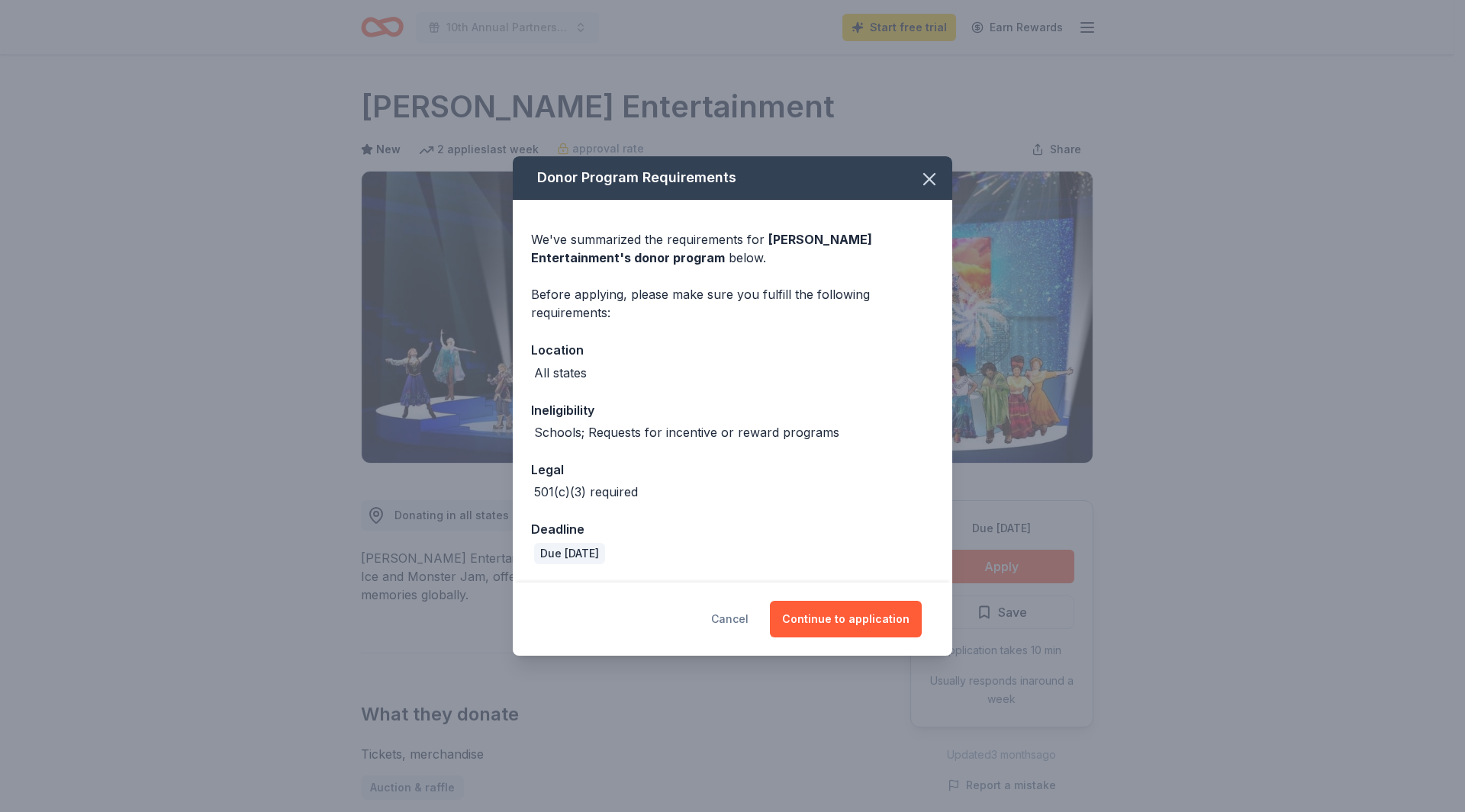
drag, startPoint x: 829, startPoint y: 623, endPoint x: 737, endPoint y: 597, distance: 95.6
click at [829, 622] on button "Continue to application" at bounding box center [846, 620] width 152 height 37
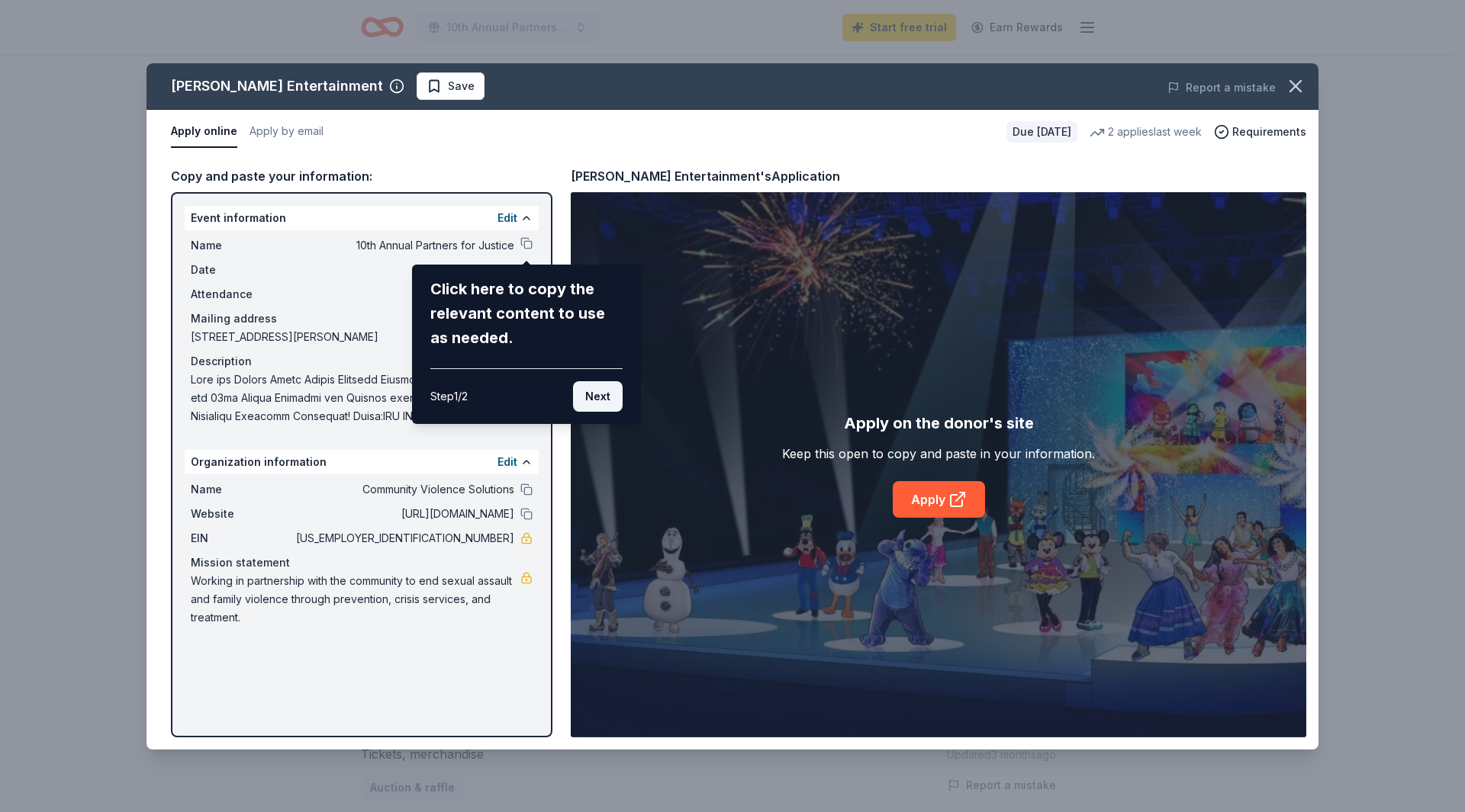
click at [599, 395] on button "Next" at bounding box center [598, 397] width 50 height 30
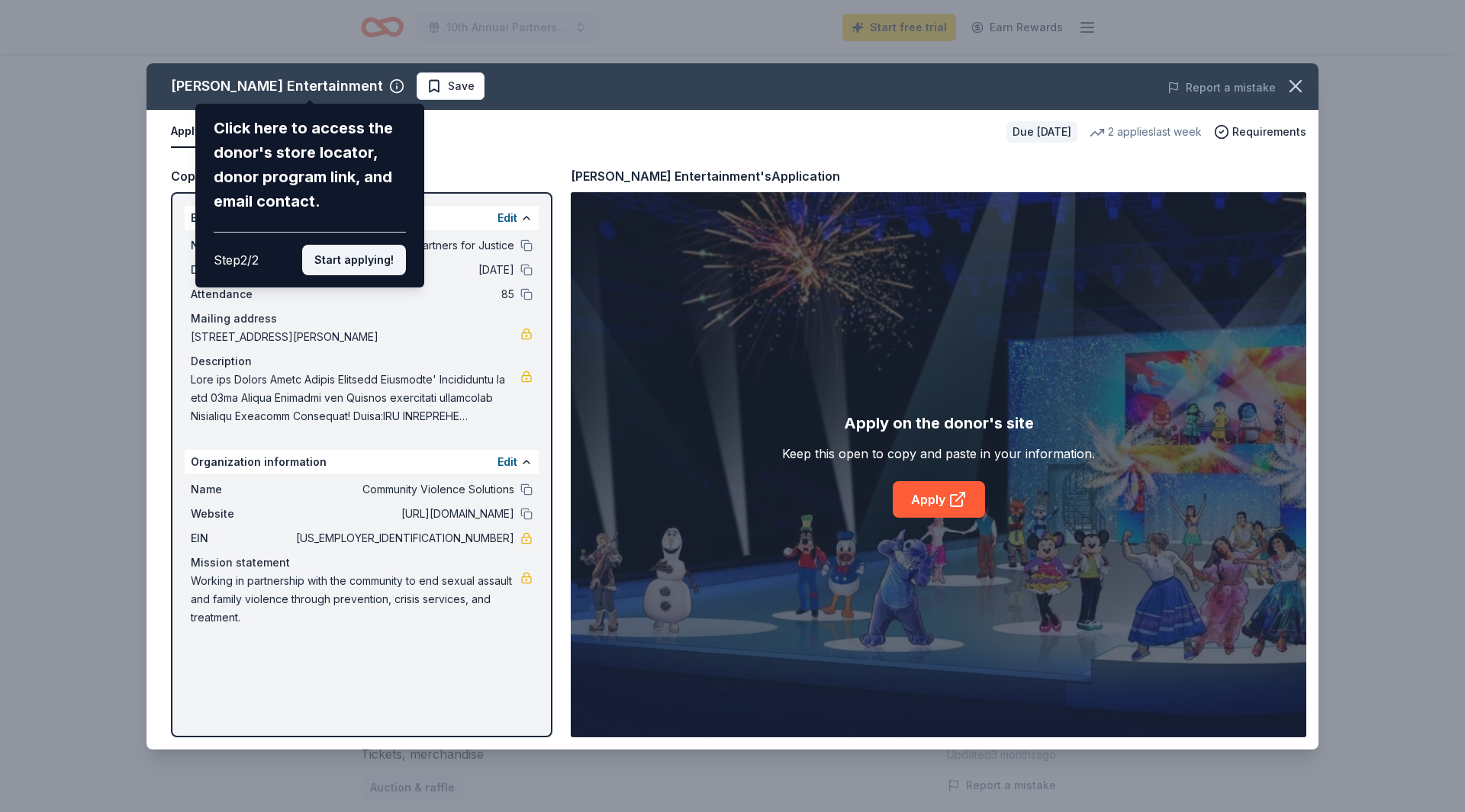
click at [346, 261] on button "Start applying!" at bounding box center [354, 260] width 104 height 30
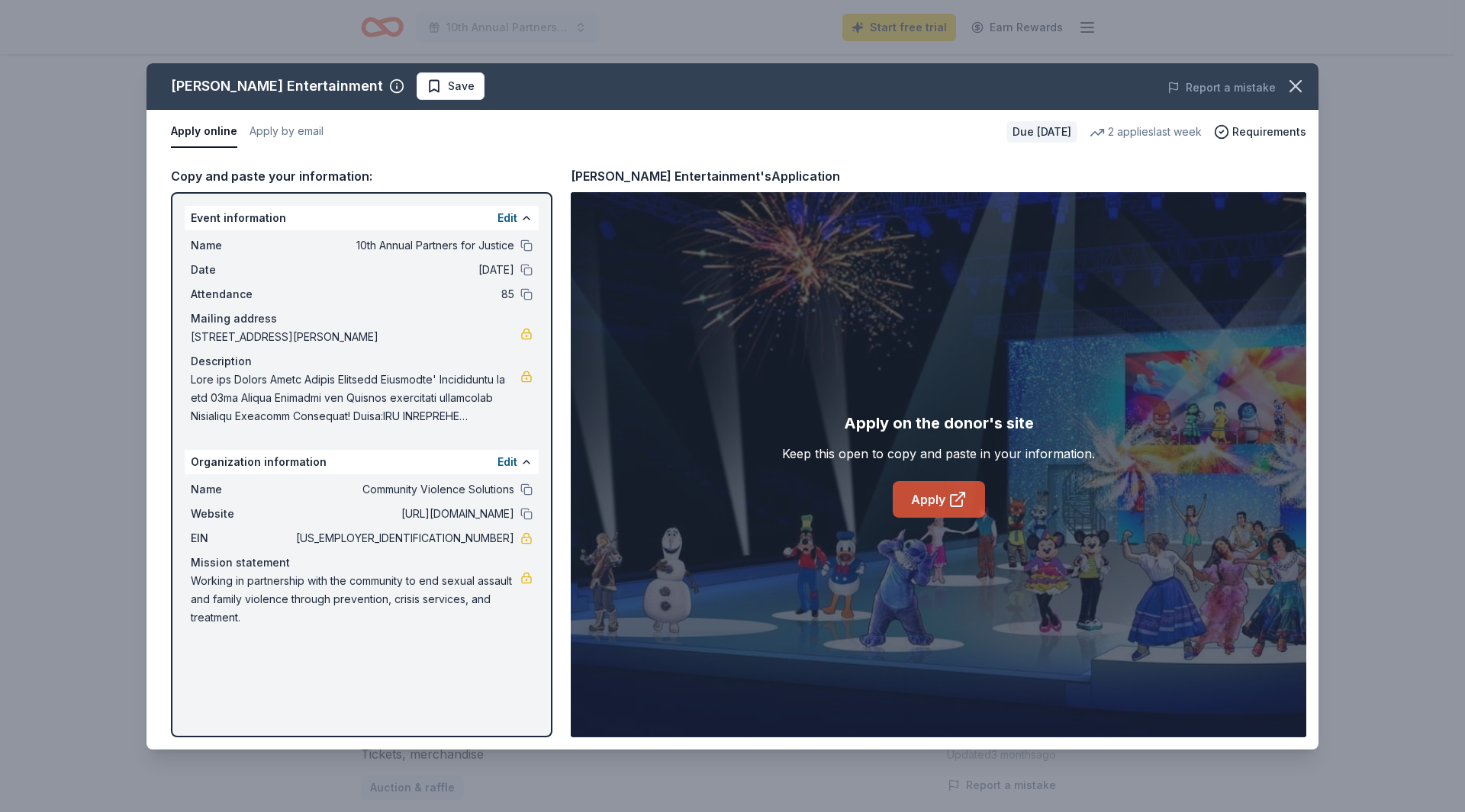
click at [939, 507] on link "Apply" at bounding box center [939, 500] width 93 height 37
click at [1267, 130] on span "Requirements" at bounding box center [1269, 132] width 74 height 18
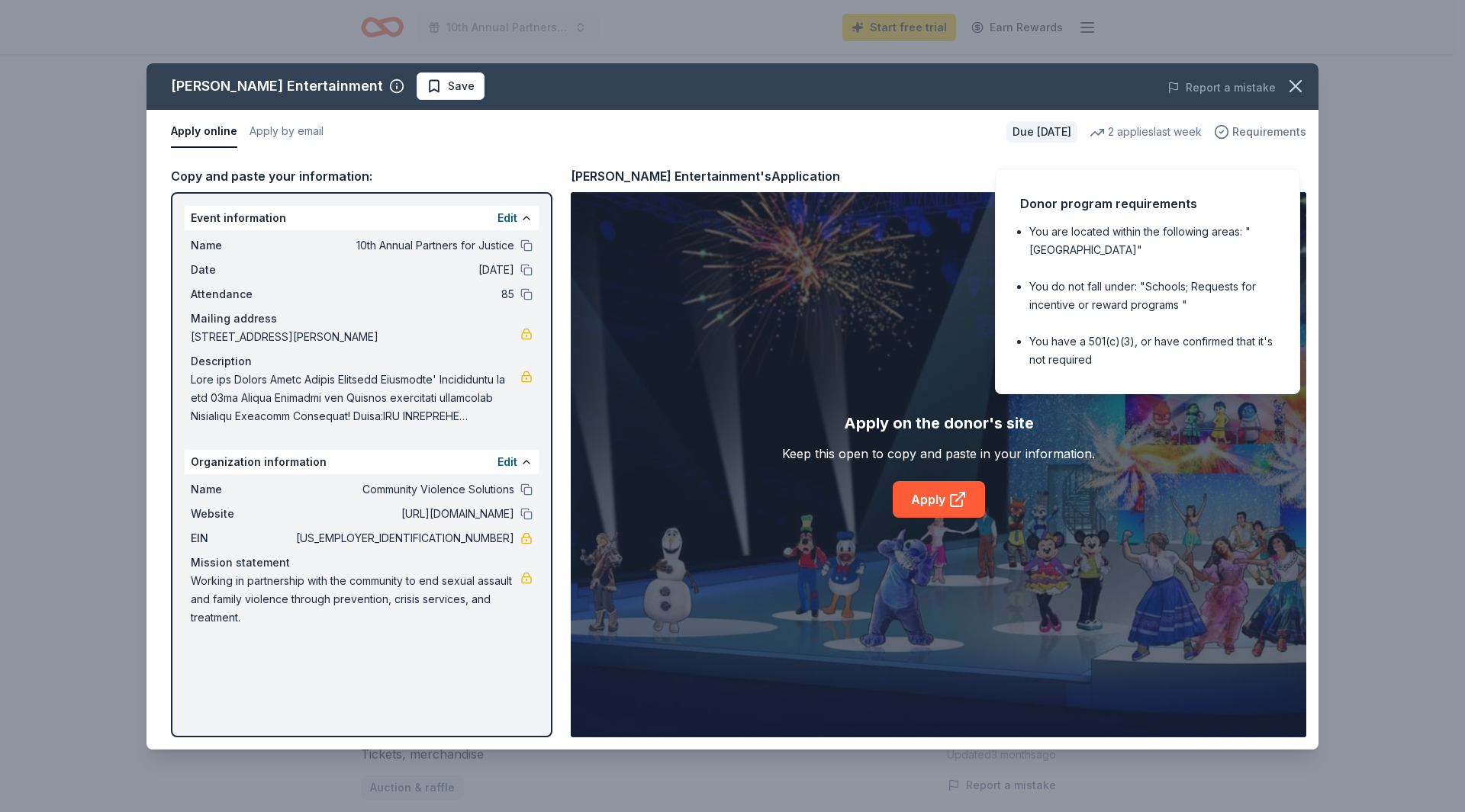
click at [1267, 130] on span "Requirements" at bounding box center [1269, 132] width 74 height 18
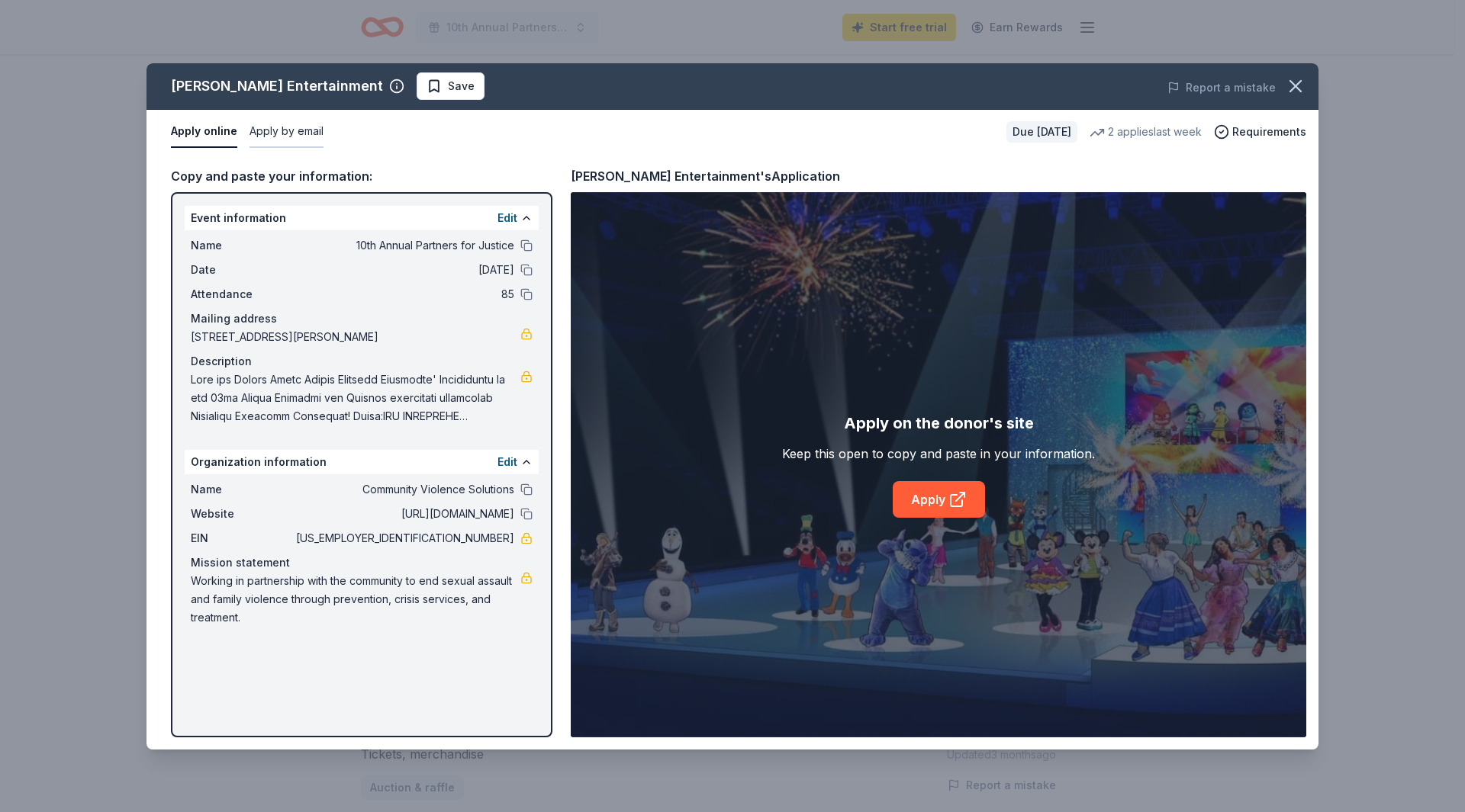
click at [284, 129] on button "Apply by email" at bounding box center [286, 132] width 74 height 32
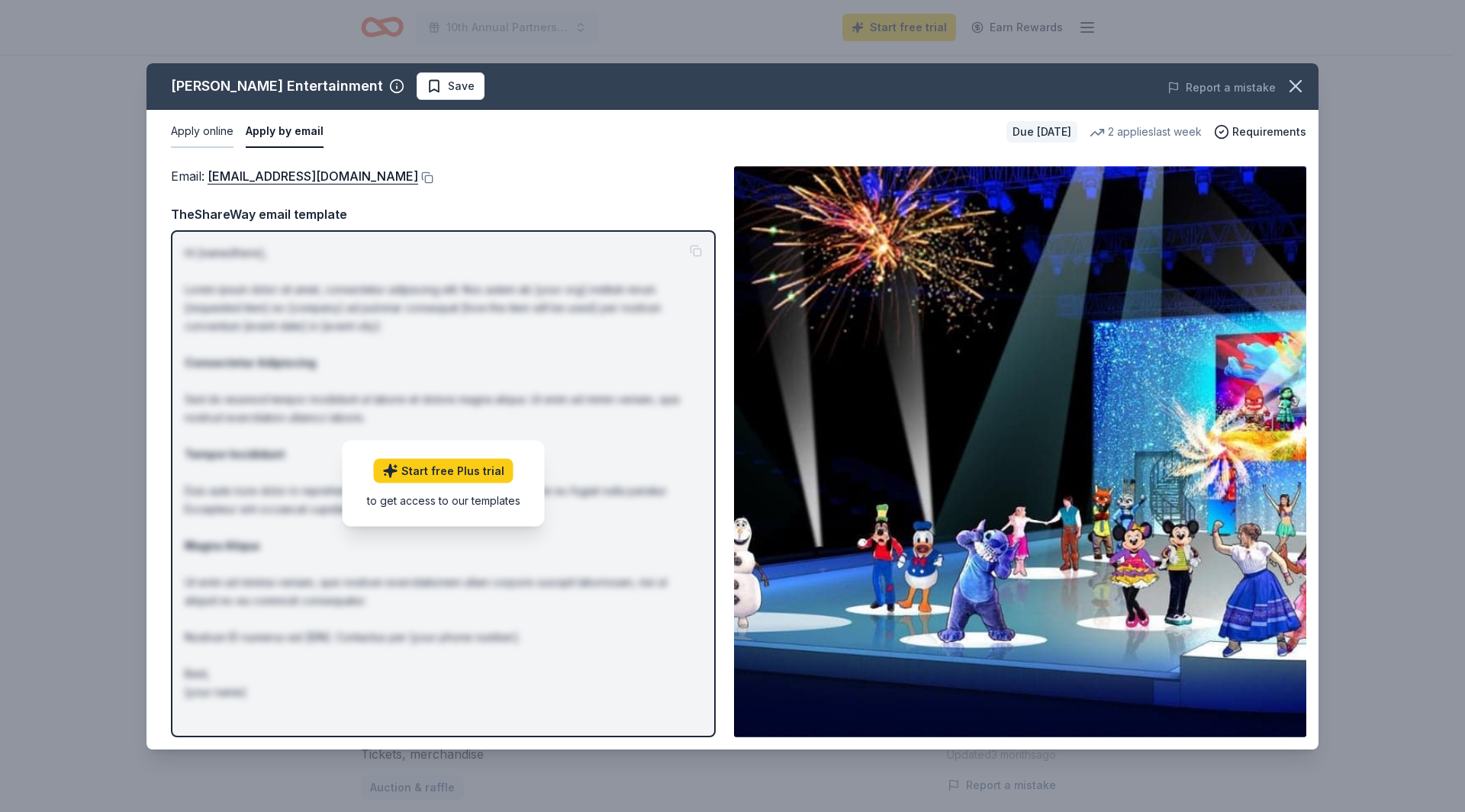
click at [194, 125] on button "Apply online" at bounding box center [202, 132] width 62 height 32
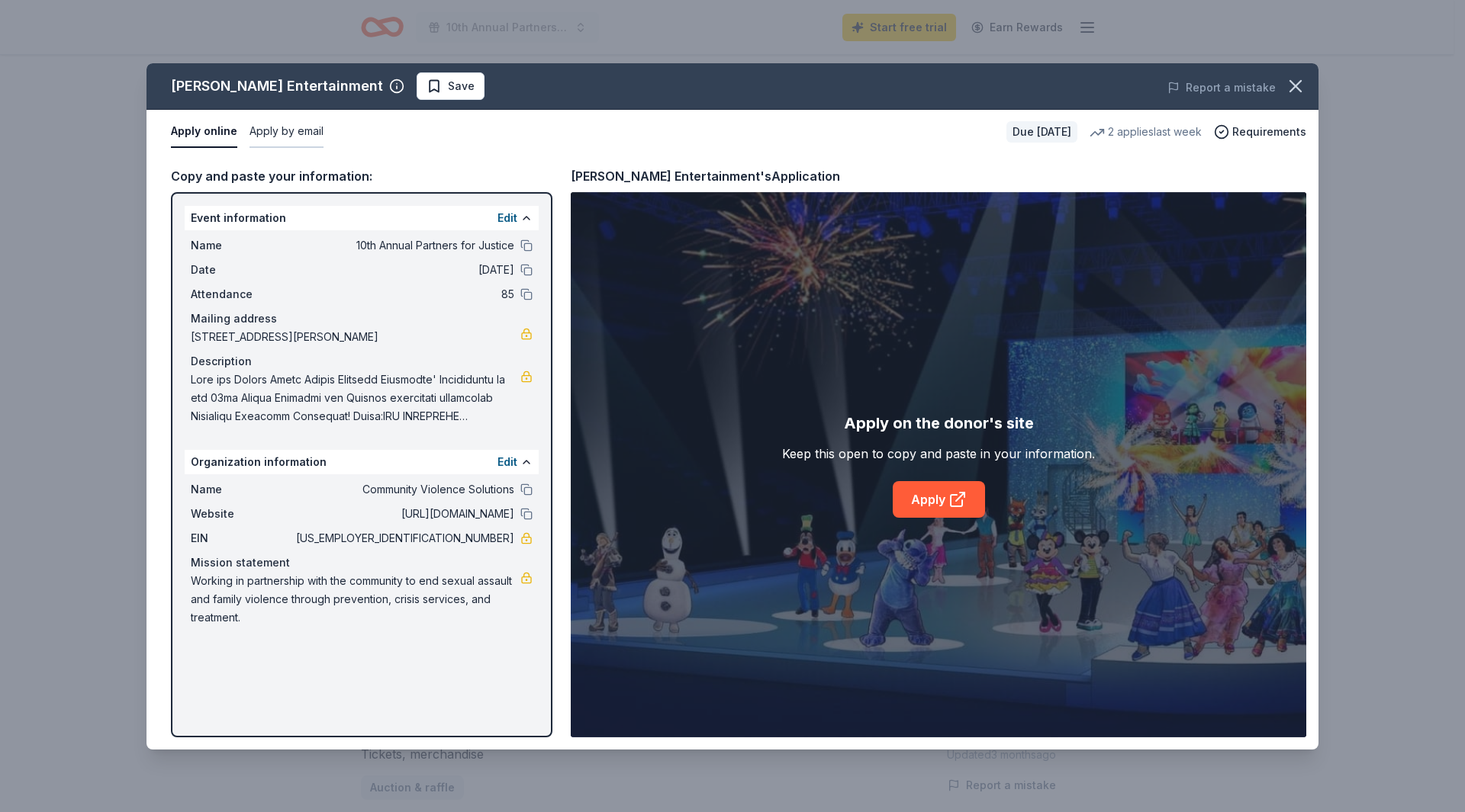
click at [289, 129] on button "Apply by email" at bounding box center [286, 132] width 74 height 32
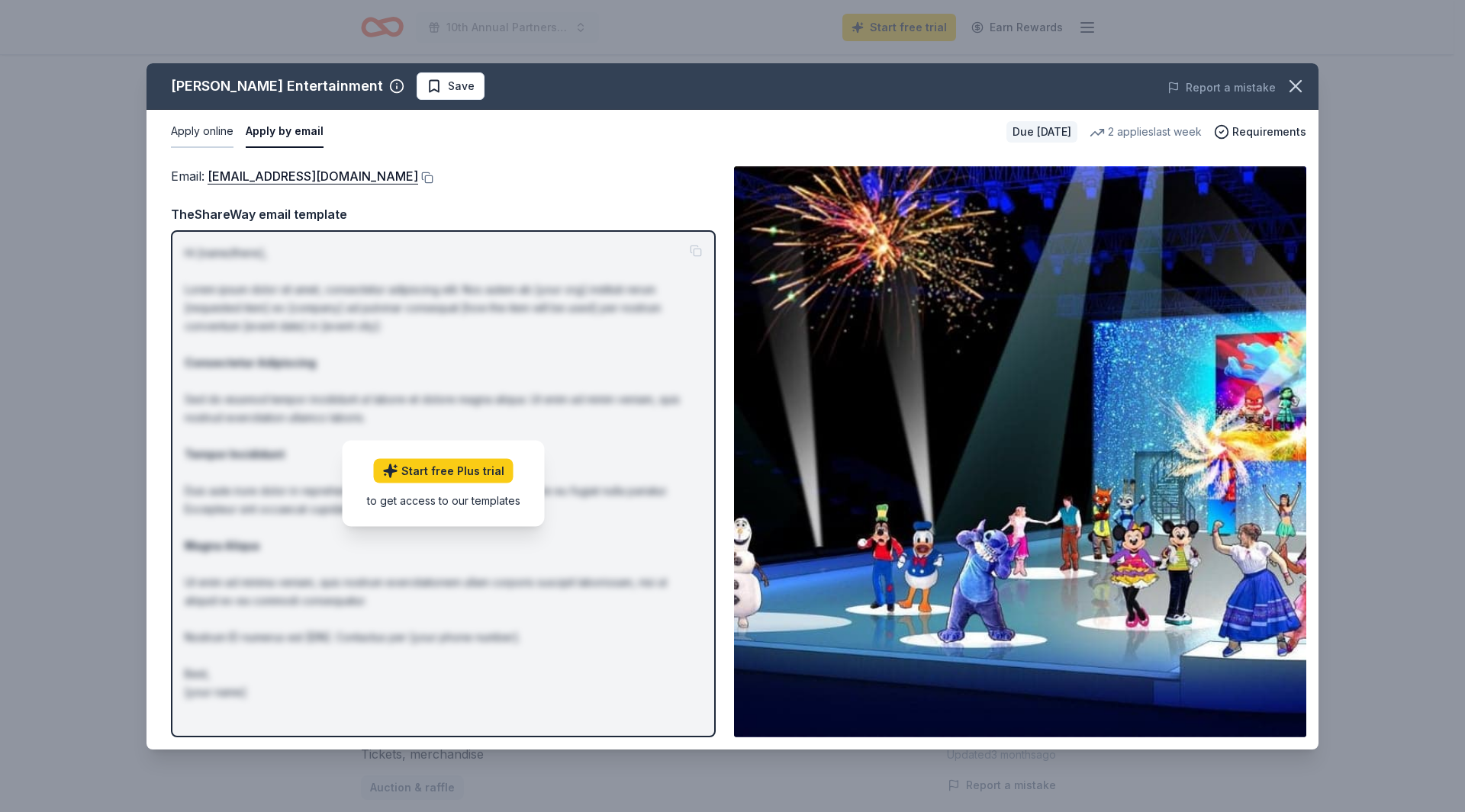
click at [199, 137] on button "Apply online" at bounding box center [202, 132] width 62 height 32
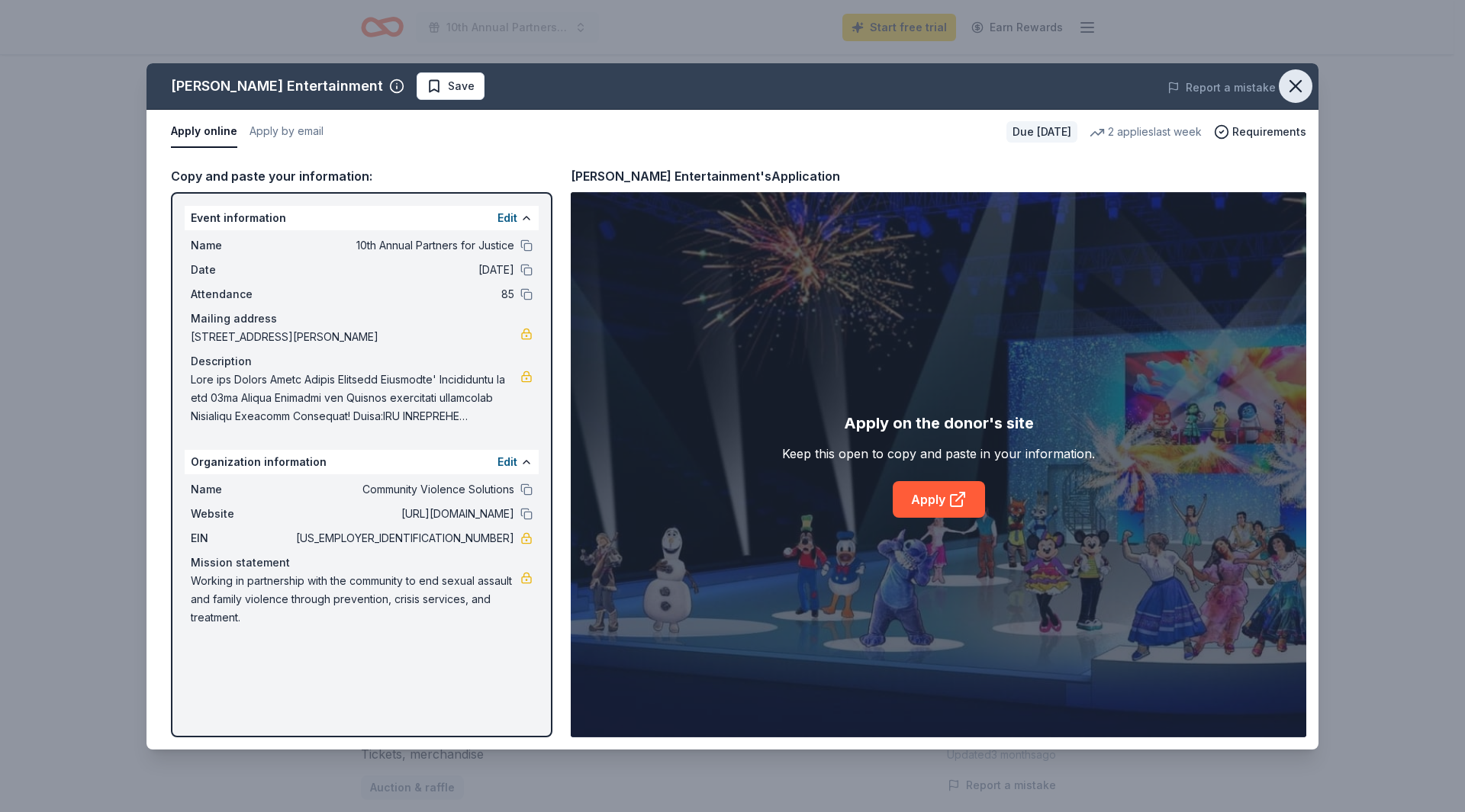
click at [1301, 85] on icon "button" at bounding box center [1296, 86] width 22 height 22
